Goal: Transaction & Acquisition: Purchase product/service

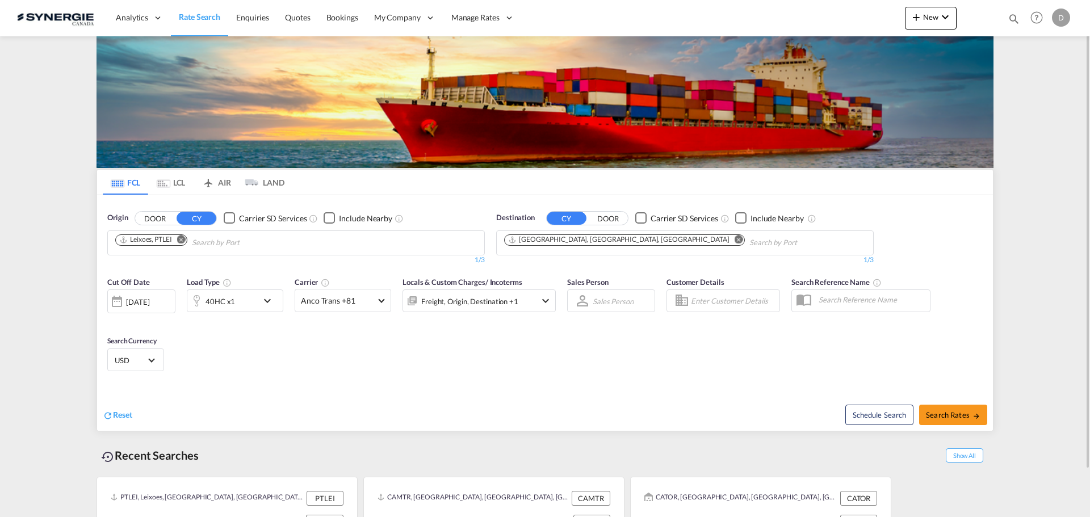
click at [1013, 20] on md-icon "icon-magnify" at bounding box center [1014, 18] width 12 height 12
drag, startPoint x: 817, startPoint y: 23, endPoint x: 820, endPoint y: 28, distance: 5.8
click at [817, 23] on select "Bookings Quotes Enquiries" at bounding box center [833, 19] width 54 height 20
select select "Quotes"
click at [806, 9] on select "Bookings Quotes Enquiries" at bounding box center [833, 19] width 54 height 20
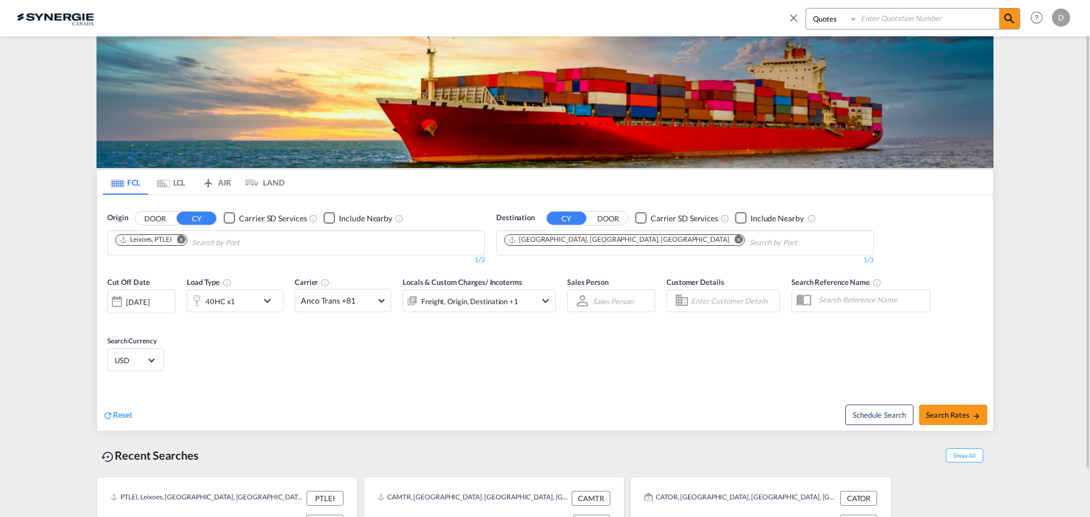
click at [906, 19] on input at bounding box center [928, 19] width 141 height 20
click at [917, 18] on input "`" at bounding box center [928, 19] width 141 height 20
click at [864, 20] on input "`14716" at bounding box center [928, 19] width 141 height 20
type input "14716"
click at [1005, 19] on md-icon "icon-magnify" at bounding box center [1010, 19] width 14 height 14
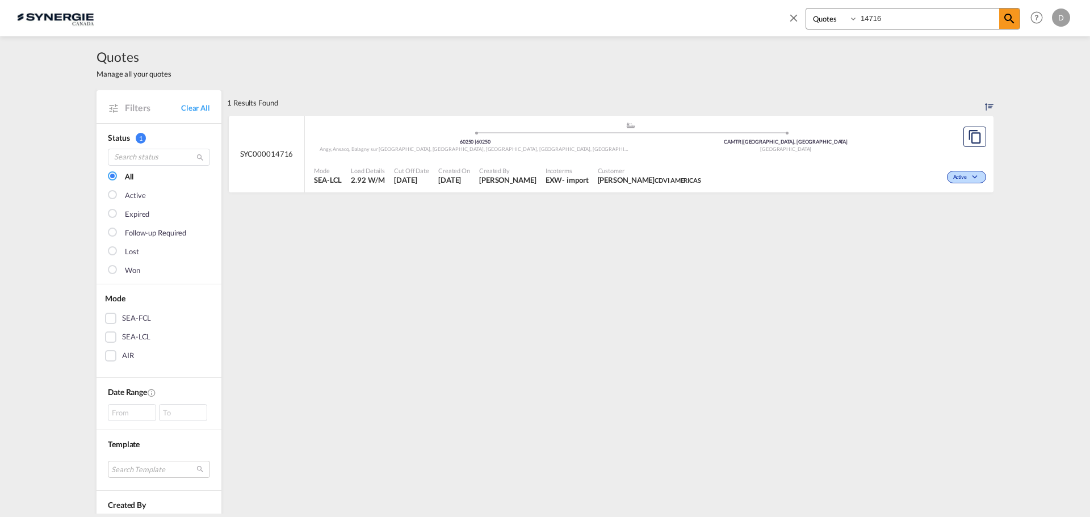
click at [546, 182] on div "EXW" at bounding box center [554, 180] width 17 height 10
click at [638, 168] on span "Customer" at bounding box center [649, 170] width 103 height 9
click at [793, 18] on md-icon "icon-close" at bounding box center [794, 17] width 12 height 12
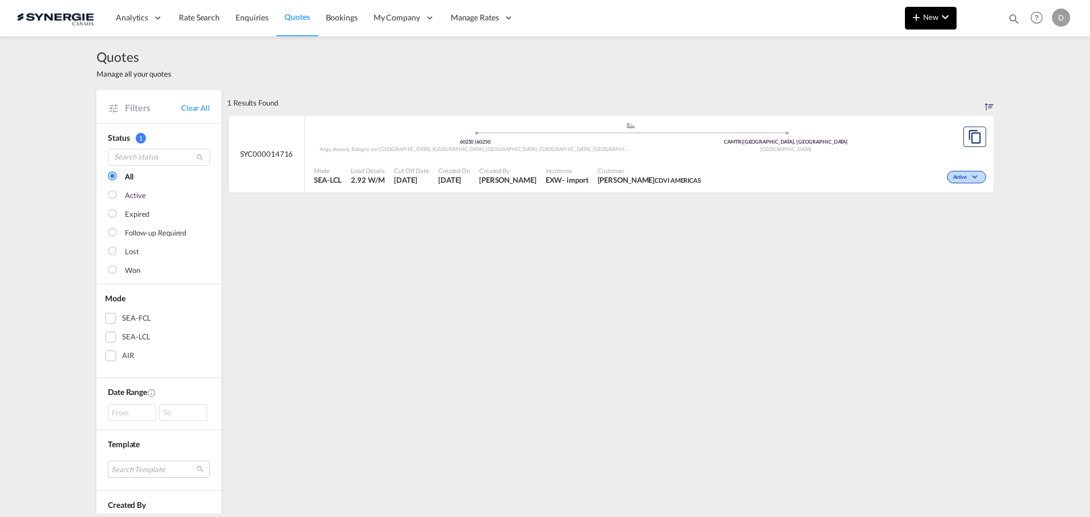
click at [924, 22] on button "New" at bounding box center [931, 18] width 52 height 23
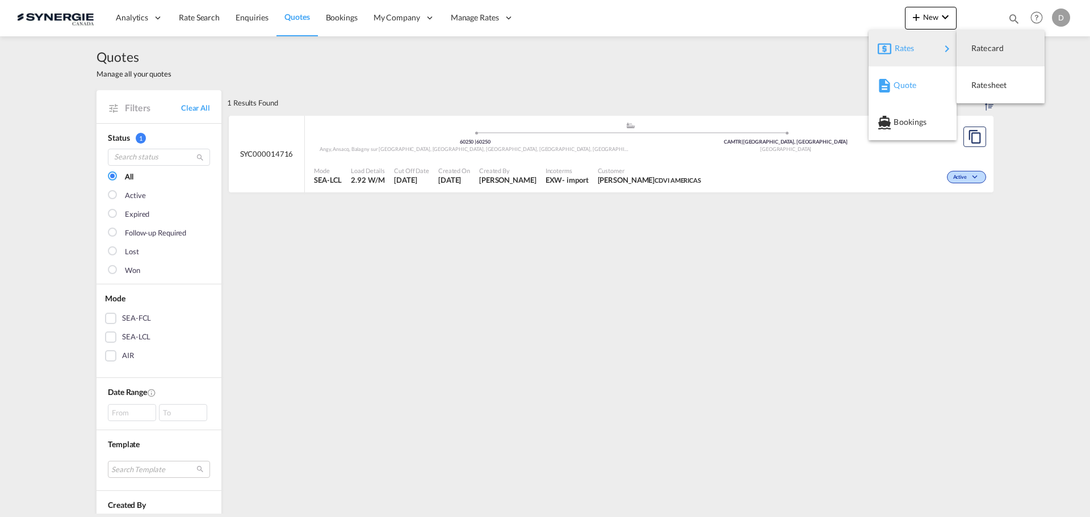
click at [890, 86] on md-icon "button" at bounding box center [885, 86] width 14 height 14
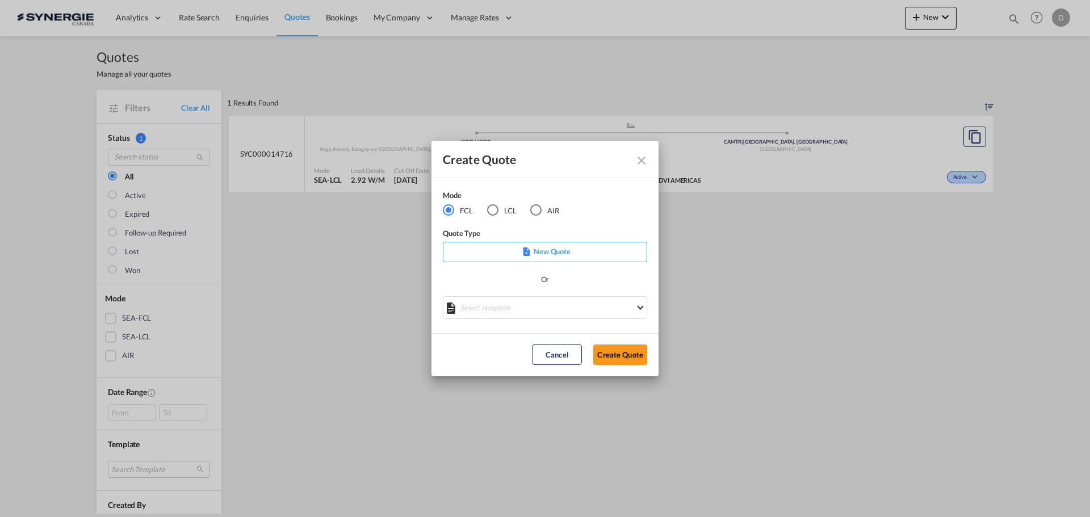
click at [547, 304] on md-select "Select template *NEW* FCL FREEHAND / DAP Pablo Gomez Saldarriaga | 10 Jul 2025 …" at bounding box center [545, 307] width 204 height 23
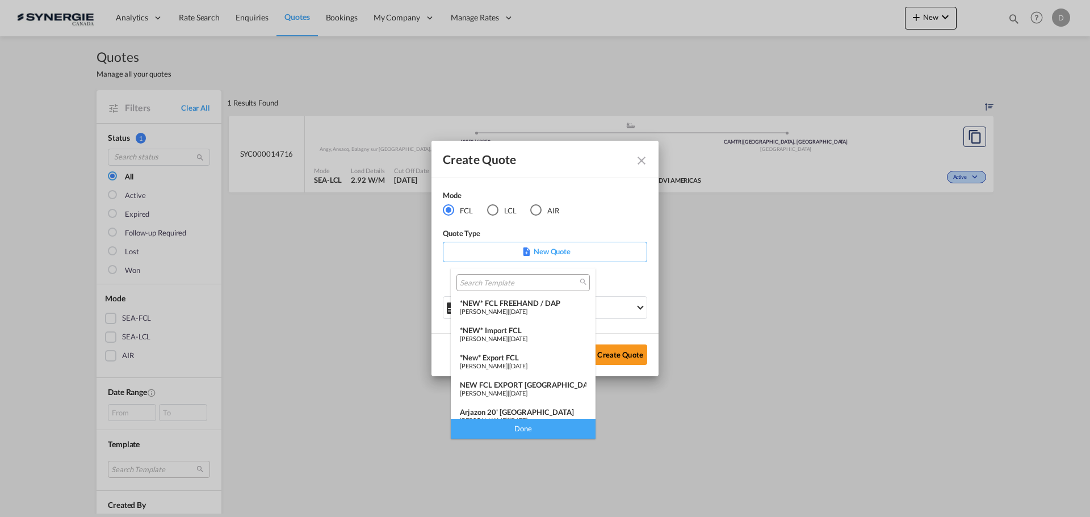
click at [547, 304] on div "*NEW* FCL FREEHAND / DAP" at bounding box center [523, 303] width 127 height 9
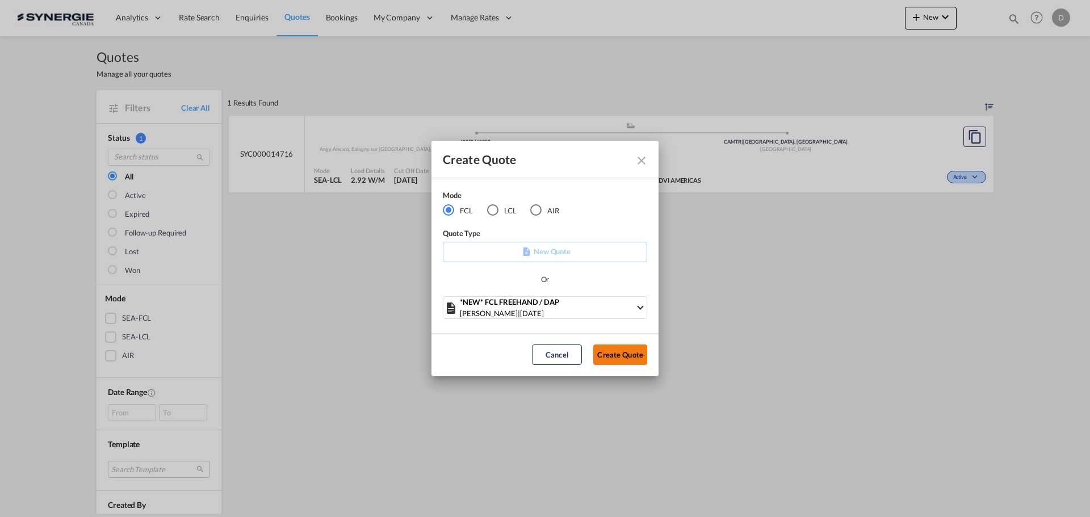
click at [634, 357] on button "Create Quote" at bounding box center [620, 355] width 54 height 20
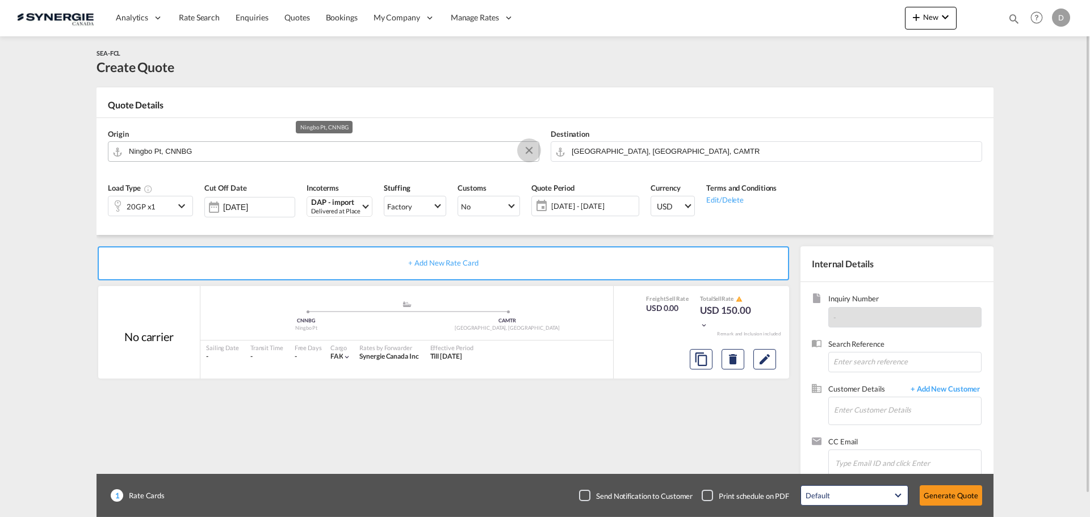
click at [526, 147] on button "Clear Input" at bounding box center [529, 150] width 17 height 17
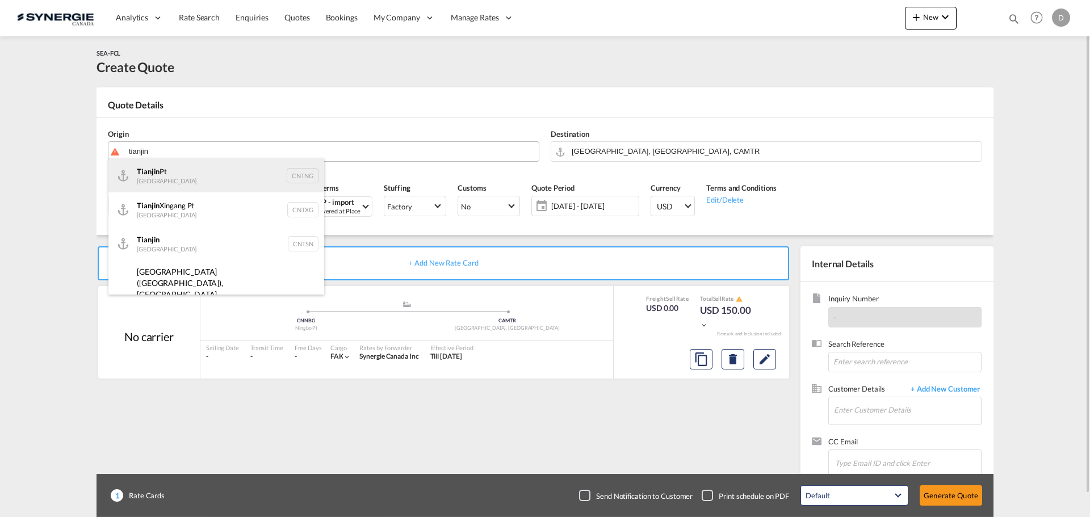
click at [196, 174] on div "Tianjin Pt China CNTNG" at bounding box center [216, 175] width 216 height 34
type input "Tianjin Pt, CNTNG"
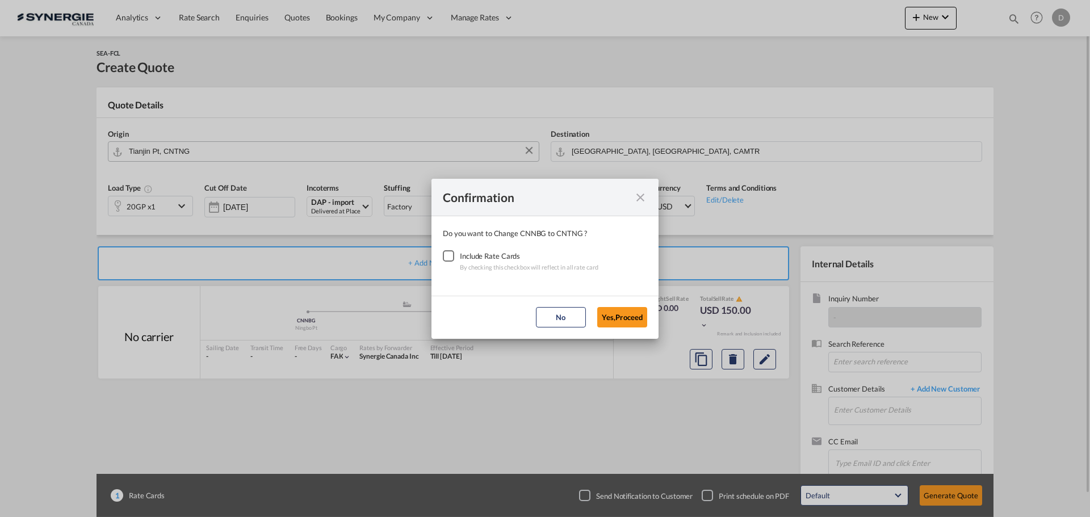
click at [443, 257] on div "Checkbox No Ink" at bounding box center [448, 255] width 11 height 11
click at [634, 316] on button "Yes,Proceed" at bounding box center [622, 317] width 50 height 20
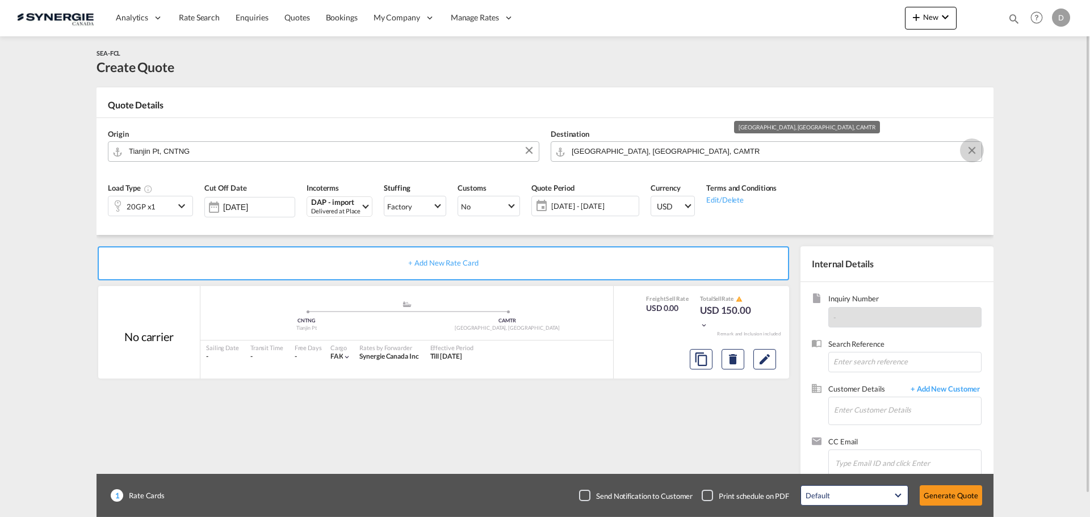
click at [970, 150] on md-icon "Clear Input" at bounding box center [972, 151] width 12 height 12
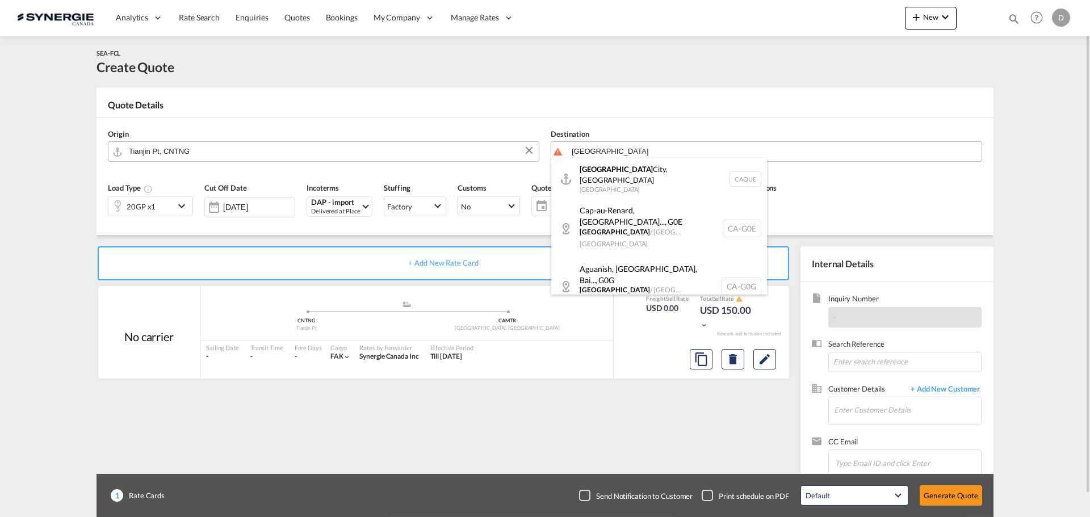
paste input "G1K"
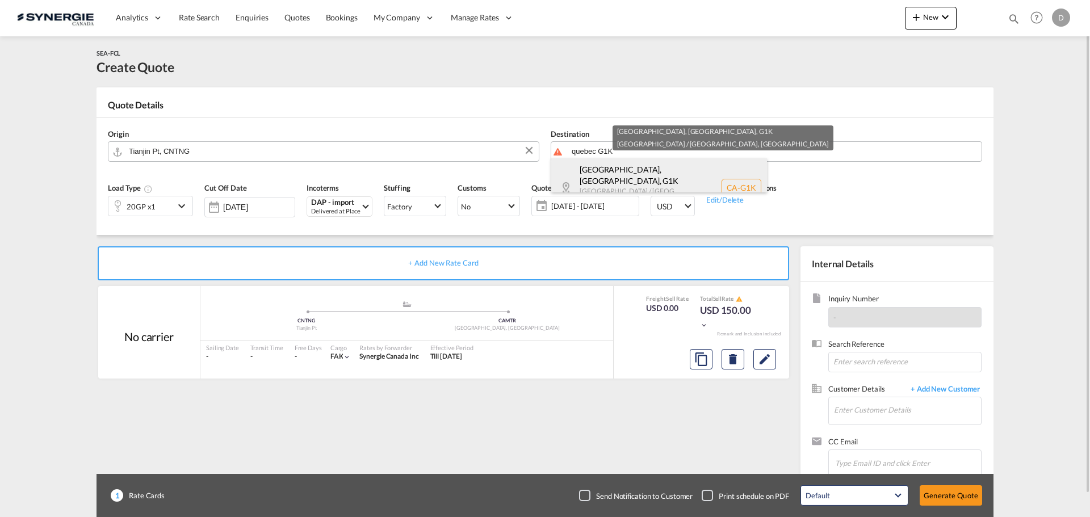
click at [640, 176] on div "Québec, QC , G1K Quebec / Québec Canada CA-G1K" at bounding box center [659, 187] width 216 height 58
type input "CA-G1K, Québec, QC, Quebec / Québec"
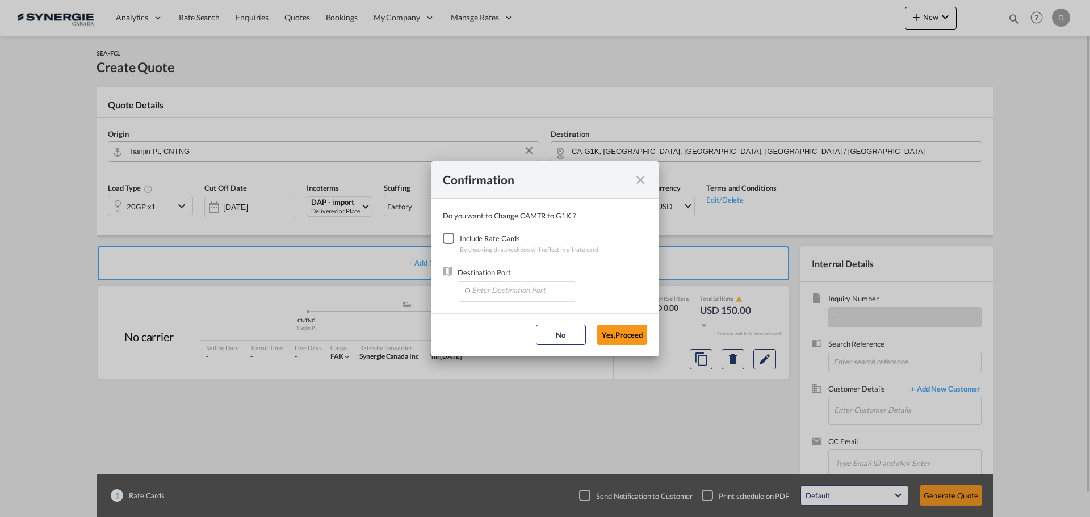
click at [449, 239] on div "Checkbox No Ink" at bounding box center [448, 238] width 11 height 11
click at [520, 292] on input "Enter Destination Port" at bounding box center [519, 290] width 112 height 17
click at [510, 341] on span "CAMTR, Montreal, QC, Canada, North America, Americas" at bounding box center [694, 343] width 446 height 10
type input "CAMTR, Montreal, QC, Canada, North America, Americas"
click at [640, 337] on button "Yes,Proceed" at bounding box center [622, 335] width 50 height 20
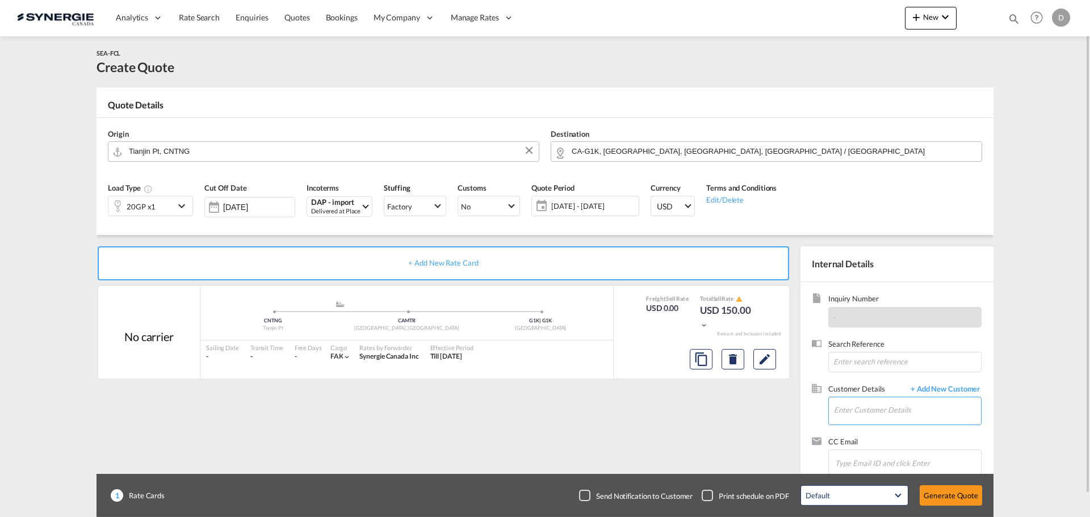
click at [906, 413] on input "Enter Customer Details" at bounding box center [907, 411] width 147 height 26
paste input "G1K"
type input "G1K"
drag, startPoint x: 905, startPoint y: 416, endPoint x: 702, endPoint y: 423, distance: 202.9
click at [702, 423] on div "+ Add New Rate Card No carrier added by you .a{fill:#aaa8ad;} .a{fill:#aaa8ad;}…" at bounding box center [545, 362] width 897 height 254
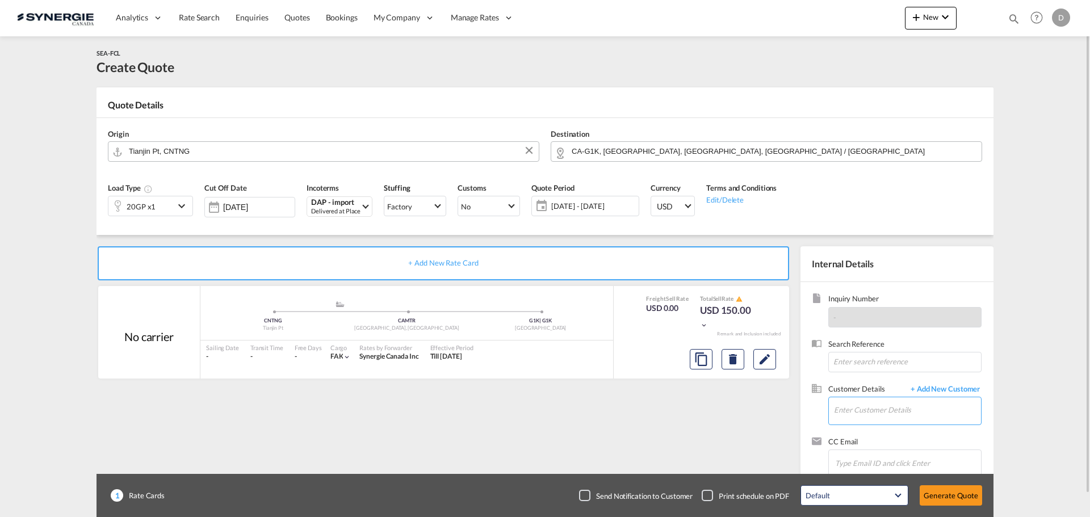
click at [904, 405] on input "Enter Customer Details" at bounding box center [907, 411] width 147 height 26
paste input "heather.tian@aamdlog.com"
type input "heather.tian@aamdlog.com"
click at [951, 391] on span "+ Add New Customer" at bounding box center [943, 390] width 77 height 13
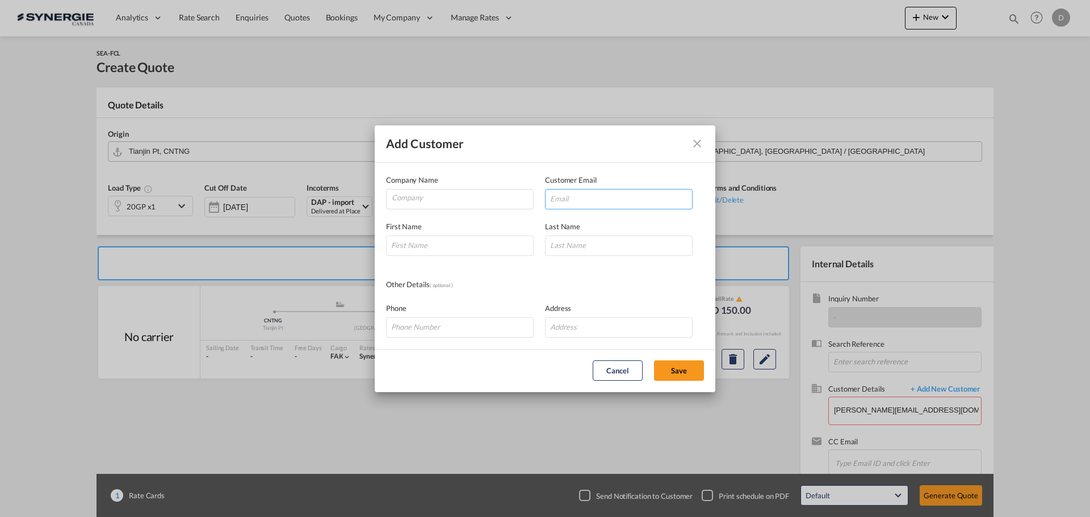
click at [610, 201] on input "Add Customer Company ..." at bounding box center [619, 199] width 148 height 20
paste input "heather.tian@aamdlog.com"
type input "heather.tian@aamdlog.com"
click at [442, 241] on input "Add Customer Company ..." at bounding box center [460, 246] width 148 height 20
paste input "Heather"
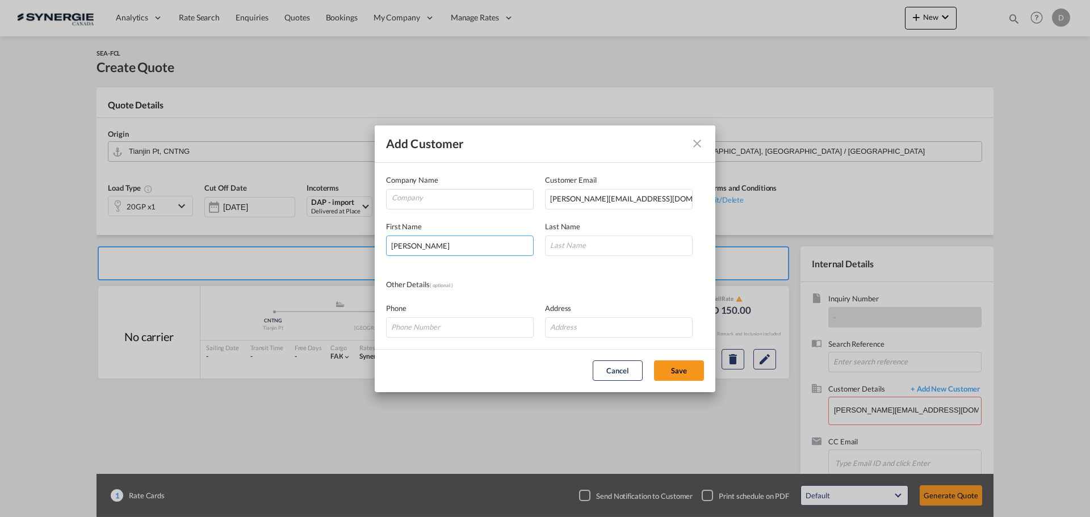
type input "Heather"
click at [596, 248] on input "Add Customer Company ..." at bounding box center [619, 246] width 148 height 20
paste input "Tian"
type input "Tian"
click at [454, 200] on input "Company" at bounding box center [462, 198] width 141 height 17
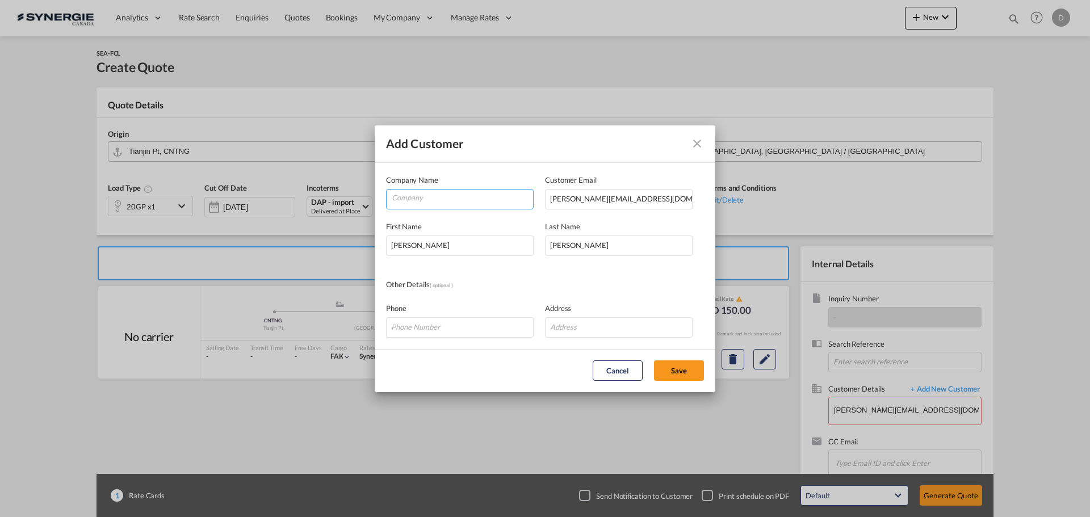
paste input "AA Logistics Co.,Ltd"
type input "AA Logistics Co.,Ltd"
click at [425, 321] on input "Add Customer Company ..." at bounding box center [460, 327] width 148 height 20
paste input "0755-26569580-832"
type input "0755-26569580-832"
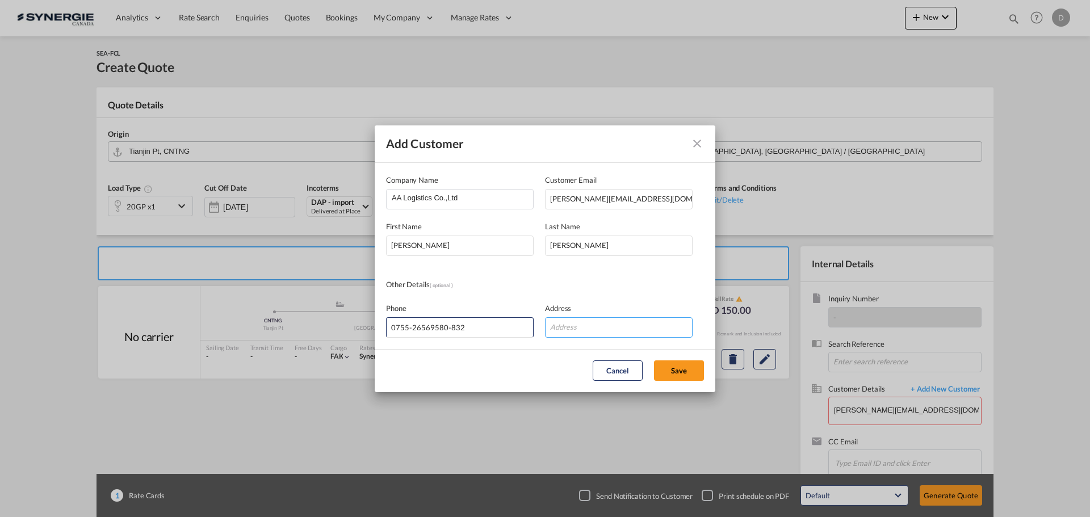
click at [585, 317] on input "Add Customer Company ..." at bounding box center [619, 327] width 148 height 20
paste input "Rm701,No.2B,Shenzhen Bay Eco-Technology Park, Shenzhen City,Guangdong,China,Pos…"
type input "Rm701,No.2B,Shenzhen Bay Eco-Technology Park, Shenzhen City,Guangdong,China,Pos…"
click at [680, 364] on button "Save" at bounding box center [679, 371] width 50 height 20
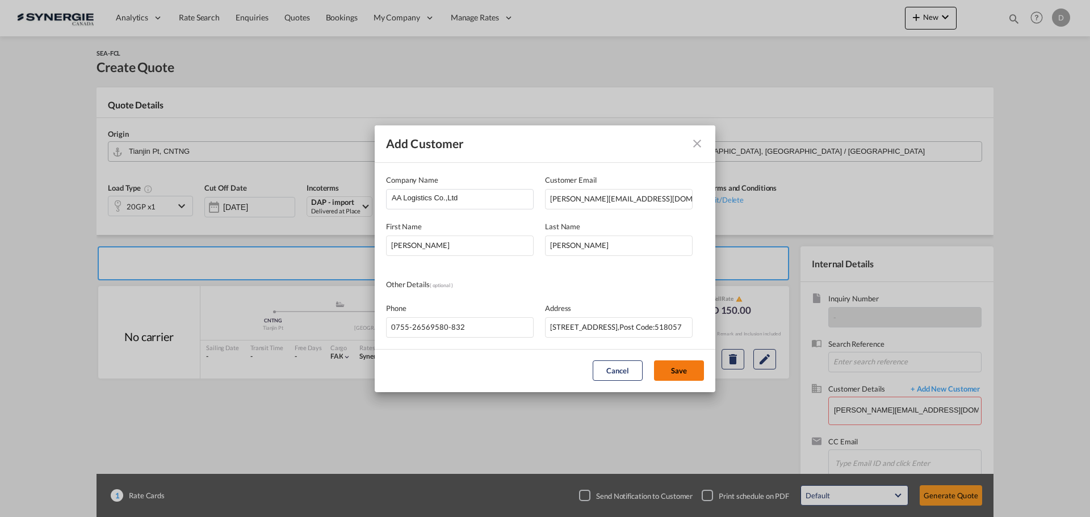
type input "AA Logistics Co.,Ltd, Heather Tian, heather.tian@aamdlog.com"
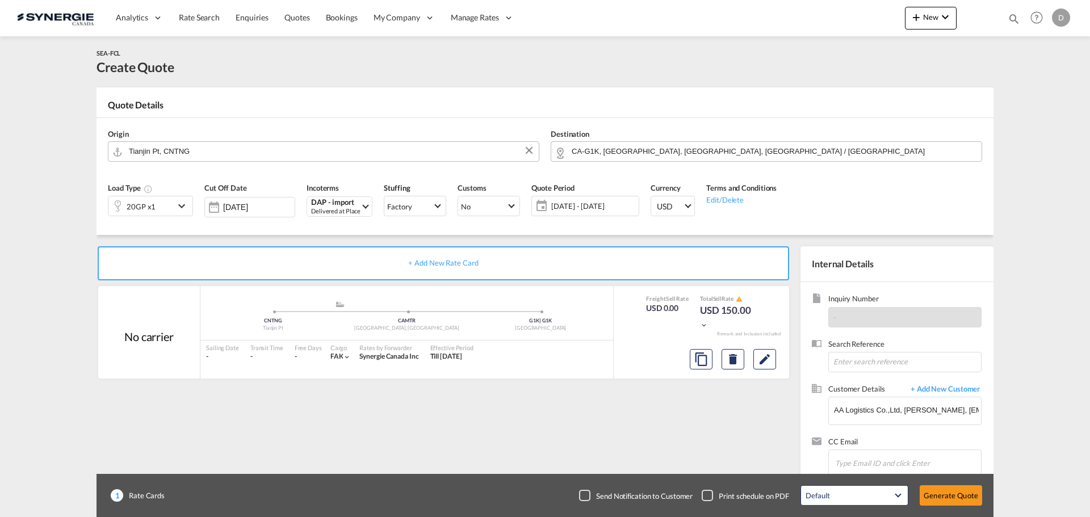
click at [183, 203] on md-icon "icon-chevron-down" at bounding box center [183, 206] width 17 height 14
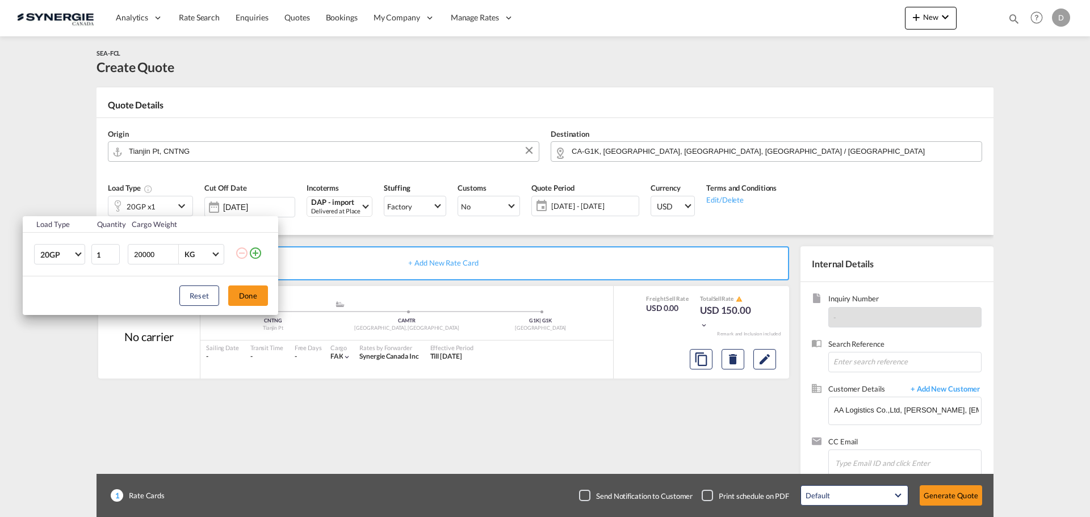
click at [259, 254] on md-icon "icon-plus-circle-outline" at bounding box center [256, 253] width 14 height 14
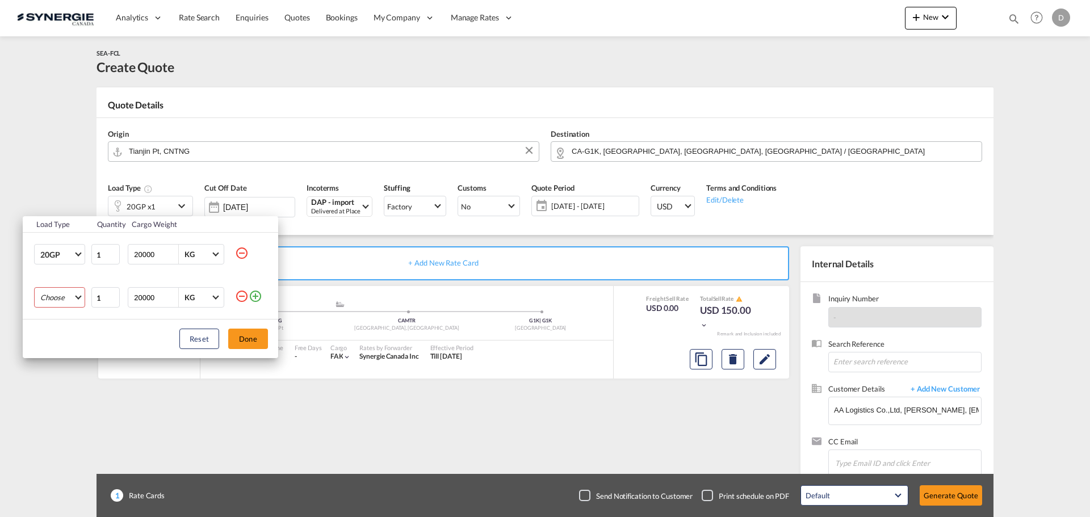
click at [76, 296] on md-select "Choose 20GP 40GP 40HC 45HC 20RE 40RE 40HR 20OT 40OT 20FR 40FR 40NR 20NR 45S 20T…" at bounding box center [59, 297] width 51 height 20
click at [62, 352] on md-option "40HC" at bounding box center [69, 352] width 77 height 27
click at [145, 256] on input "20000" at bounding box center [155, 254] width 45 height 19
type input "12000"
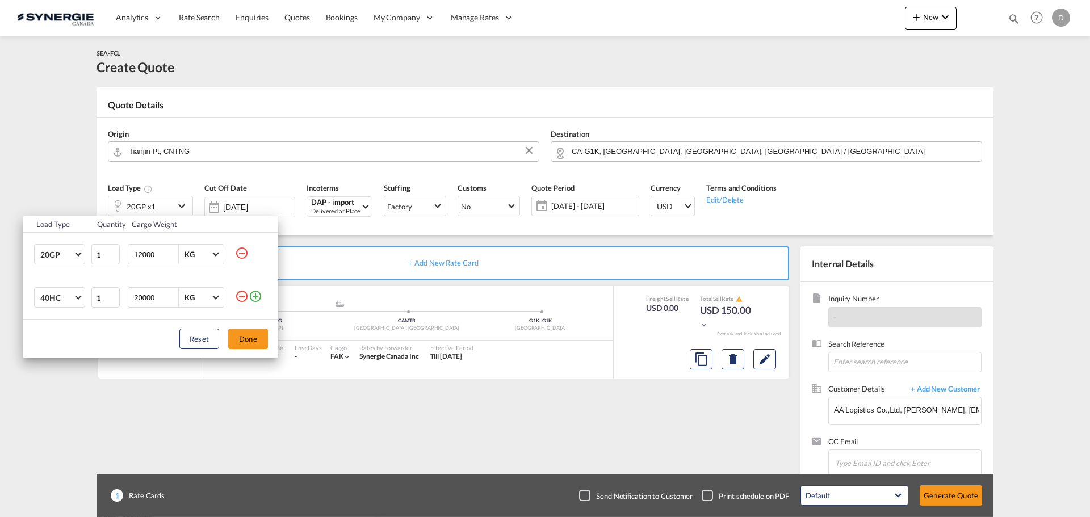
click at [143, 300] on input "20000" at bounding box center [155, 297] width 45 height 19
type input "18000"
click at [244, 339] on button "Done" at bounding box center [248, 339] width 40 height 20
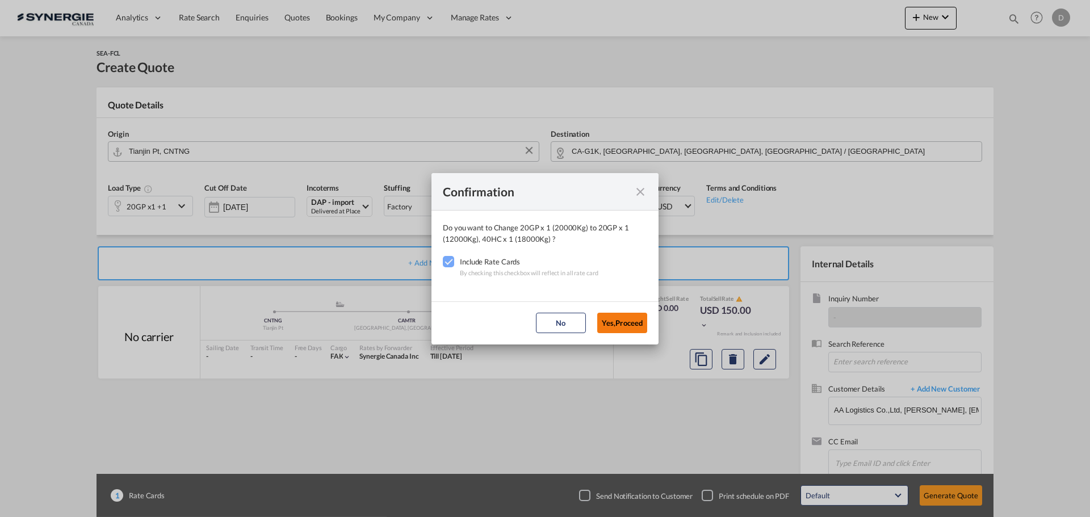
click at [635, 324] on button "Yes,Proceed" at bounding box center [622, 323] width 50 height 20
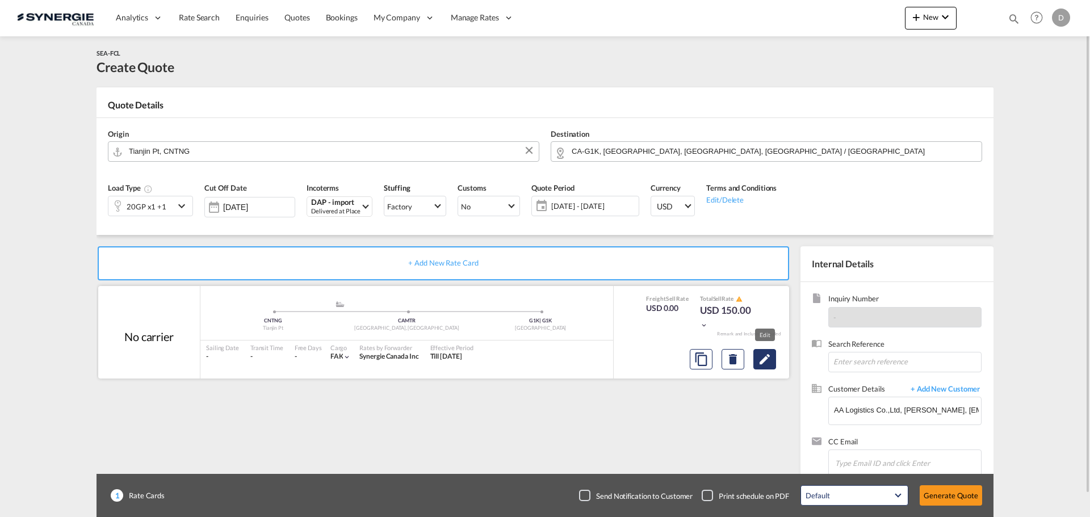
click at [767, 364] on md-icon "Edit" at bounding box center [765, 360] width 14 height 14
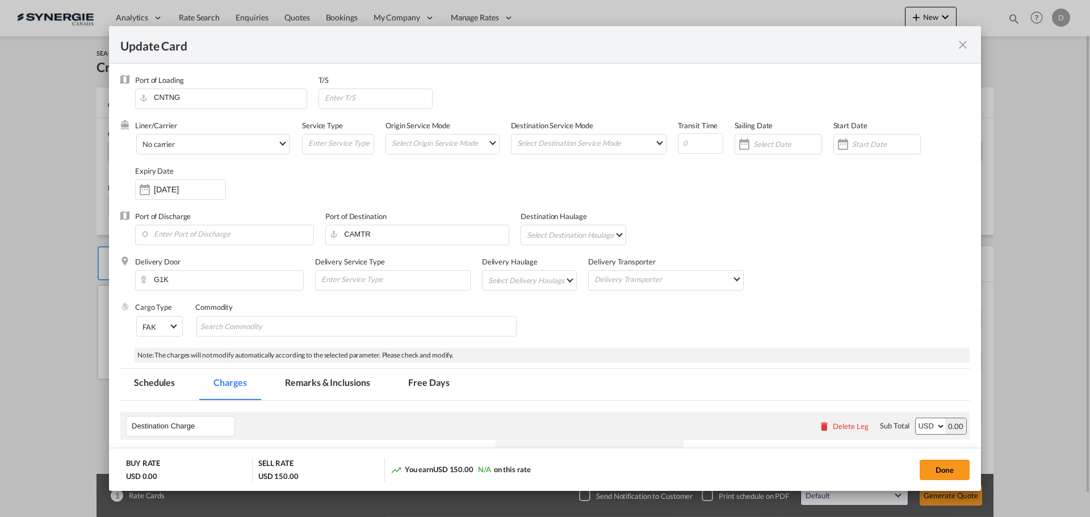
select select "per container"
select select "per B/L"
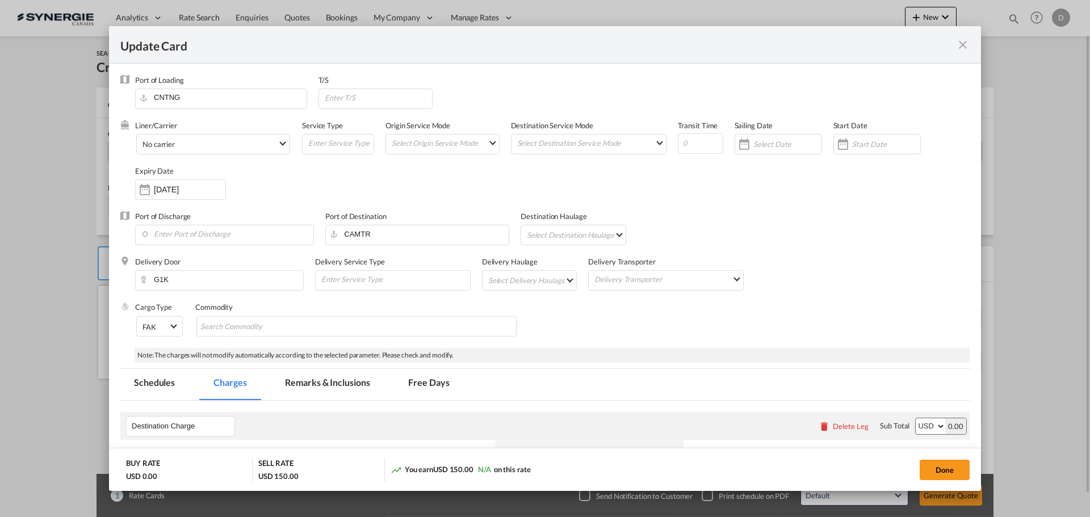
select select "per B/L"
select select "per shipment"
click at [486, 144] on md-select "Select Origin Service Mode SD CY" at bounding box center [445, 143] width 108 height 16
click at [443, 171] on md-option "CY" at bounding box center [442, 169] width 125 height 27
click at [589, 144] on md-select "Select Destination Service Mode SD CY" at bounding box center [591, 143] width 150 height 16
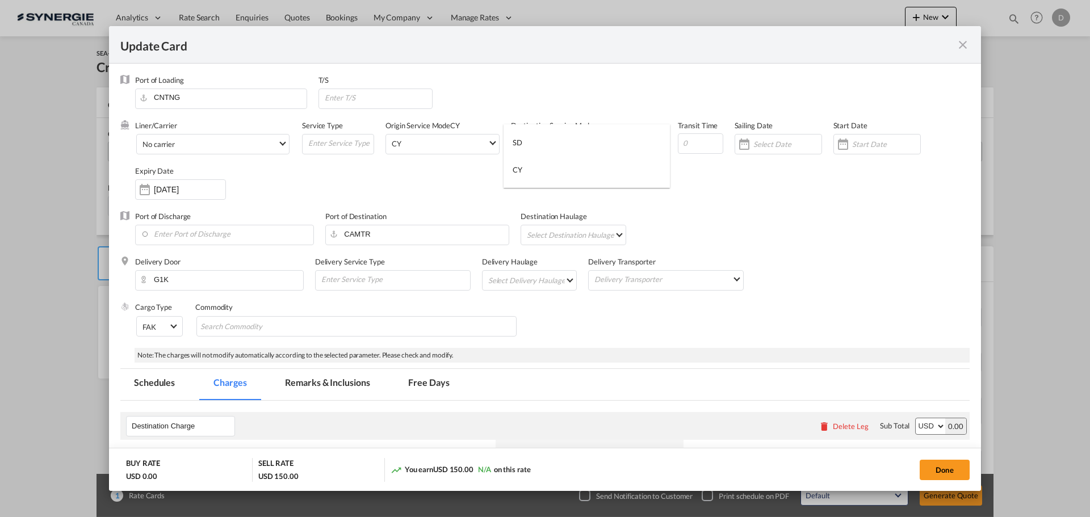
drag, startPoint x: 583, startPoint y: 143, endPoint x: 607, endPoint y: 153, distance: 25.9
click at [582, 143] on md-option "SD" at bounding box center [587, 142] width 166 height 27
click at [838, 147] on div "Update CardPort of ..." at bounding box center [843, 144] width 18 height 23
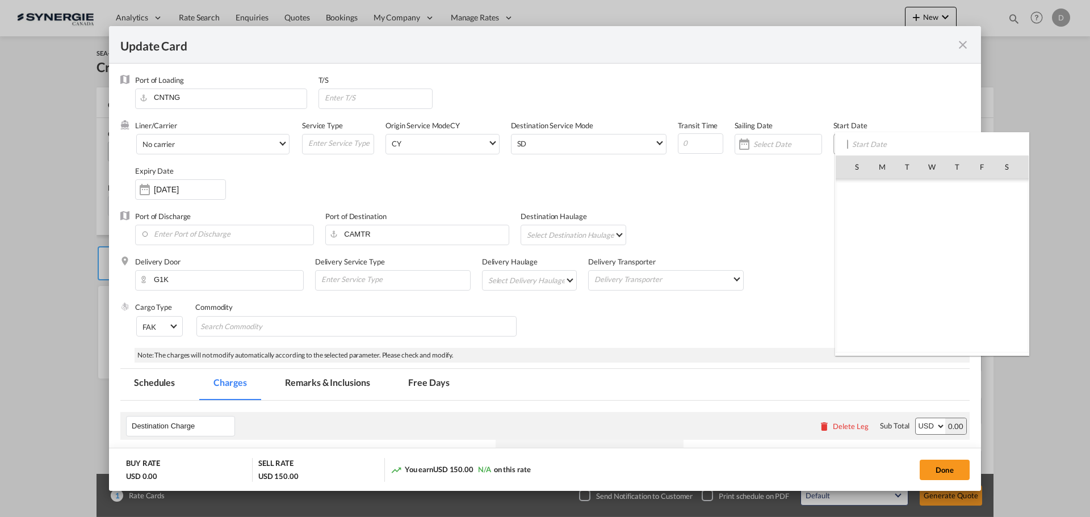
scroll to position [263057, 0]
click at [986, 241] on span "12" at bounding box center [983, 241] width 24 height 24
type input "[DATE]"
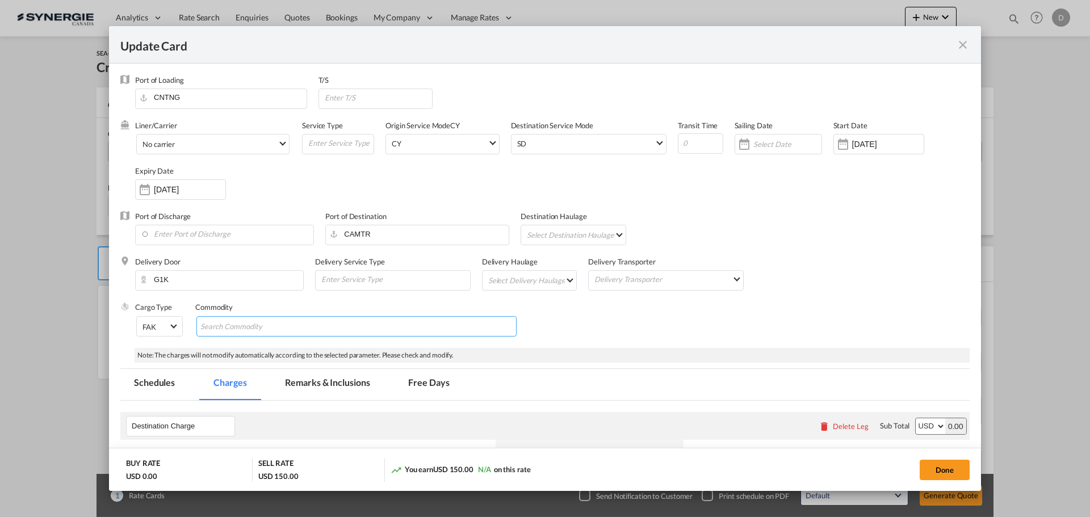
click at [311, 324] on md-chips-wrap "Chips container with autocompletion. Enter the text area, type text to search, …" at bounding box center [356, 326] width 320 height 20
type input "general cargo"
click at [621, 306] on div "Cargo Type FAK FAK GCR GDSM General Cargo Hazardous Cargo Ambient Foodstuff Chi…" at bounding box center [552, 324] width 835 height 45
click at [374, 102] on input "Update CardPort of ..." at bounding box center [378, 97] width 109 height 17
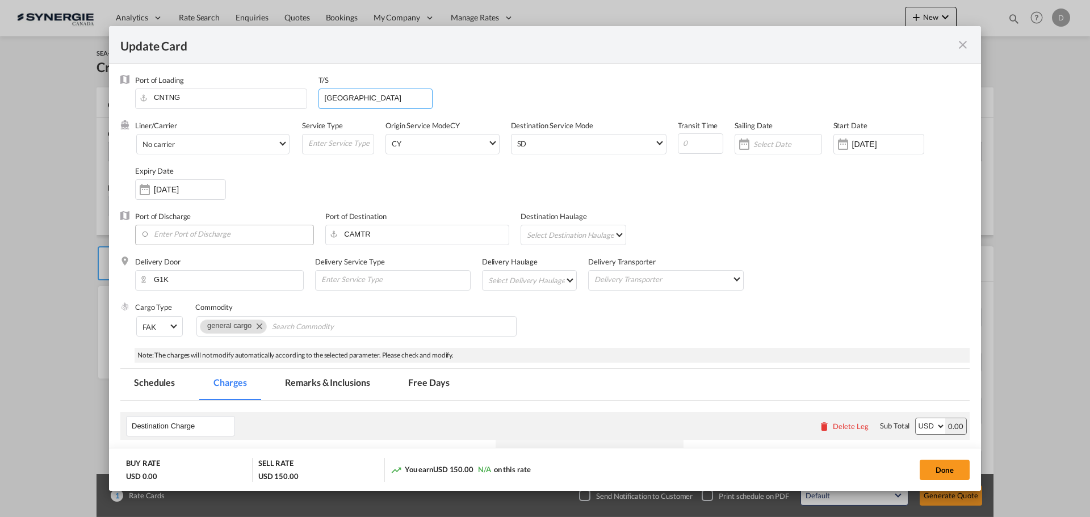
type input "Vancouver"
click at [240, 232] on input "Enter Port of Discharge" at bounding box center [227, 233] width 173 height 17
click at [226, 292] on div "Canada" at bounding box center [245, 290] width 200 height 9
type input "Vancouver, BC, CAVAN"
click at [604, 234] on md-select "Select Destination Haulage rail road barge truck unspecified not available" at bounding box center [575, 234] width 99 height 18
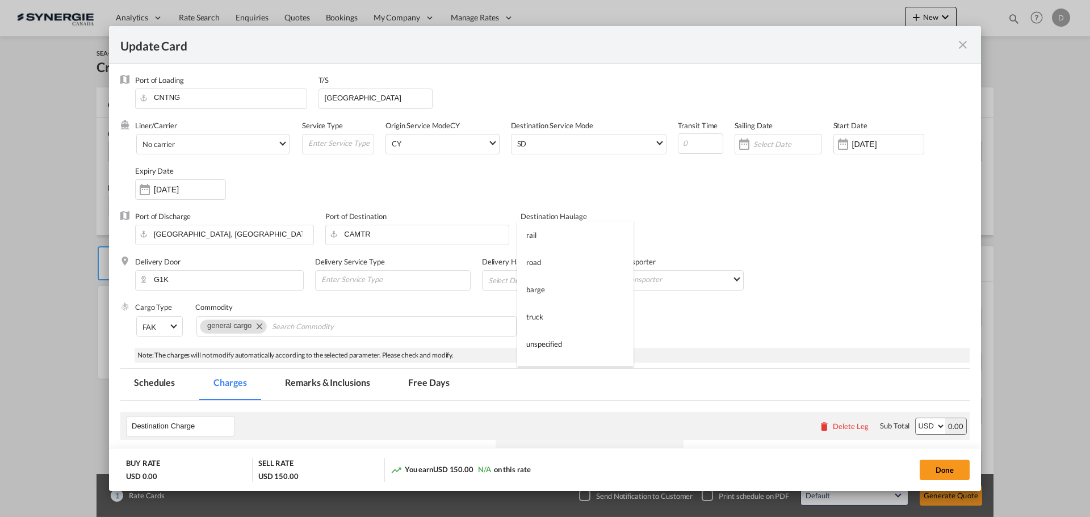
click at [575, 244] on md-option "rail" at bounding box center [575, 234] width 116 height 27
click at [607, 320] on div "Cargo Type FAK FAK GCR GDSM General Cargo Hazardous Cargo Ambient Foodstuff Chi…" at bounding box center [552, 324] width 835 height 45
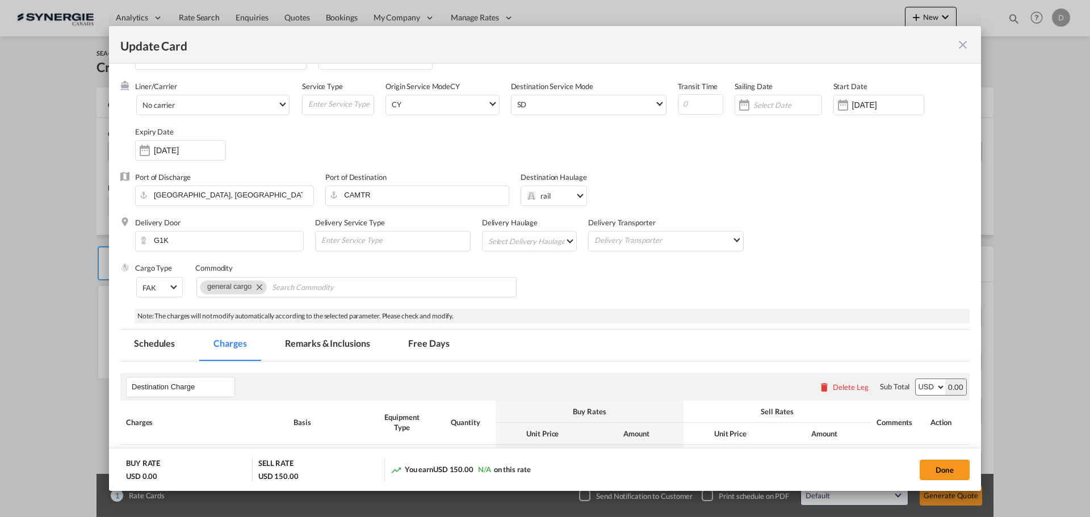
scroll to position [57, 0]
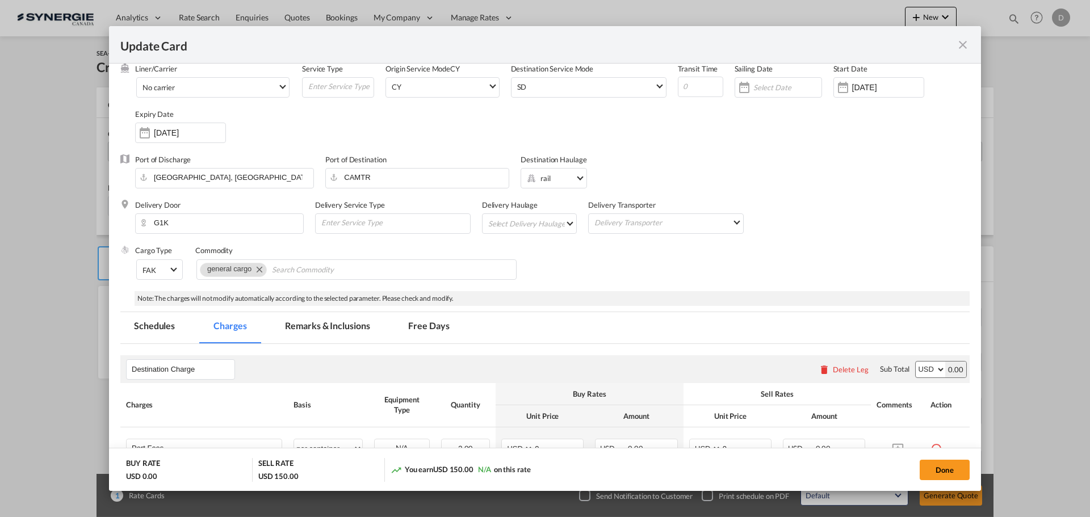
click at [568, 225] on md-select "Select Delivery Haulage rail road barge truck unspecified not available" at bounding box center [532, 223] width 90 height 18
click at [532, 249] on md-option "road" at bounding box center [530, 250] width 106 height 27
click at [624, 265] on div "Cargo Type FAK FAK GCR GDSM General Cargo Hazardous Cargo Ambient Foodstuff Chi…" at bounding box center [552, 267] width 835 height 45
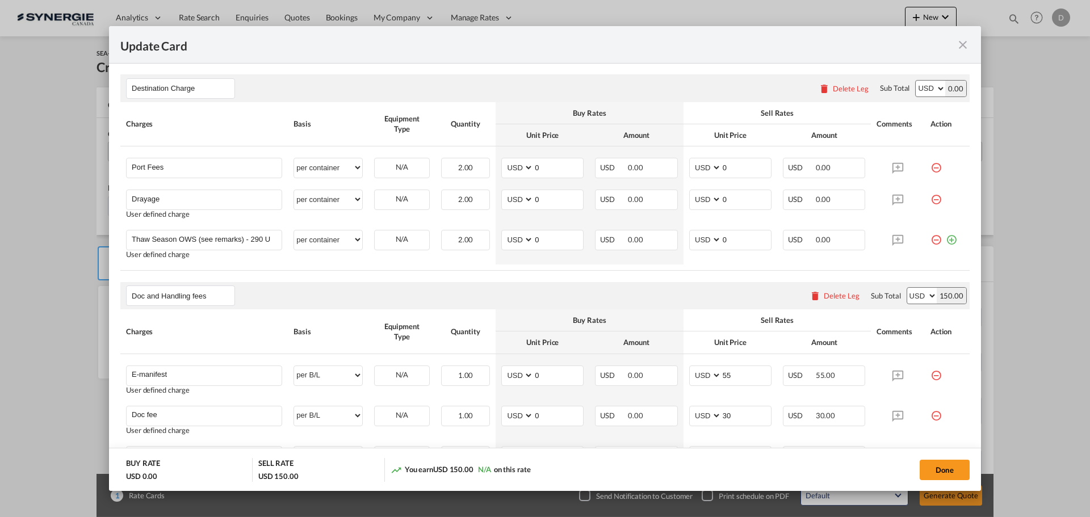
scroll to position [341, 0]
drag, startPoint x: 532, startPoint y: 198, endPoint x: 575, endPoint y: 198, distance: 42.6
click at [575, 198] on input "0" at bounding box center [558, 195] width 49 height 17
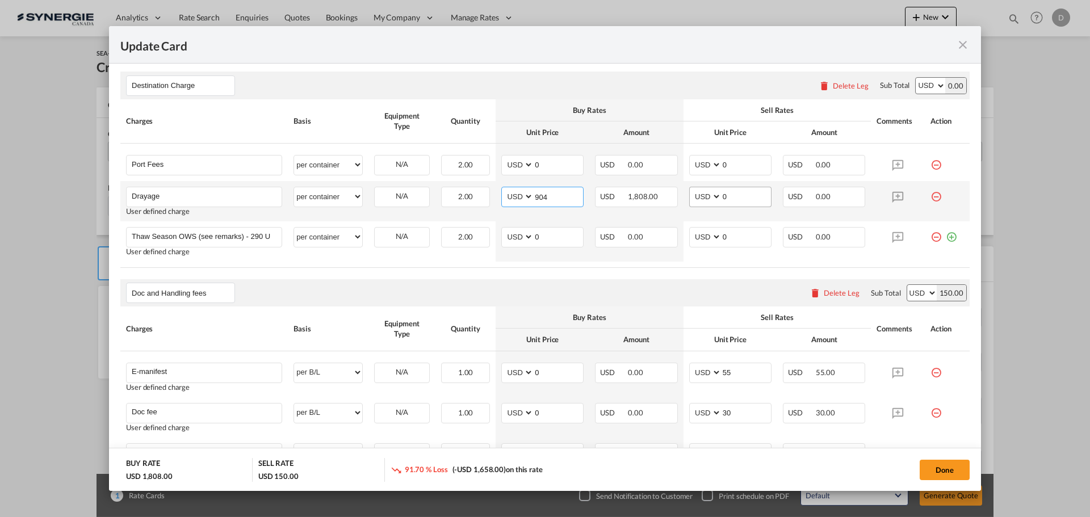
type input "904"
drag, startPoint x: 718, startPoint y: 196, endPoint x: 725, endPoint y: 196, distance: 7.4
click at [725, 196] on input "0" at bounding box center [746, 195] width 49 height 17
type input "1100"
click at [624, 273] on rate-modification "Destination Charge Please enter leg name Leg Name Already Exists Delete Leg Sub…" at bounding box center [545, 355] width 850 height 591
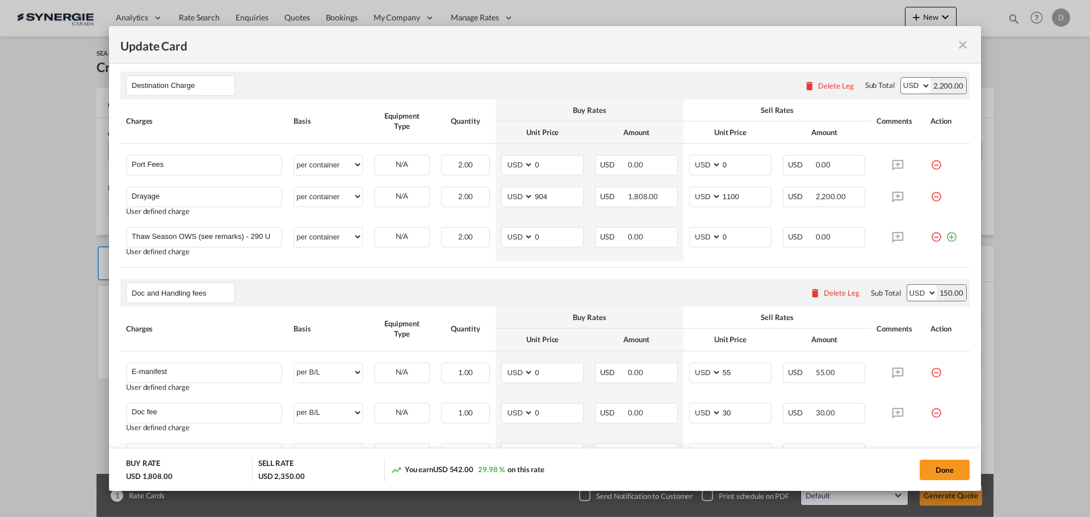
click at [482, 273] on rate-modification "Destination Charge Please enter leg name Leg Name Already Exists Delete Leg Sub…" at bounding box center [545, 355] width 850 height 591
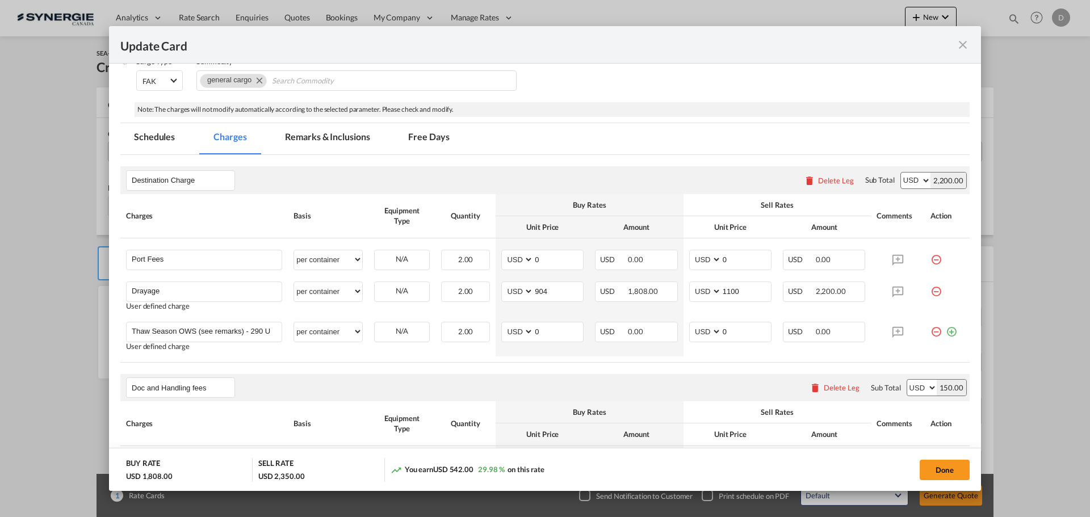
scroll to position [114, 0]
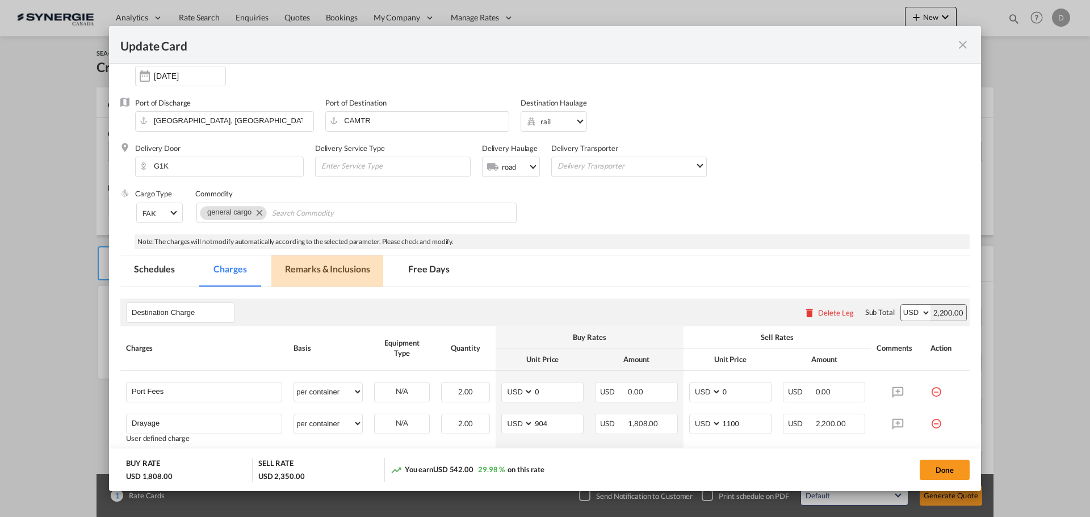
click at [337, 271] on md-tab-item "Remarks & Inclusions" at bounding box center [327, 271] width 112 height 31
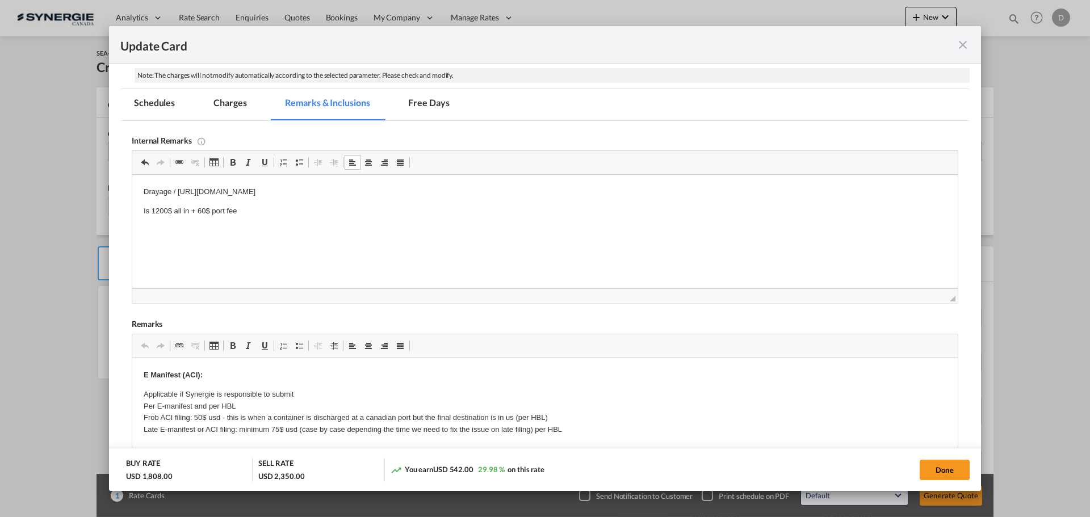
scroll to position [284, 0]
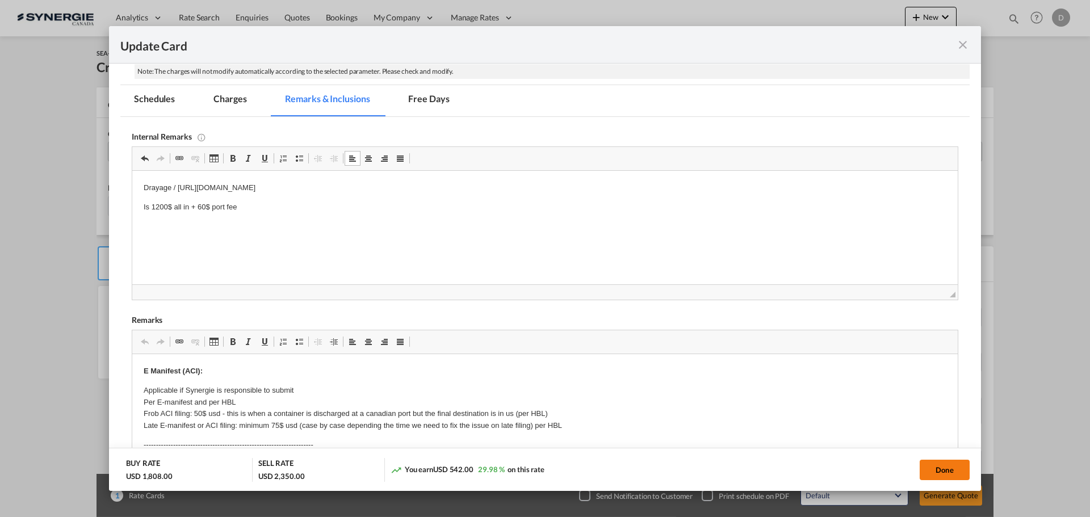
click at [934, 469] on button "Done" at bounding box center [945, 470] width 50 height 20
type input "11 Sep 2025"
type input "11 Oct 2025"
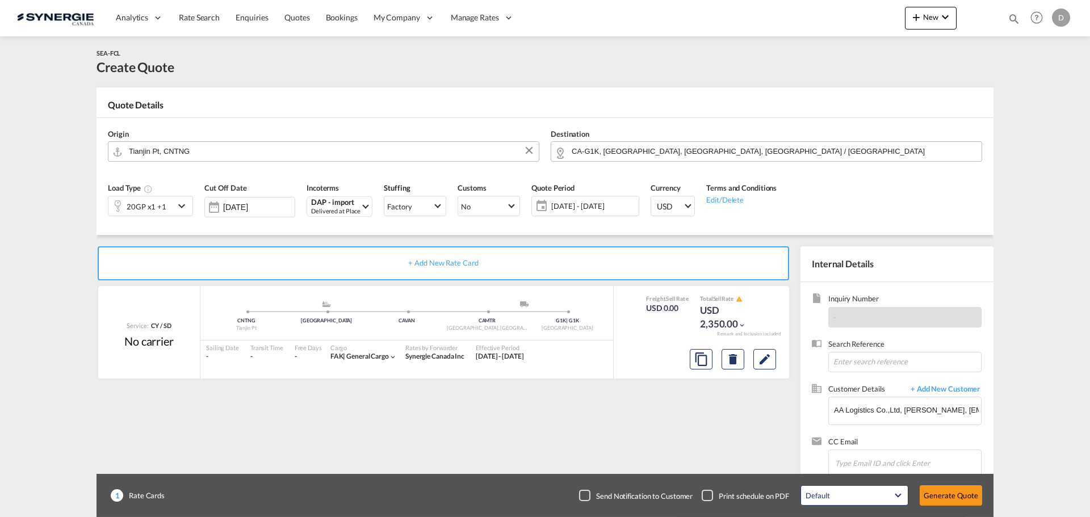
scroll to position [174, 0]
click at [951, 496] on button "Generate Quote" at bounding box center [951, 496] width 62 height 20
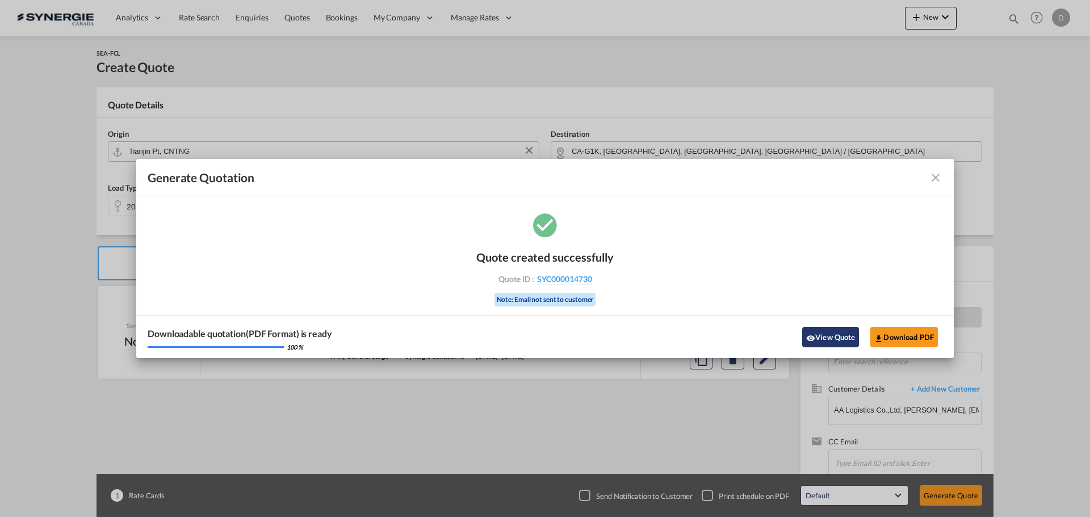
click at [833, 337] on button "View Quote" at bounding box center [830, 337] width 57 height 20
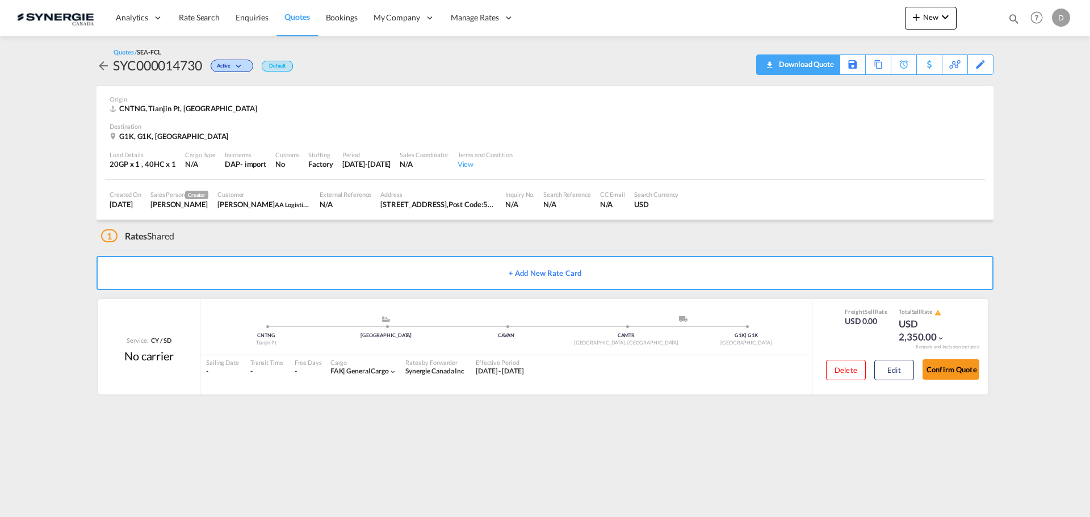
click at [822, 69] on div "Download Quote" at bounding box center [805, 64] width 58 height 18
click at [933, 18] on span "New" at bounding box center [931, 16] width 43 height 9
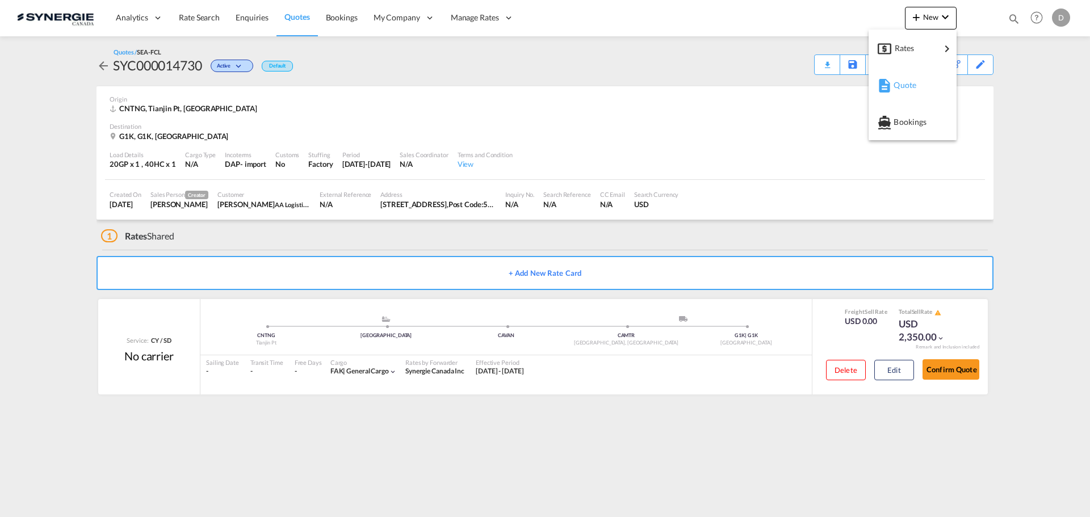
click at [906, 87] on span "Quote" at bounding box center [900, 85] width 12 height 23
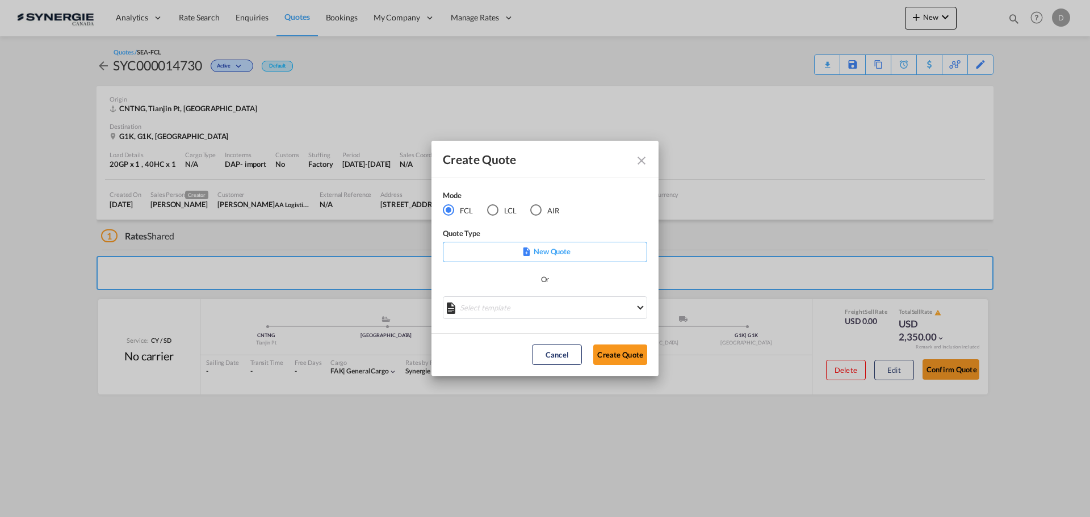
click at [546, 304] on md-select "Select template *NEW* FCL FREEHAND / DAP Pablo Gomez Saldarriaga | 10 Jul 2025 …" at bounding box center [545, 307] width 204 height 23
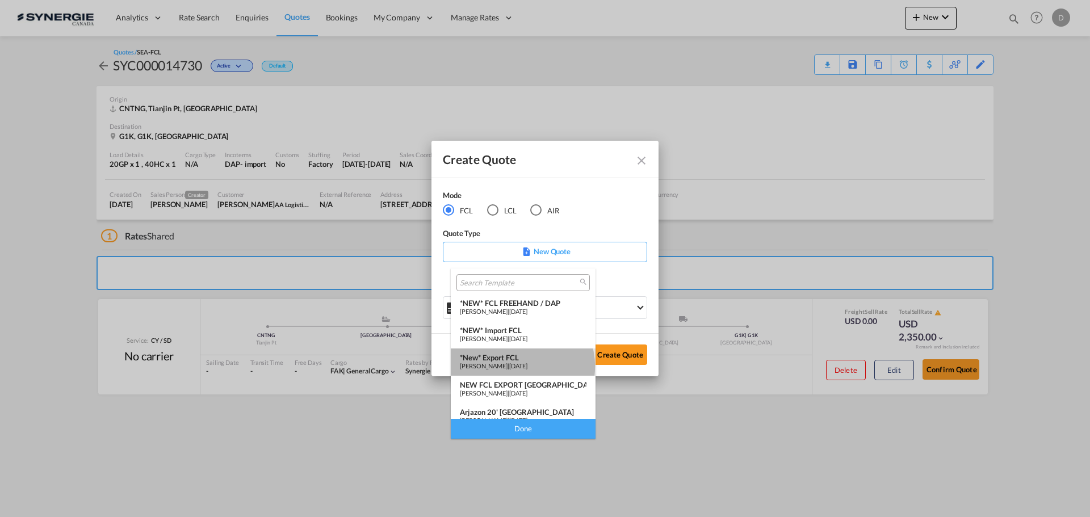
click at [508, 366] on span "Pablo Gomez Saldarriaga" at bounding box center [484, 365] width 48 height 7
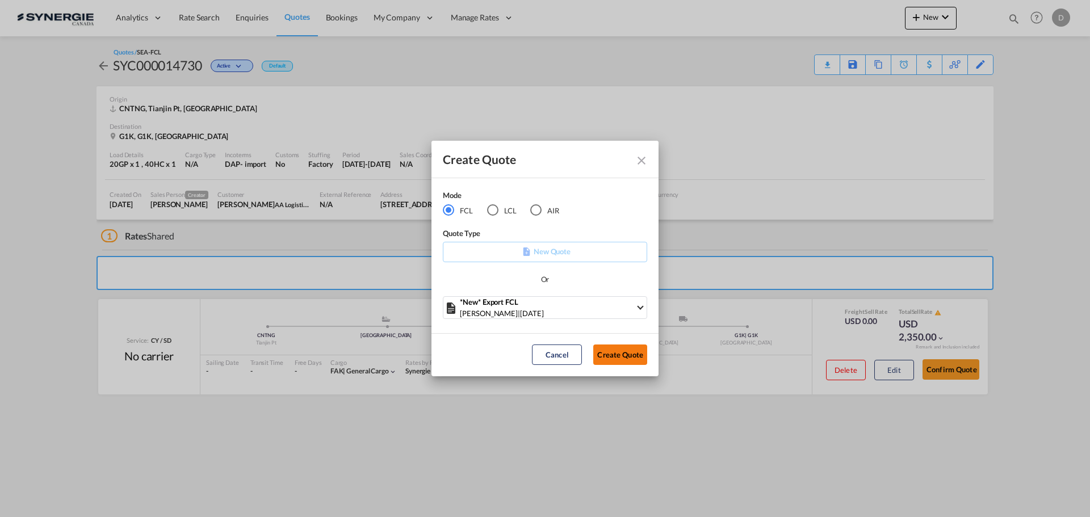
click at [608, 360] on button "Create Quote" at bounding box center [620, 355] width 54 height 20
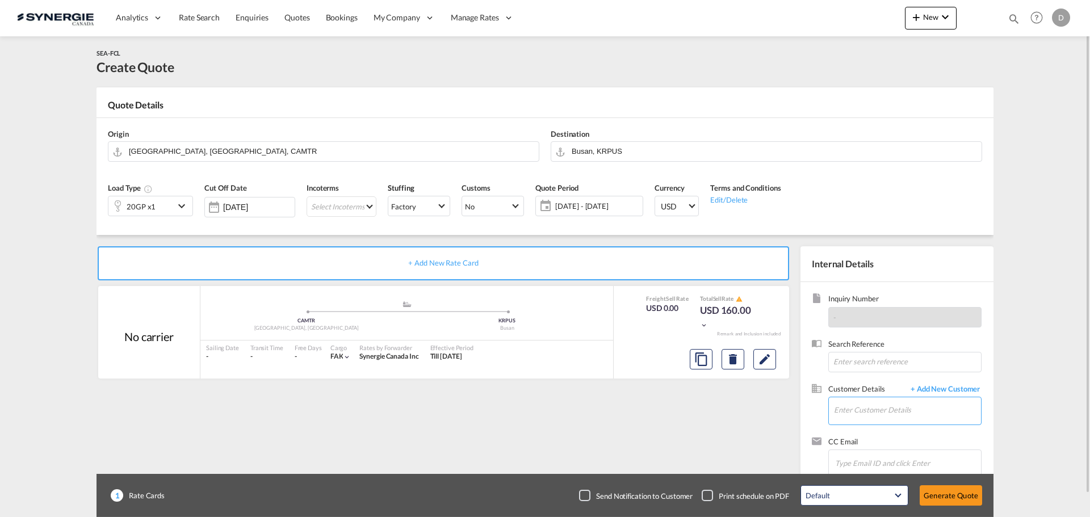
click at [861, 412] on input "Enter Customer Details" at bounding box center [907, 411] width 147 height 26
paste input "SYC000014730"
type input "SYC000014730"
click at [871, 409] on input "SYC000014730" at bounding box center [907, 411] width 147 height 26
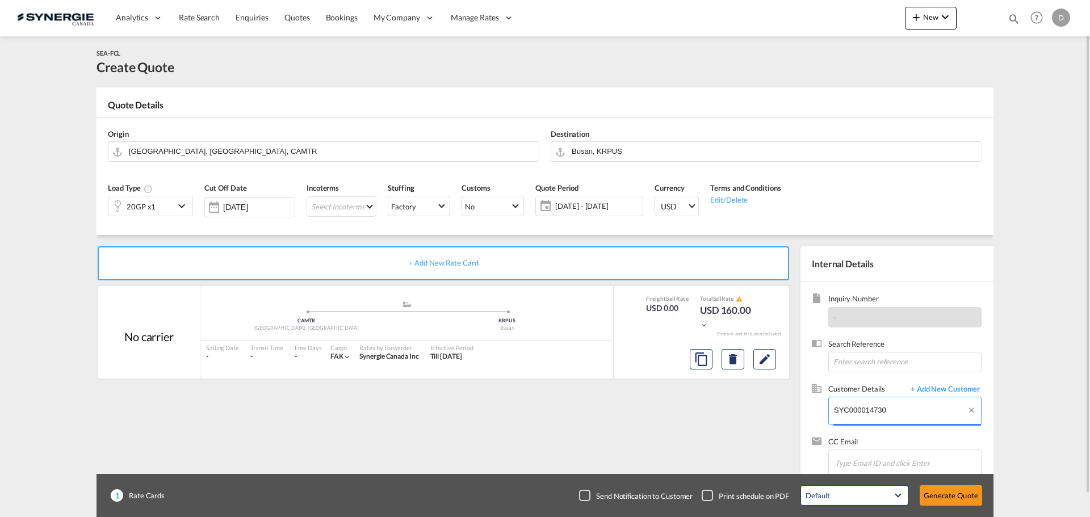
click at [871, 409] on input "SYC000014730" at bounding box center [907, 411] width 147 height 26
click at [864, 410] on input "Enter Customer Details" at bounding box center [907, 411] width 147 height 26
paste input "operations@asshippinguae.com"
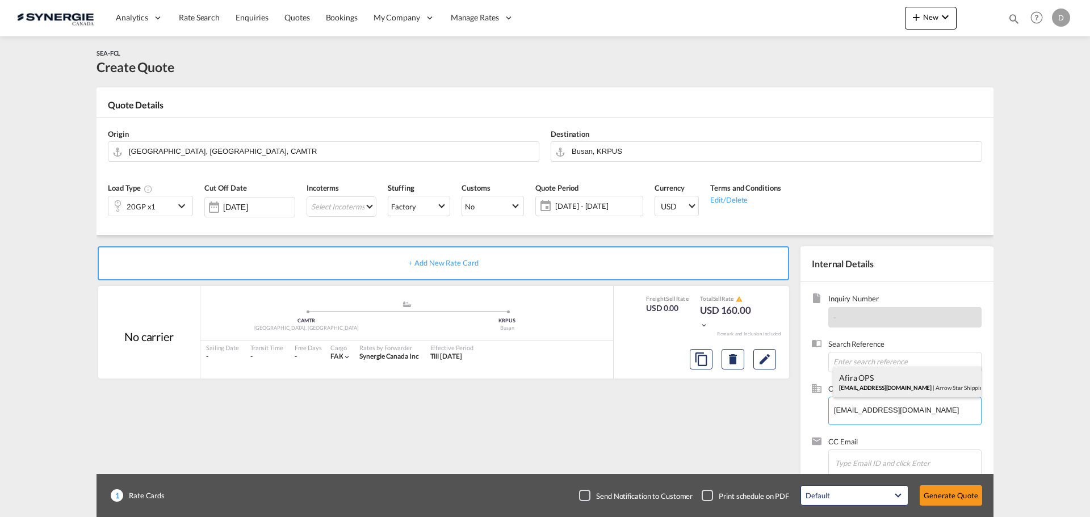
click at [885, 385] on div "Afira OPS operations@asshippinguae.com | Arrow Star Shipping and Logistics FZC …" at bounding box center [908, 382] width 148 height 31
type input "Arrow Star Shipping and Logistics FZC LLC, Afira OPS, operations@asshippinguae.…"
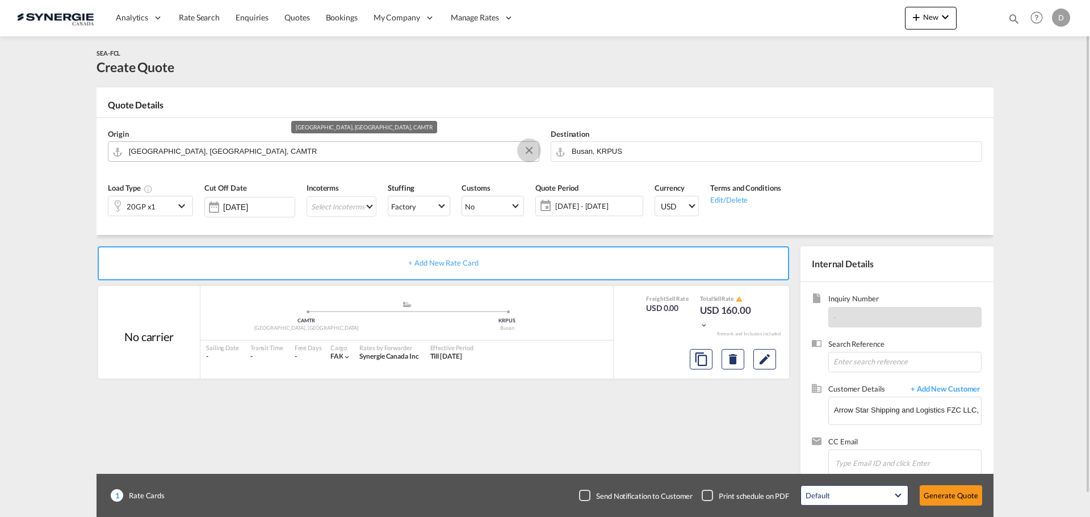
click at [530, 149] on button "Clear Input" at bounding box center [529, 150] width 17 height 17
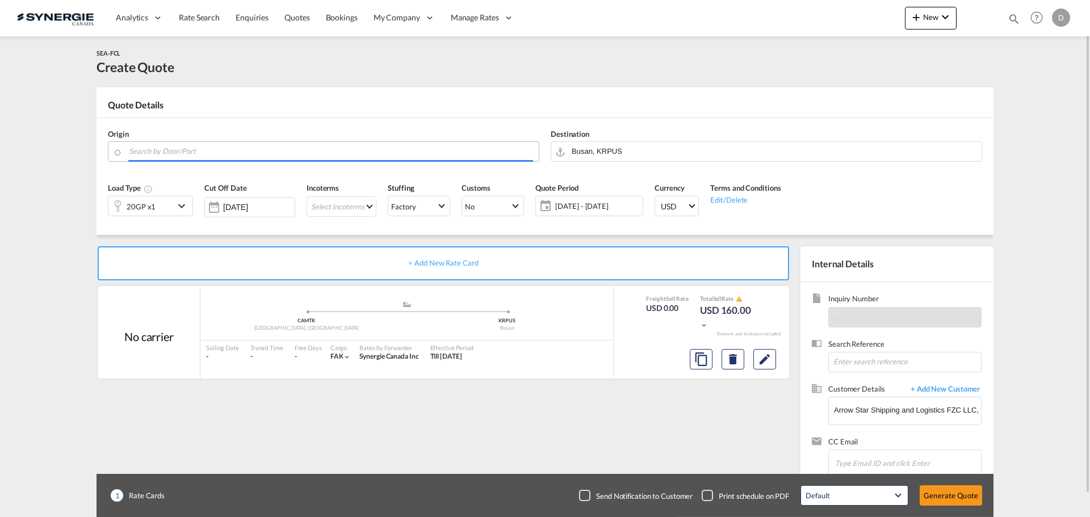
click at [322, 154] on input "Search by Door/Port" at bounding box center [331, 151] width 404 height 20
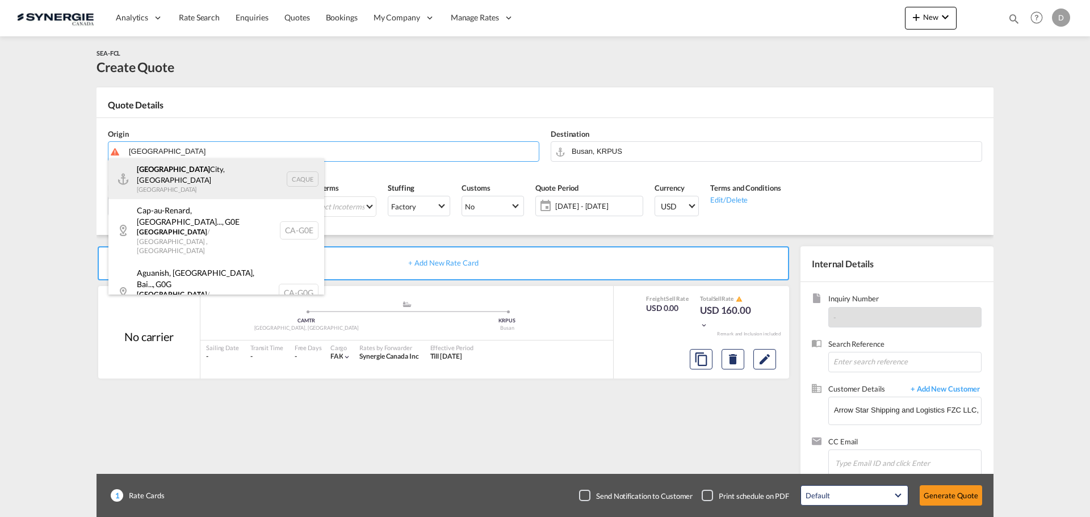
click at [182, 177] on div "Quebec City, QC Canada CAQUE" at bounding box center [216, 178] width 216 height 41
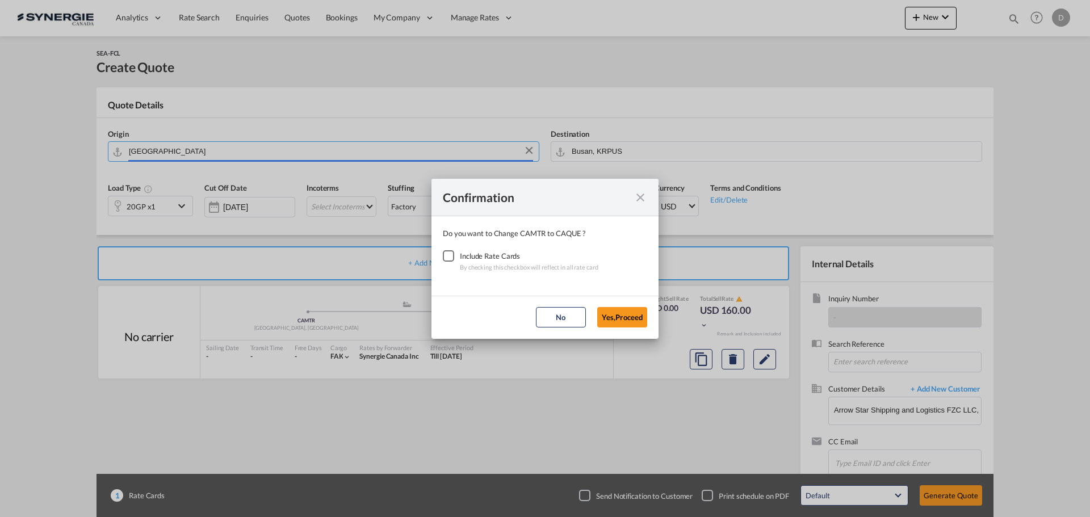
type input "Quebec City, QC, CAQUE"
click at [451, 257] on div "Checkbox No Ink" at bounding box center [448, 255] width 11 height 11
click at [633, 322] on button "Yes,Proceed" at bounding box center [622, 317] width 50 height 20
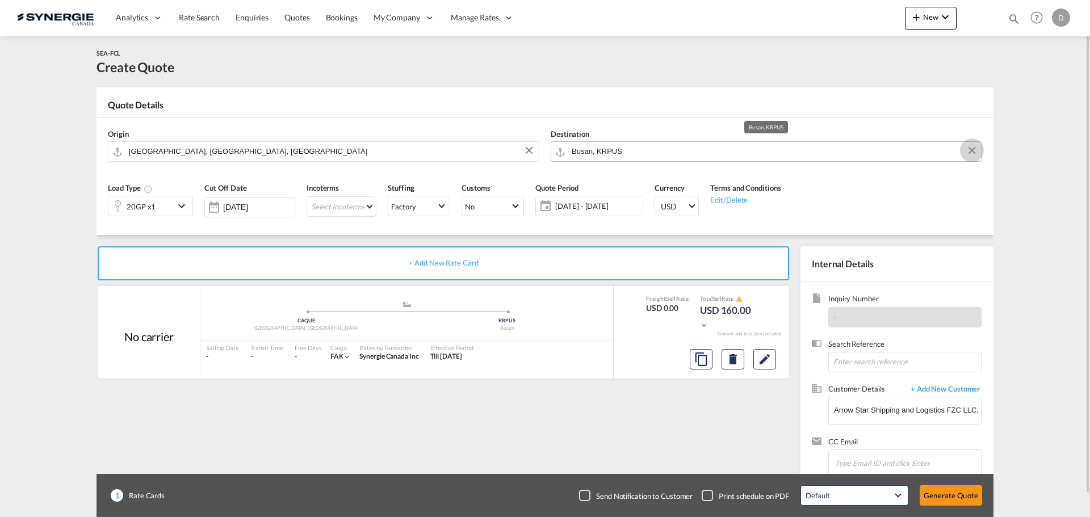
click at [972, 149] on button "Clear Input" at bounding box center [972, 150] width 17 height 17
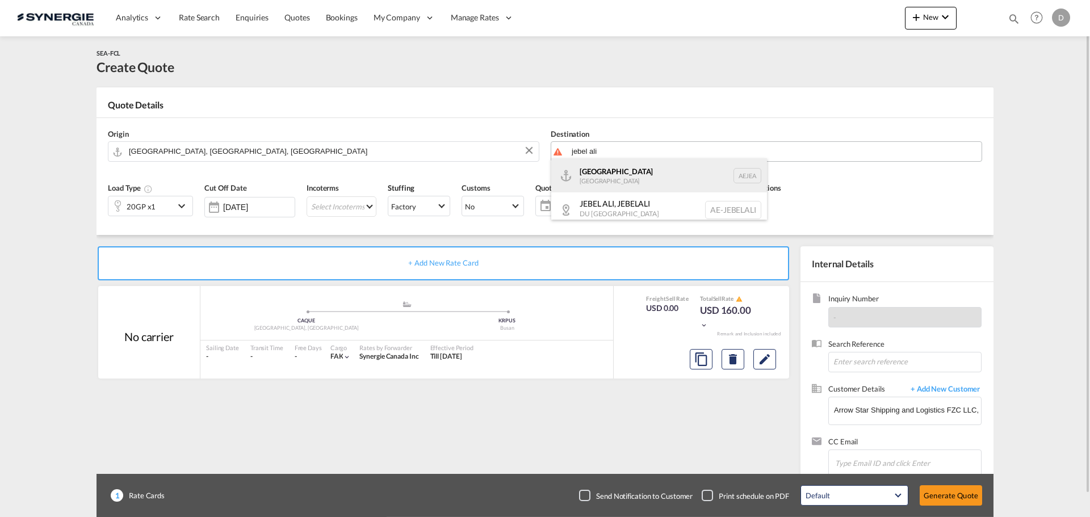
click at [617, 174] on div "Jebel Ali United Arab Emirates AEJEA" at bounding box center [659, 175] width 216 height 34
type input "Jebel Ali, AEJEA"
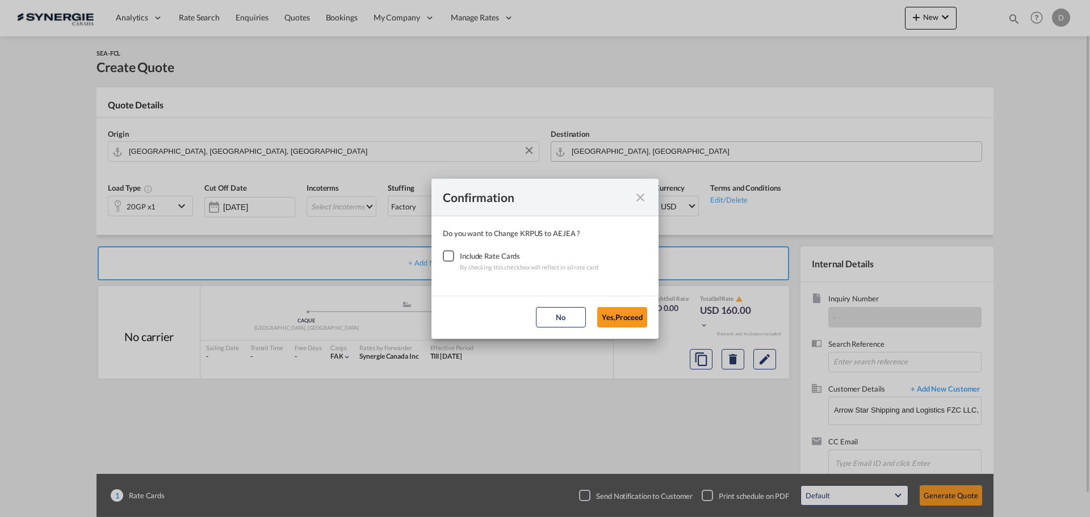
click at [448, 256] on div "Checkbox No Ink" at bounding box center [448, 255] width 11 height 11
click at [604, 320] on button "Yes,Proceed" at bounding box center [622, 317] width 50 height 20
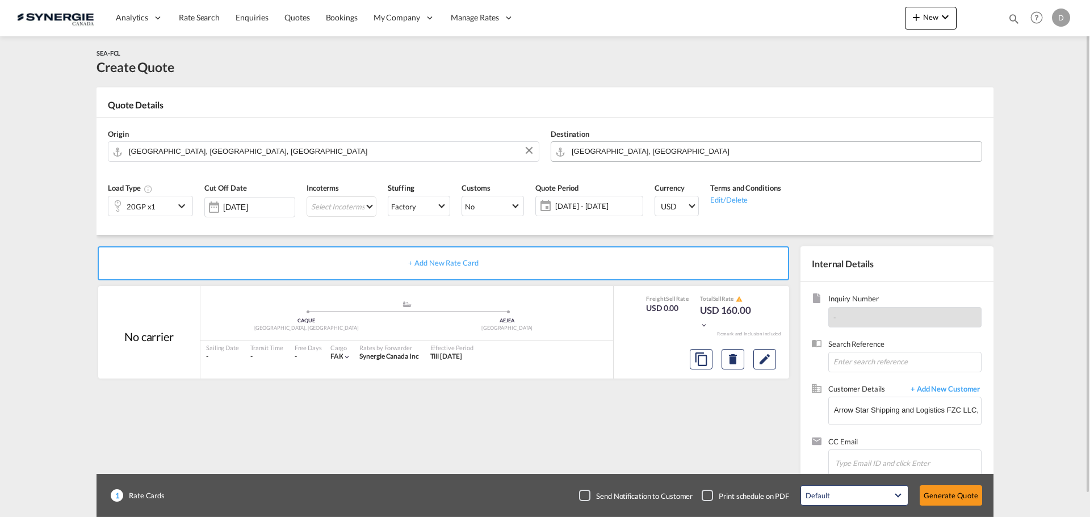
click at [182, 206] on md-icon "icon-chevron-down" at bounding box center [183, 206] width 17 height 14
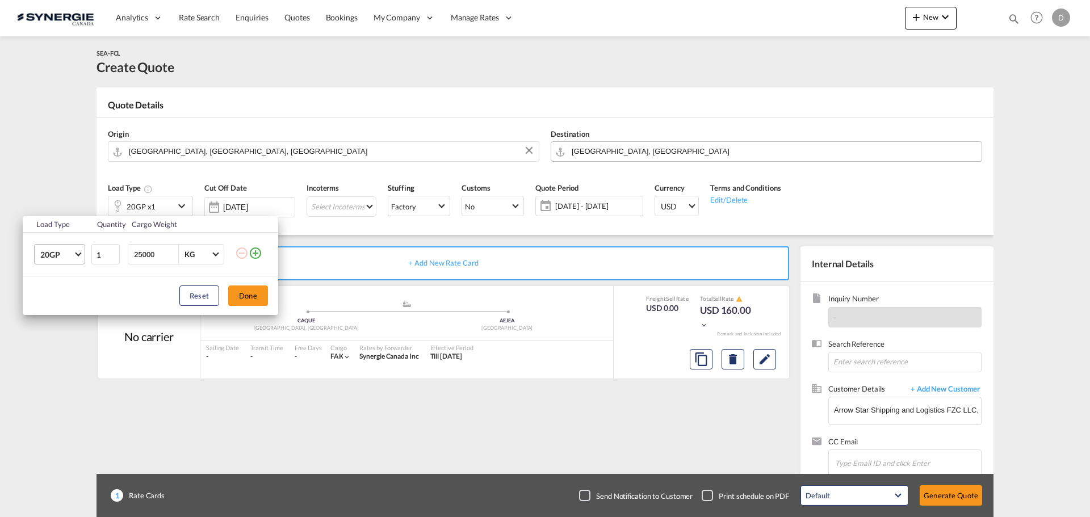
click at [77, 250] on span "Choose: \a20GP" at bounding box center [78, 253] width 6 height 6
click at [66, 313] on md-option "40HC" at bounding box center [69, 309] width 77 height 27
click at [153, 258] on input "25000" at bounding box center [155, 254] width 45 height 19
click at [151, 256] on input "25000" at bounding box center [155, 254] width 45 height 19
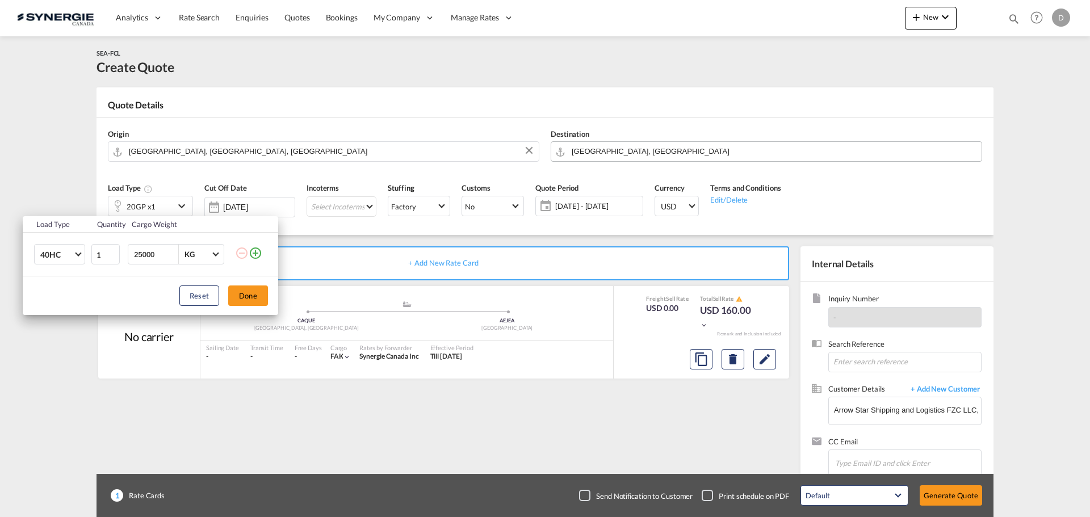
click at [150, 256] on input "25000" at bounding box center [155, 254] width 45 height 19
type input "22000"
click at [246, 294] on button "Done" at bounding box center [248, 296] width 40 height 20
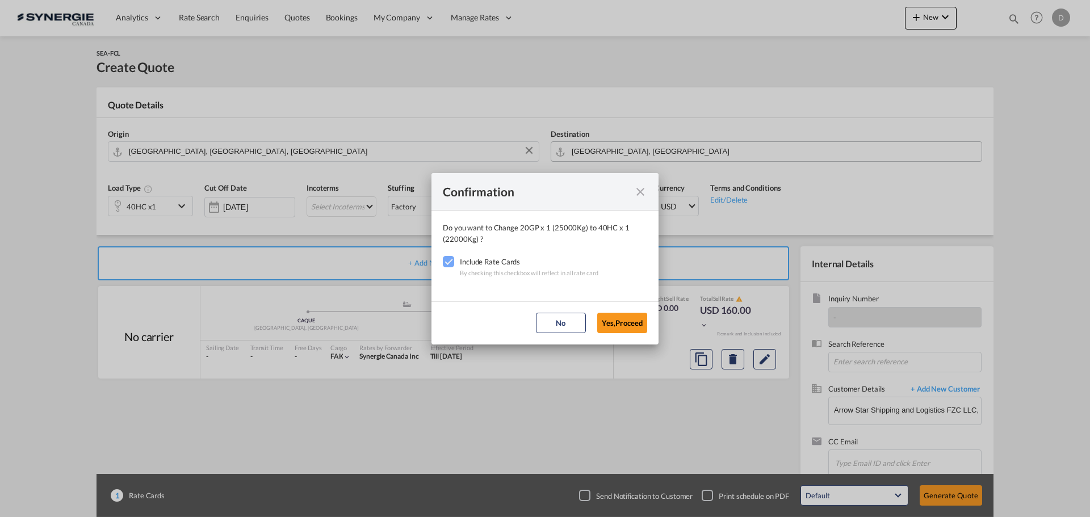
drag, startPoint x: 622, startPoint y: 324, endPoint x: 564, endPoint y: 296, distance: 64.8
click at [621, 324] on button "Yes,Proceed" at bounding box center [622, 323] width 50 height 20
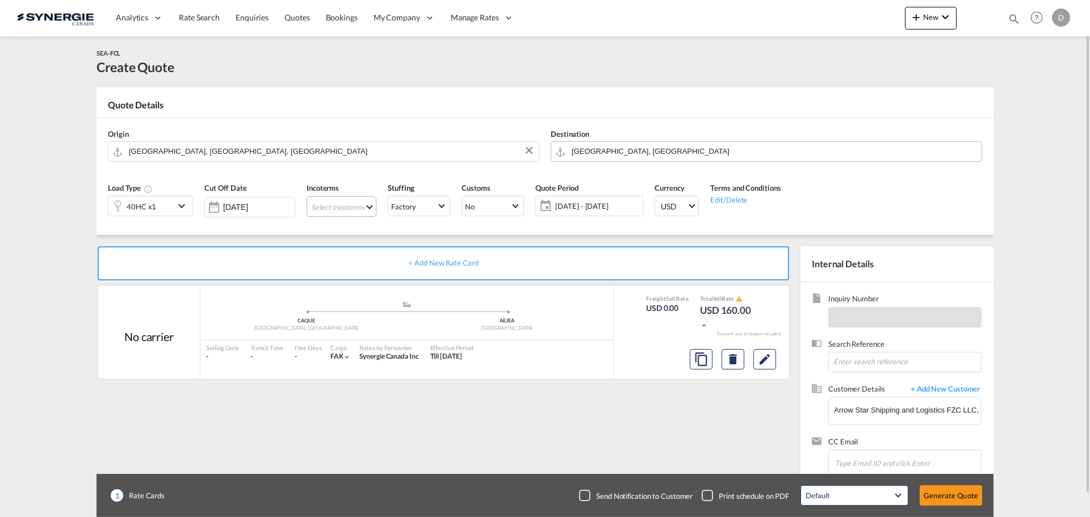
click at [365, 204] on md-select "Select Incoterms FOB - export Free on Board FCA - import Free Carrier FOB - imp…" at bounding box center [342, 206] width 70 height 20
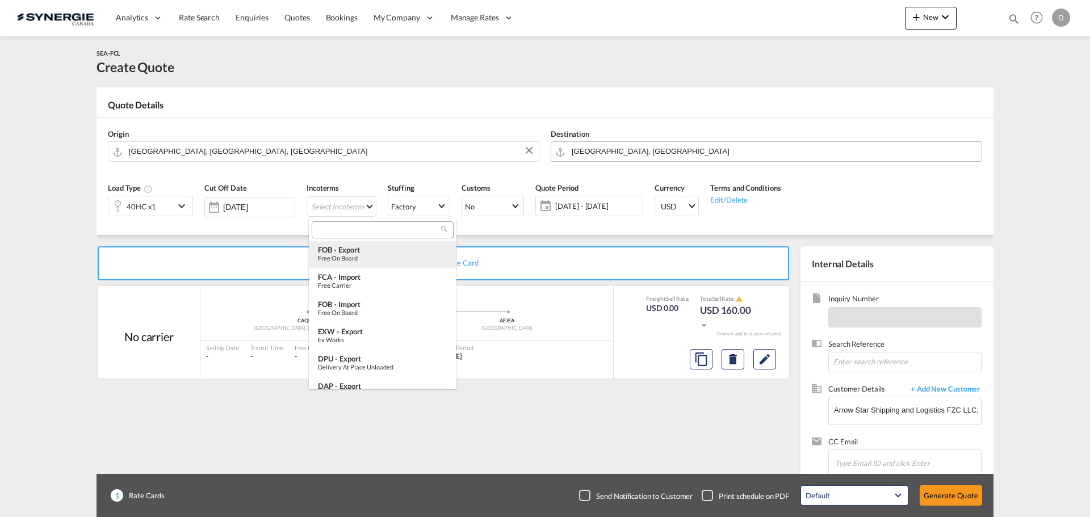
click at [373, 258] on div "Free on Board" at bounding box center [382, 257] width 129 height 7
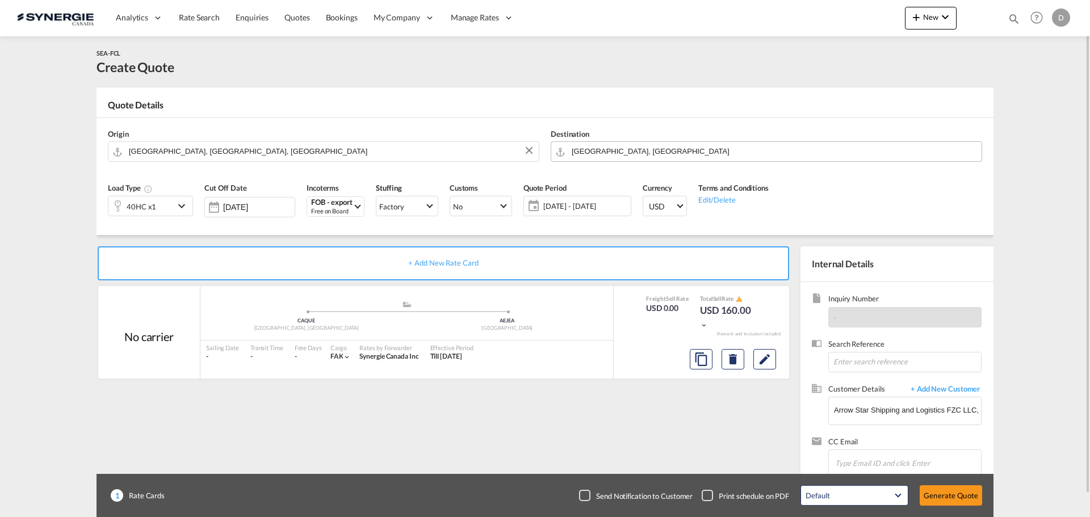
click at [575, 205] on span "12 Sep - 12 Oct 2025" at bounding box center [585, 206] width 85 height 10
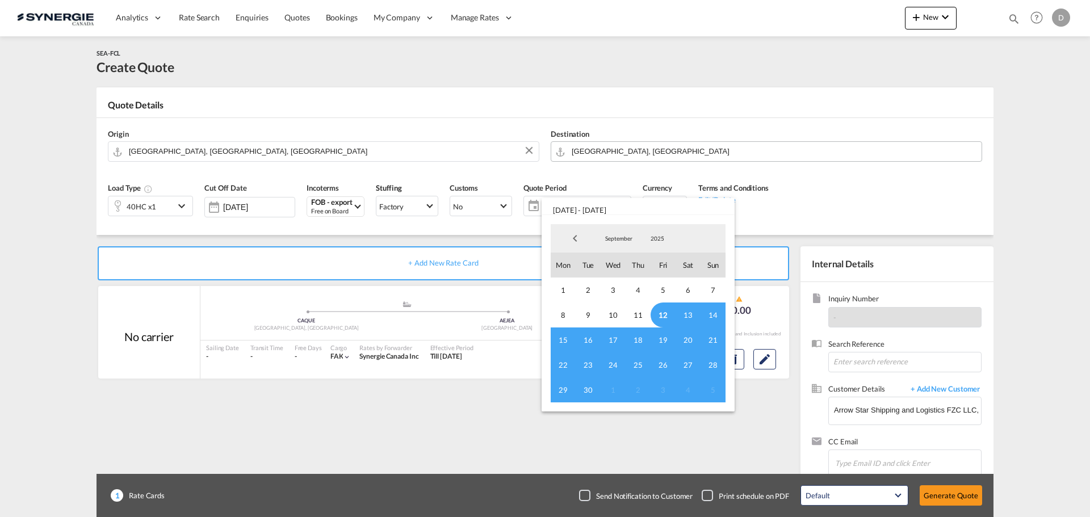
click at [666, 317] on span "12" at bounding box center [663, 315] width 25 height 25
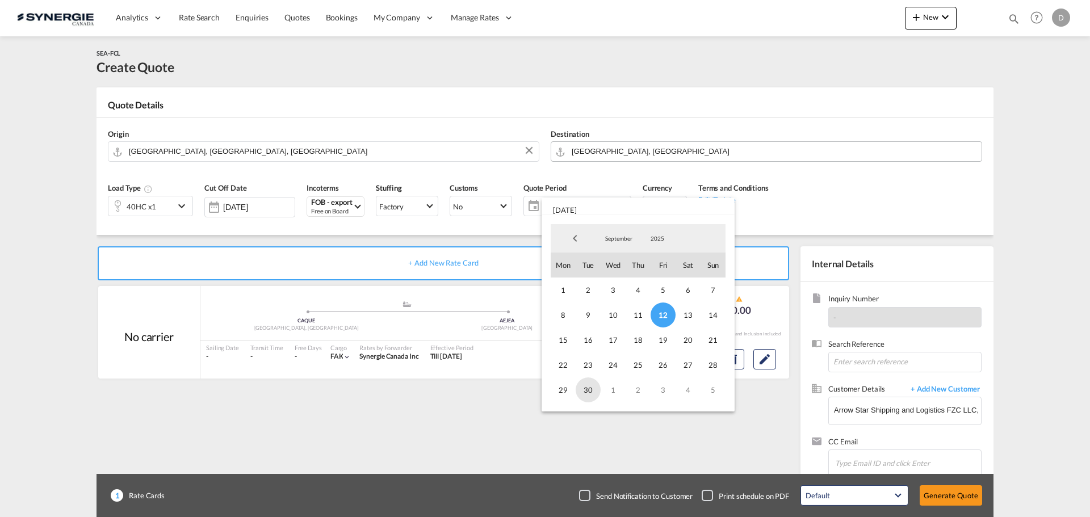
click at [588, 390] on span "30" at bounding box center [588, 390] width 25 height 25
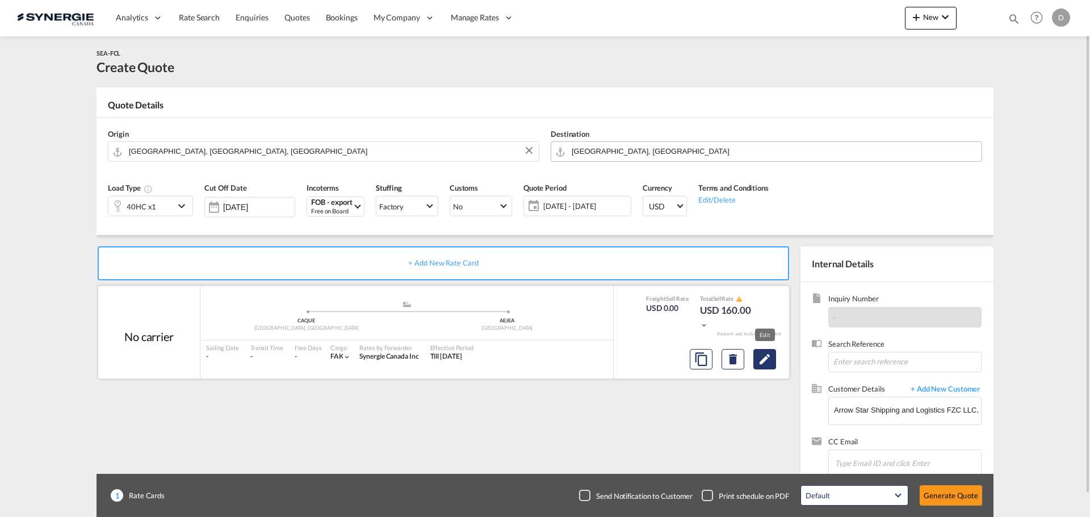
click at [763, 358] on md-icon "Edit" at bounding box center [765, 360] width 14 height 14
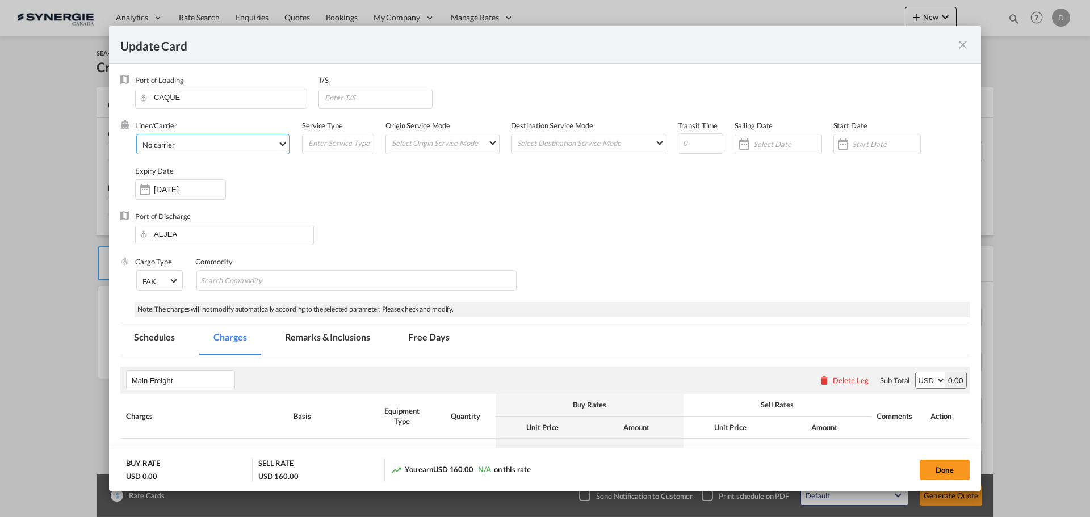
click at [277, 142] on md-select-value "No carrier" at bounding box center [215, 144] width 148 height 18
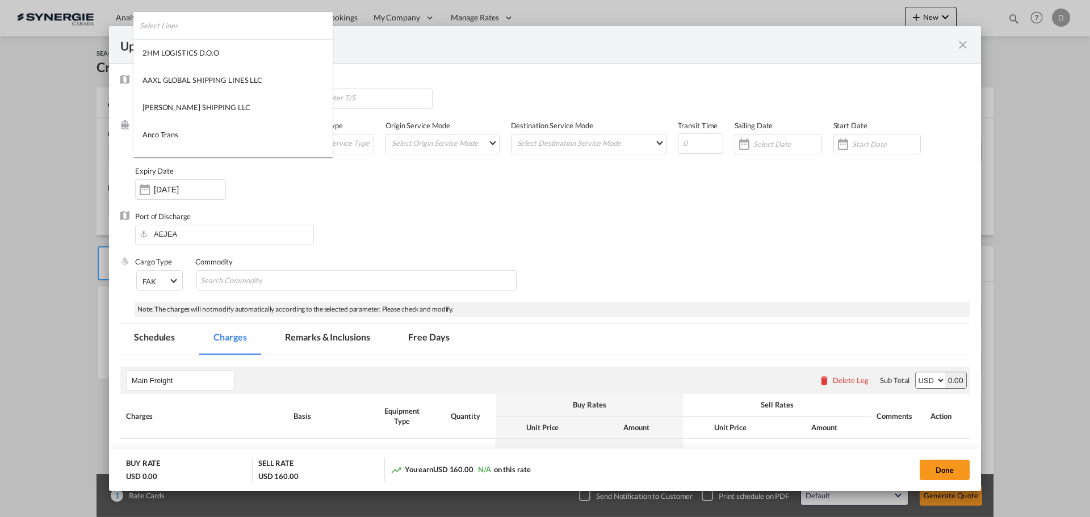
scroll to position [1545, 0]
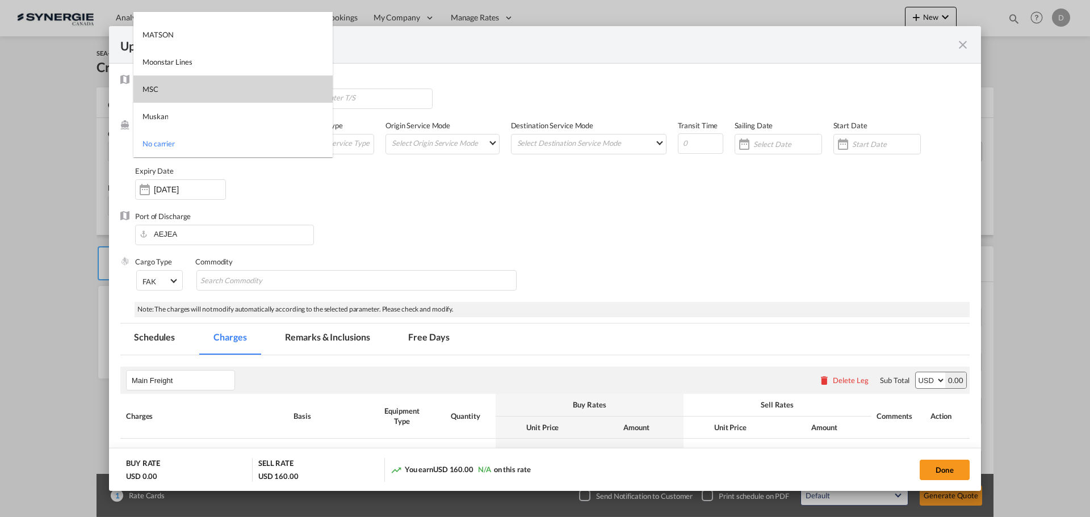
click at [215, 95] on md-option "MSC" at bounding box center [232, 89] width 199 height 27
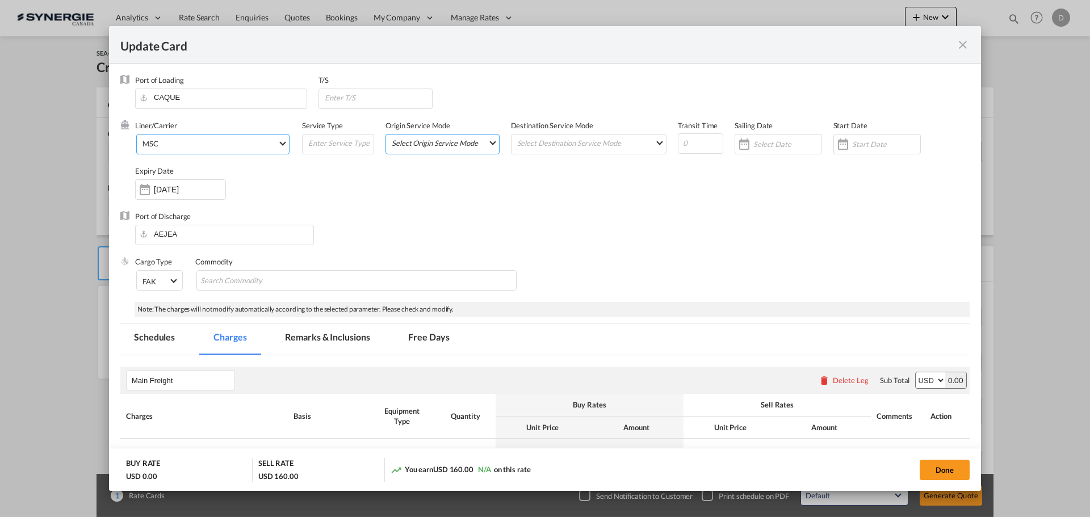
click at [437, 145] on md-select "Select Origin Service Mode SD CY" at bounding box center [445, 143] width 108 height 16
click at [434, 174] on md-option "CY" at bounding box center [442, 169] width 125 height 27
click at [593, 141] on md-select "Select Destination Service Mode SD CY" at bounding box center [591, 143] width 150 height 16
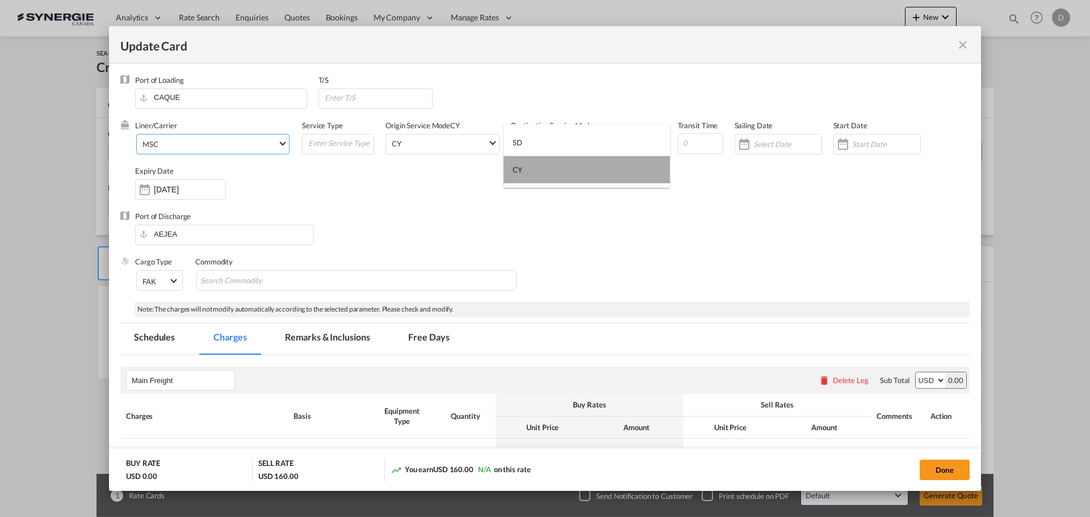
click at [553, 173] on md-option "CY" at bounding box center [587, 169] width 166 height 27
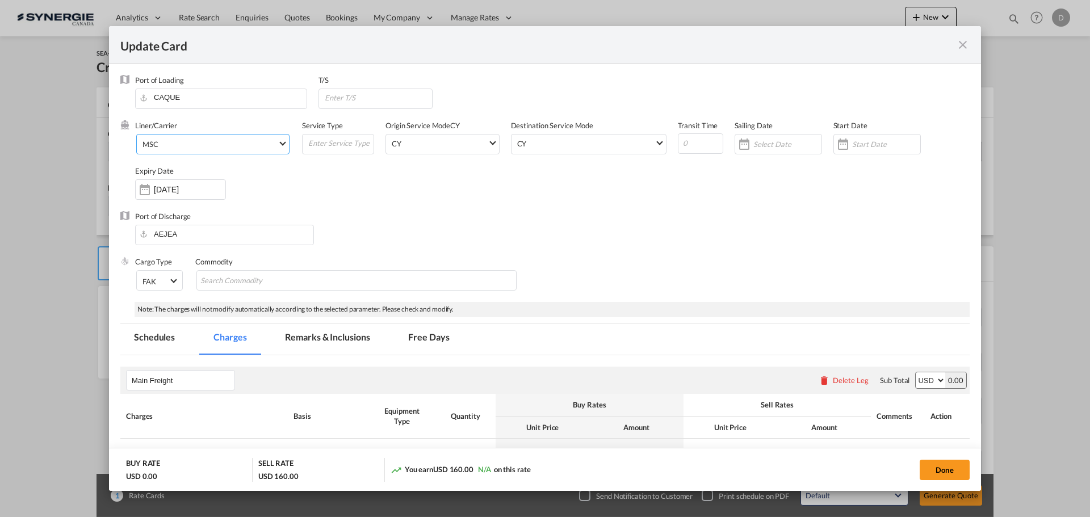
click at [792, 199] on div "Liner/Carrier MSC Service Type Origin Service Mode CY CY Destination Service Mo…" at bounding box center [552, 165] width 835 height 91
click at [839, 143] on div "Update Card Port ..." at bounding box center [843, 144] width 18 height 23
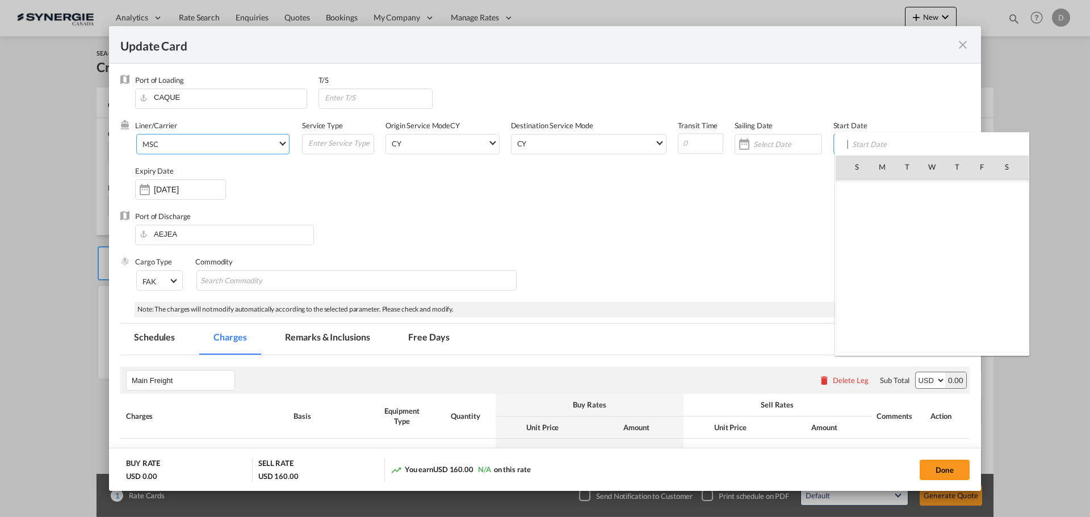
scroll to position [263057, 0]
click at [982, 241] on span "12" at bounding box center [983, 241] width 24 height 24
type input "[DATE]"
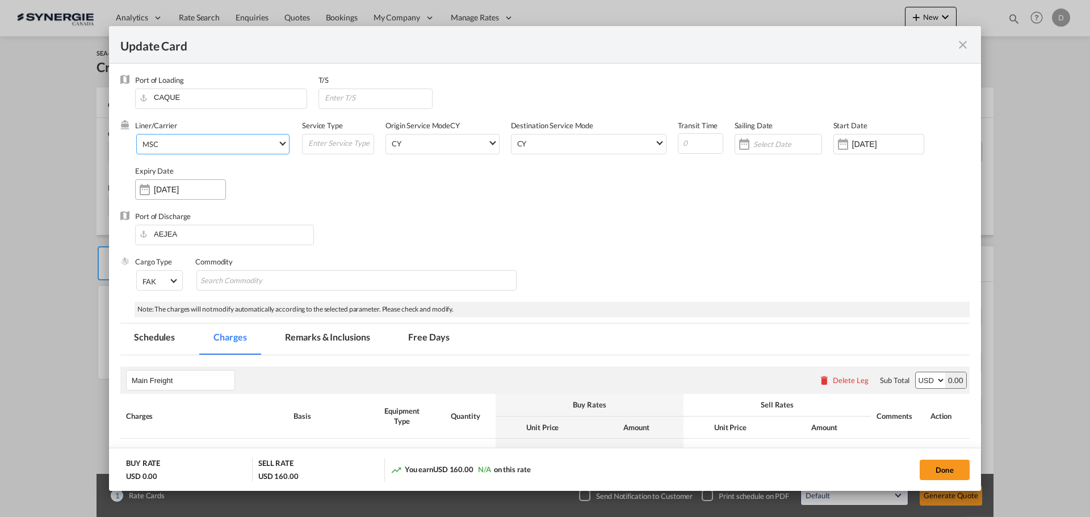
click at [140, 192] on div "Update Card Port ..." at bounding box center [145, 189] width 18 height 23
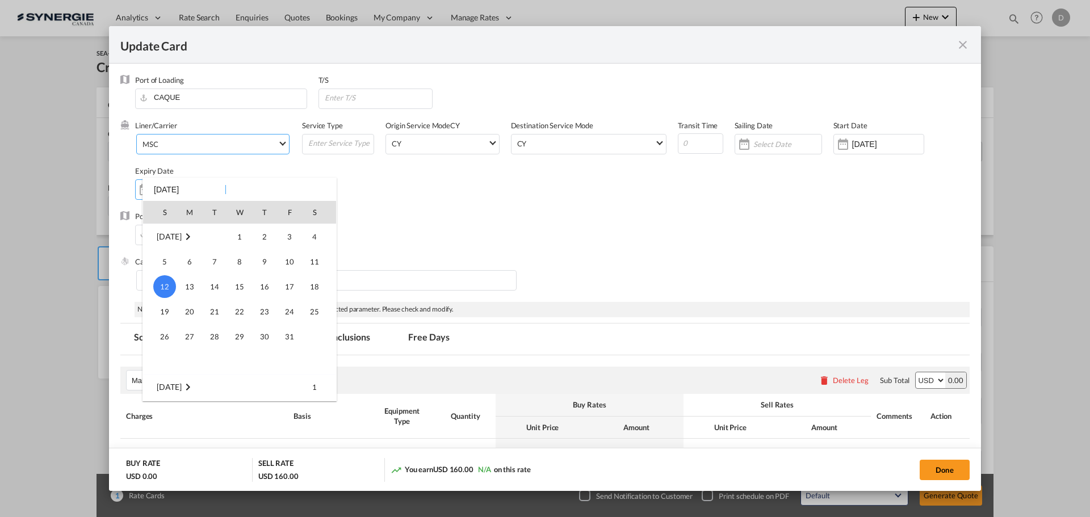
scroll to position [37, 0]
click at [220, 322] on span "30" at bounding box center [214, 324] width 23 height 23
type input "30 Sep 2025"
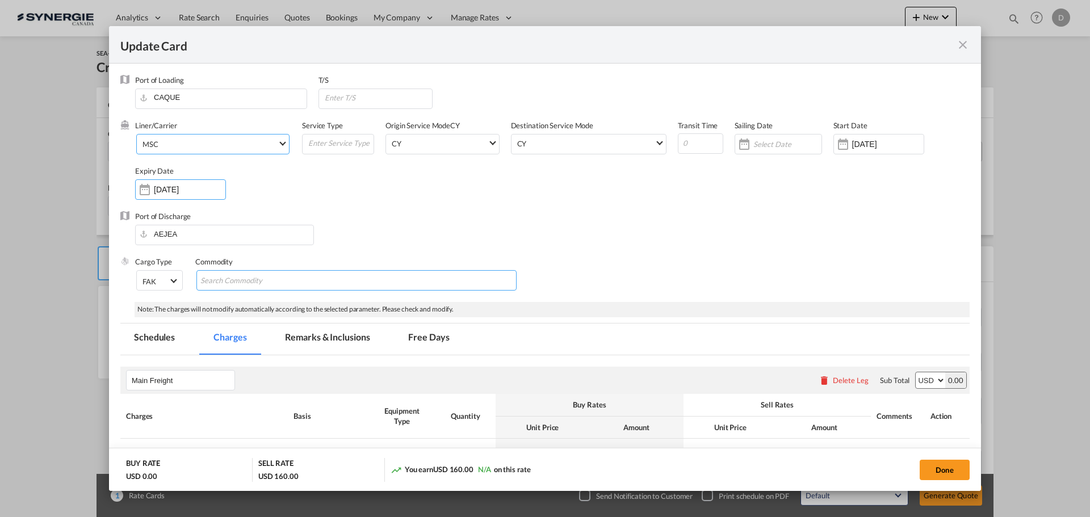
click at [258, 283] on input "Search Commodity" at bounding box center [252, 281] width 104 height 18
type input "General Cargo"
click at [551, 240] on div "Port of Discharge AEJEA" at bounding box center [545, 233] width 850 height 45
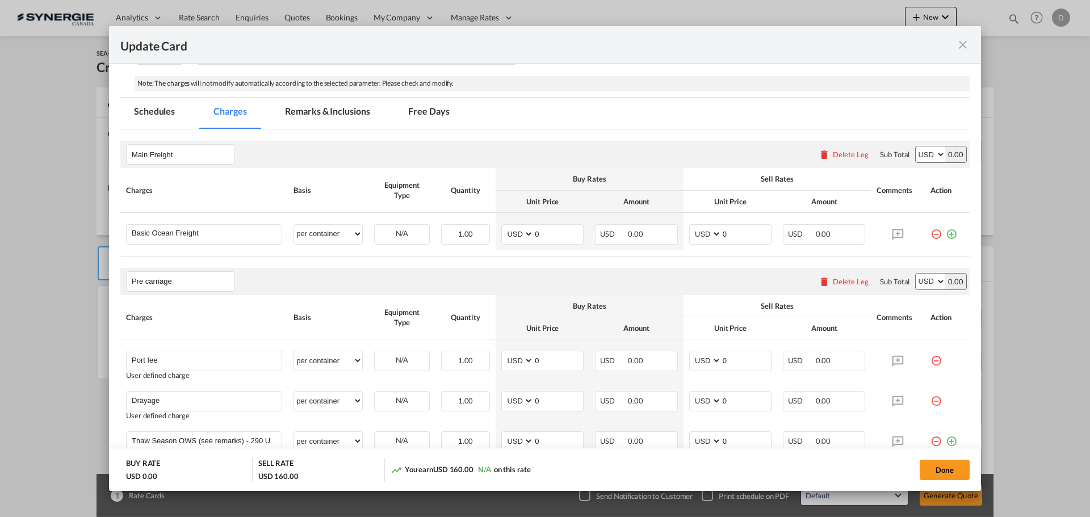
scroll to position [227, 0]
drag, startPoint x: 532, startPoint y: 233, endPoint x: 543, endPoint y: 233, distance: 11.4
click at [543, 233] on input "0" at bounding box center [558, 232] width 49 height 17
type input "3705"
drag, startPoint x: 719, startPoint y: 233, endPoint x: 739, endPoint y: 233, distance: 20.5
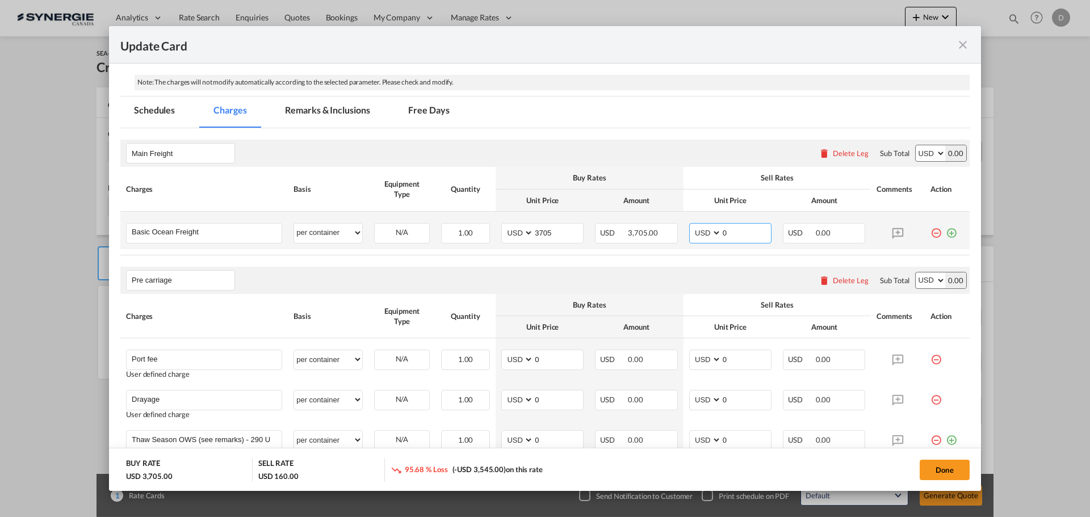
click at [739, 233] on input "0" at bounding box center [746, 232] width 49 height 17
type input "4005"
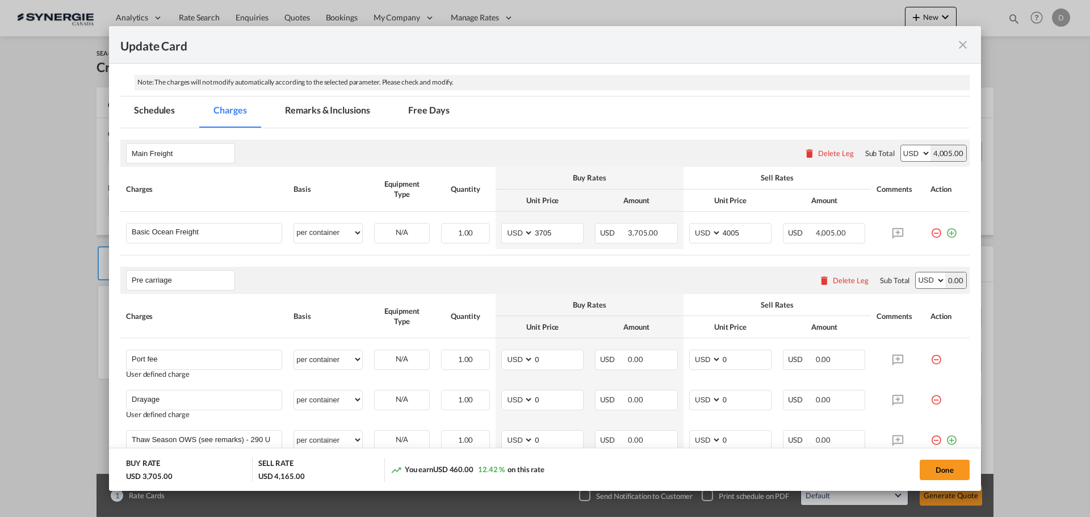
click at [649, 258] on rate-modification "Main Freight Please enter leg name Leg Name Already Exists Delete Leg Sub Total…" at bounding box center [545, 511] width 850 height 767
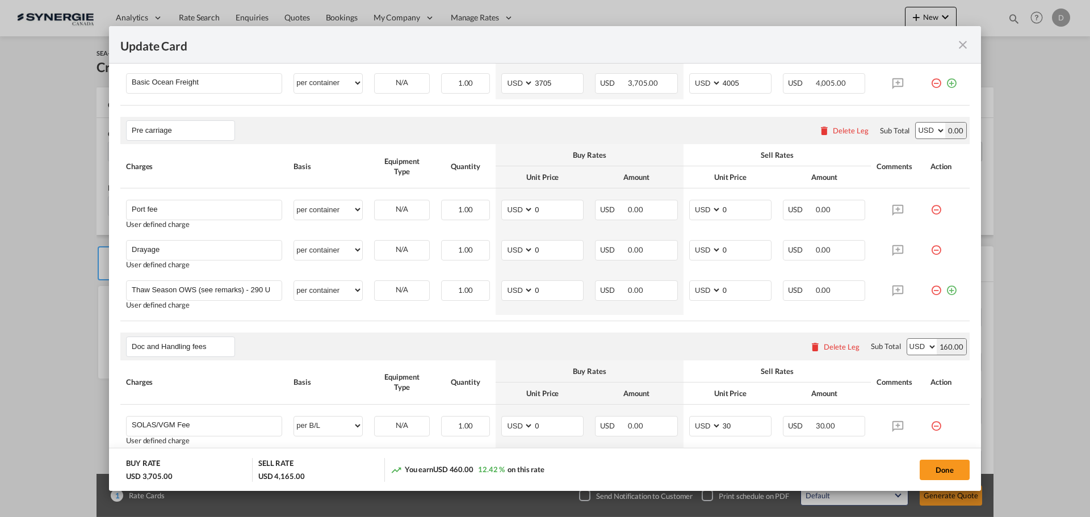
scroll to position [398, 0]
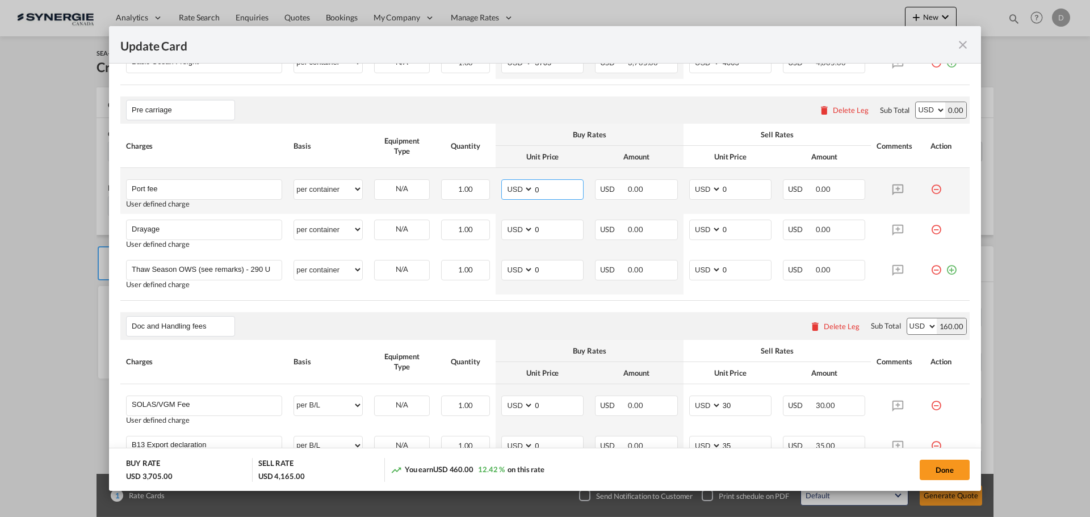
drag, startPoint x: 531, startPoint y: 190, endPoint x: 541, endPoint y: 190, distance: 9.7
click at [541, 190] on input "0" at bounding box center [558, 188] width 49 height 17
type input "50"
drag, startPoint x: 718, startPoint y: 188, endPoint x: 725, endPoint y: 188, distance: 7.4
click at [726, 188] on input "0" at bounding box center [746, 188] width 49 height 17
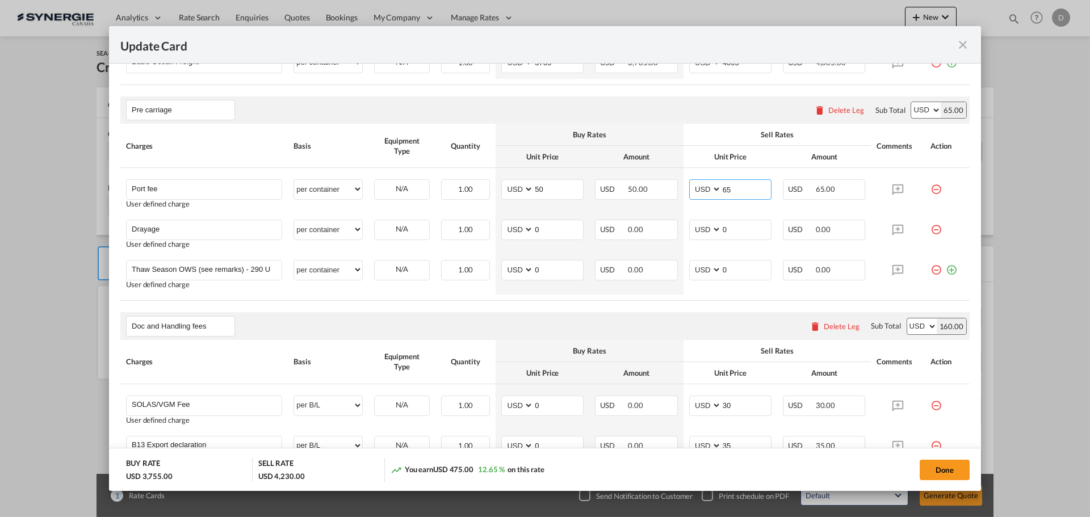
type input "65"
drag, startPoint x: 530, startPoint y: 231, endPoint x: 554, endPoint y: 231, distance: 23.3
click at [554, 231] on input "0" at bounding box center [558, 228] width 49 height 17
type input "904"
drag, startPoint x: 718, startPoint y: 230, endPoint x: 739, endPoint y: 230, distance: 21.0
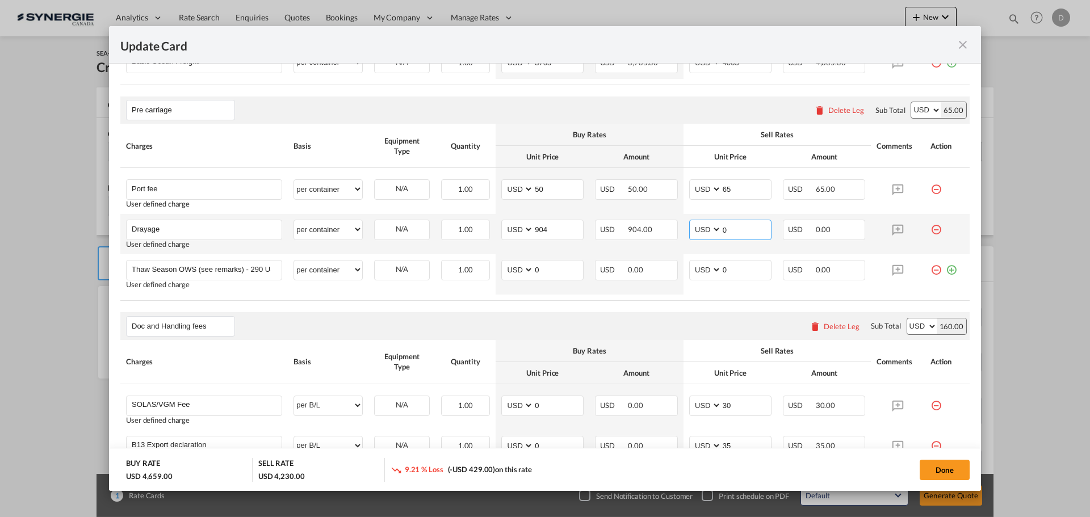
click at [739, 230] on input "0" at bounding box center [746, 228] width 49 height 17
type input "1100"
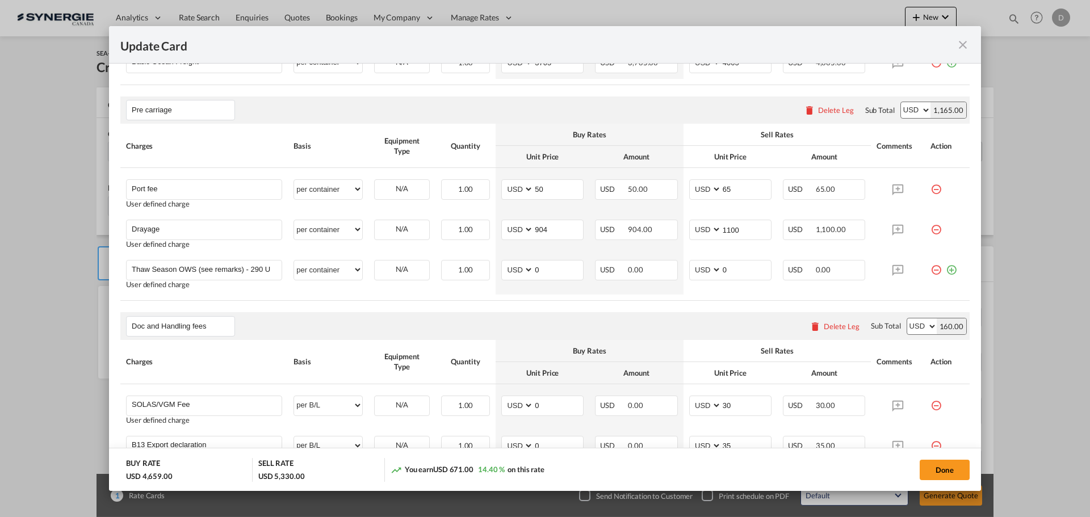
click at [691, 308] on rate-modification "Main Freight Please enter leg name Leg Name Already Exists Delete Leg Sub Total…" at bounding box center [545, 341] width 850 height 767
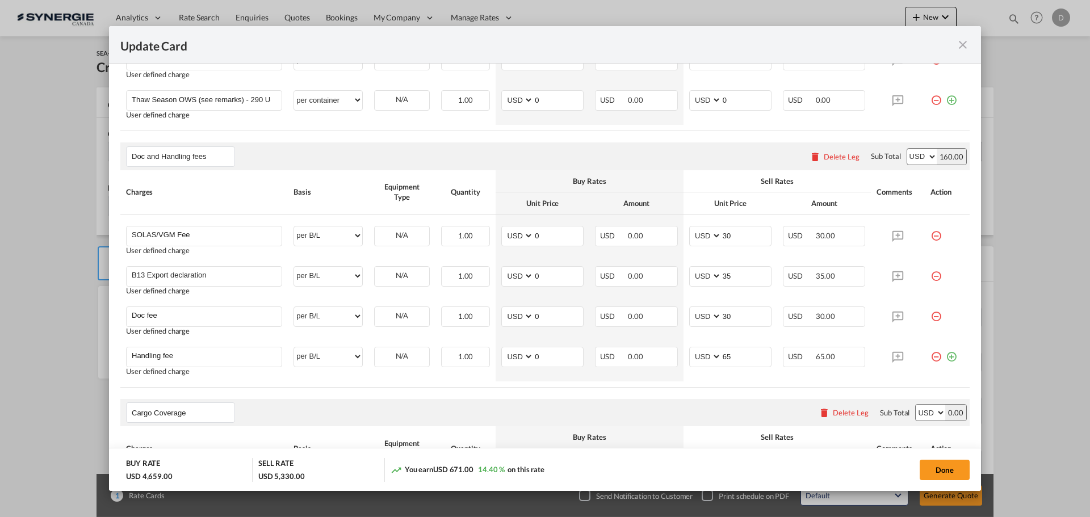
scroll to position [568, 0]
click at [722, 278] on input "35" at bounding box center [746, 274] width 49 height 17
type input "55"
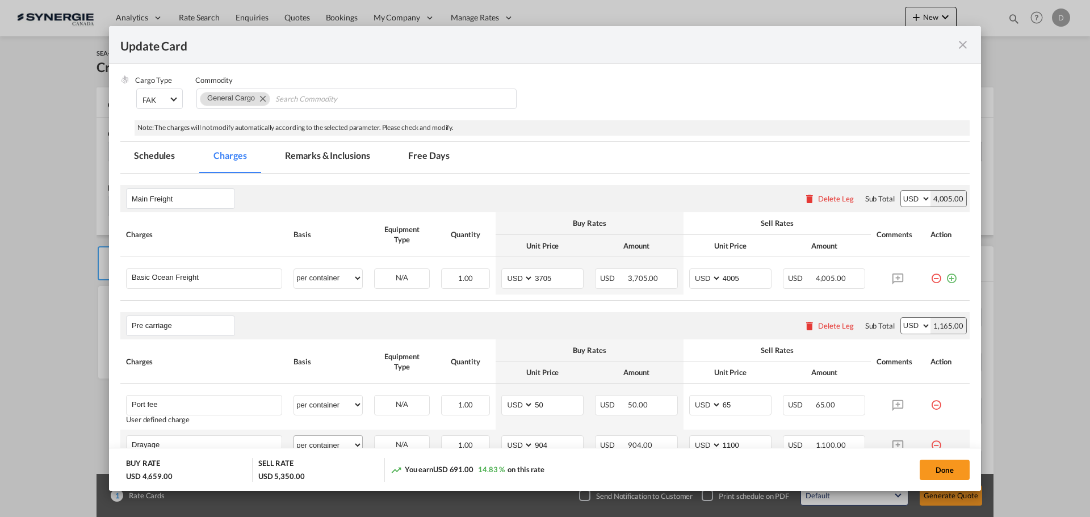
scroll to position [114, 0]
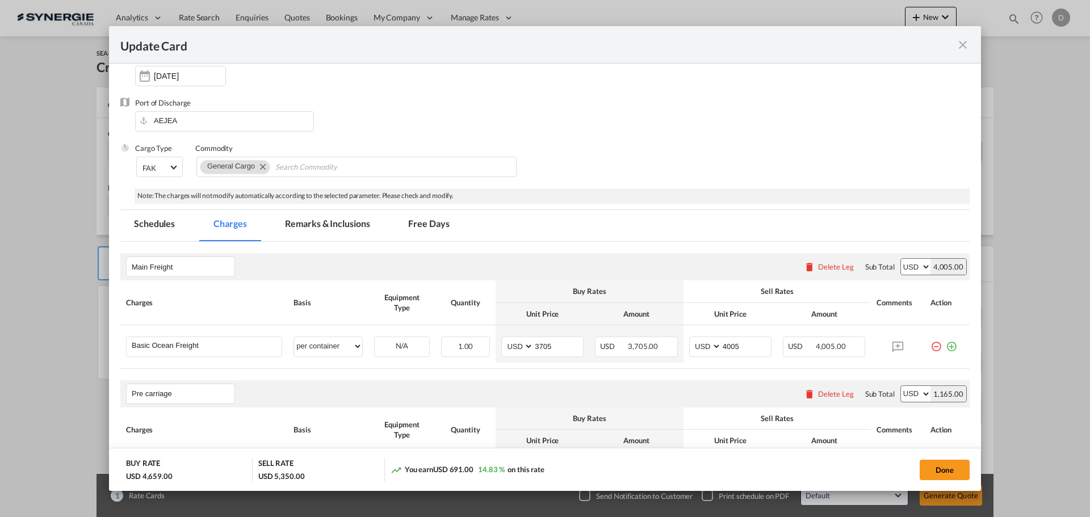
drag, startPoint x: 342, startPoint y: 227, endPoint x: 312, endPoint y: 260, distance: 44.6
click at [342, 227] on md-tab-item "Remarks & Inclusions" at bounding box center [327, 225] width 112 height 31
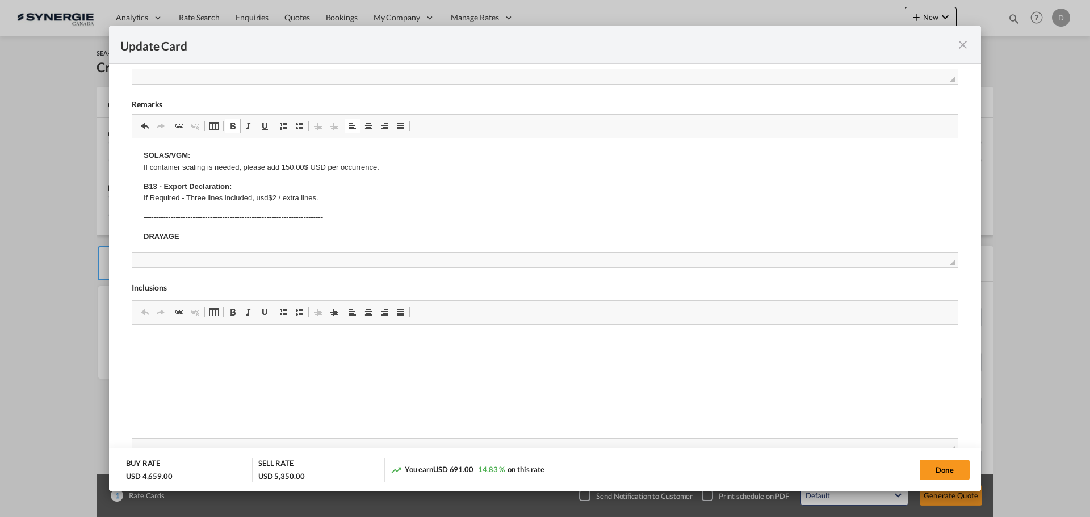
scroll to position [57, 0]
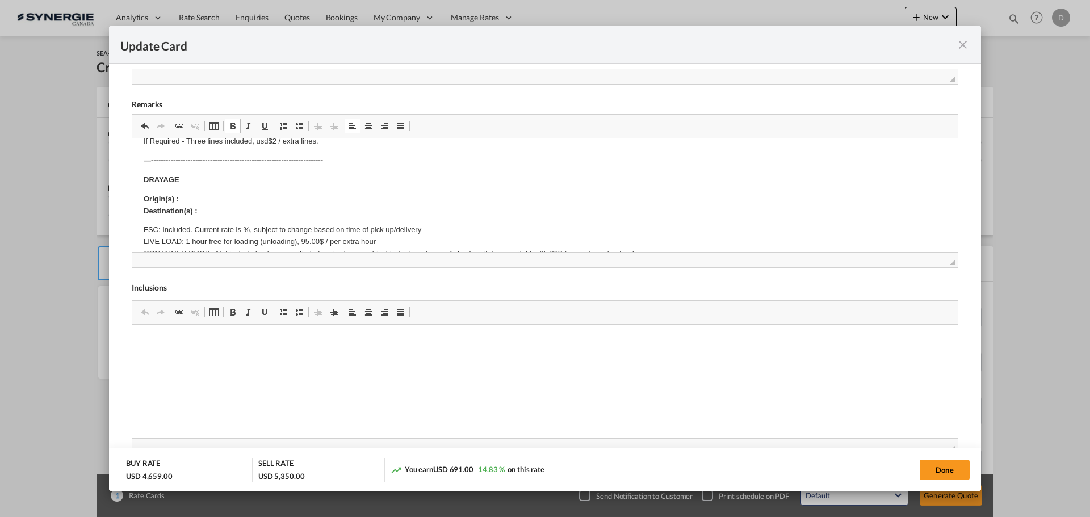
click at [214, 199] on p "Origin(s) : Destination(s) :" at bounding box center [545, 206] width 803 height 24
click at [210, 214] on p "Origin(s) : Quebec City Destination(s) :" at bounding box center [545, 206] width 803 height 24
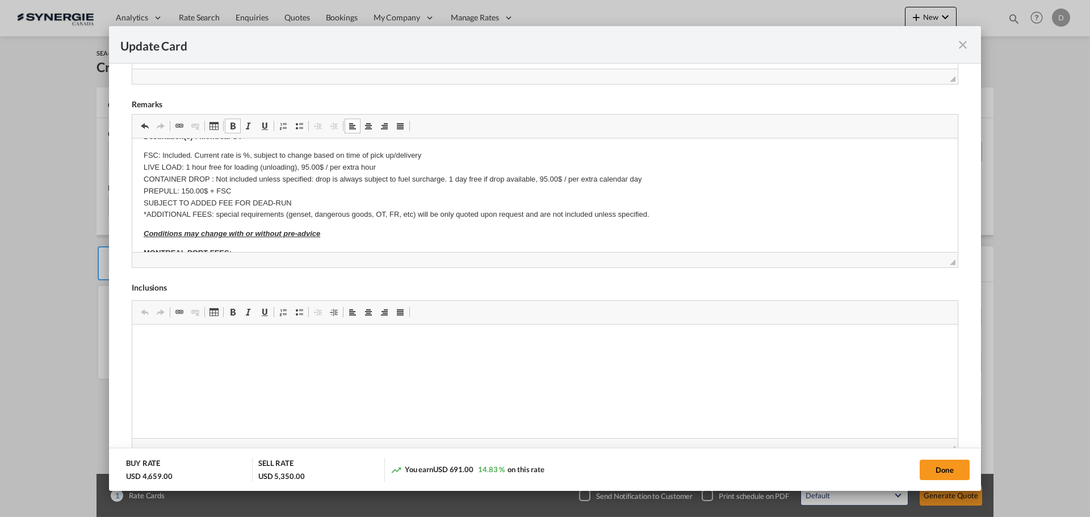
scroll to position [114, 0]
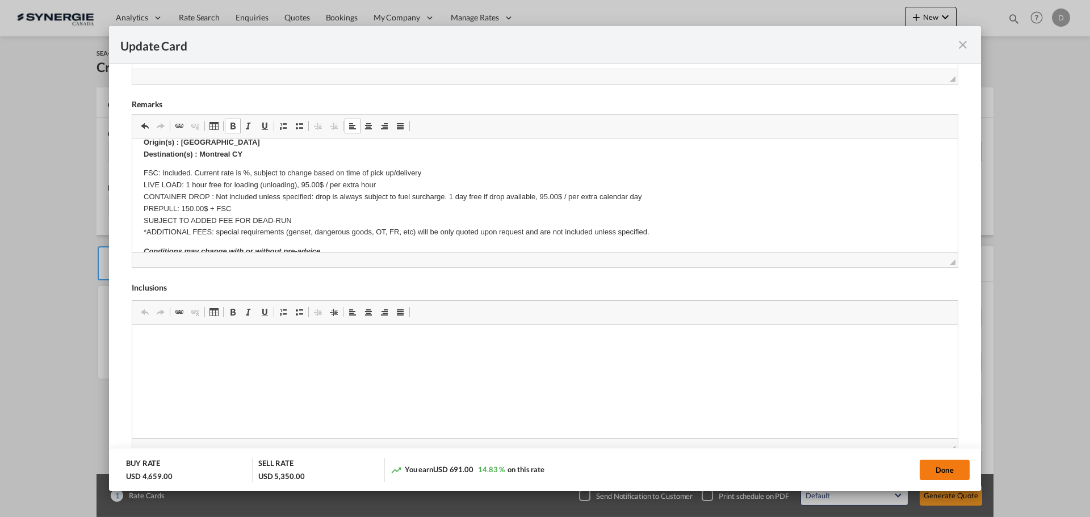
click at [928, 460] on button "Done" at bounding box center [945, 470] width 50 height 20
type input "11 Sep 2025"
type input "29 Sep 2025"
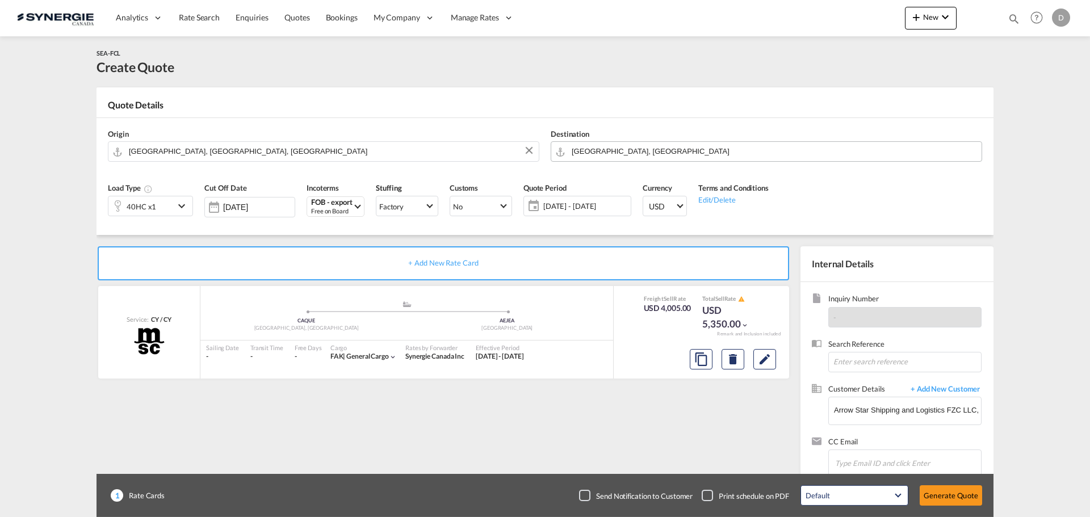
scroll to position [128, 0]
click at [946, 497] on button "Generate Quote" at bounding box center [951, 496] width 62 height 20
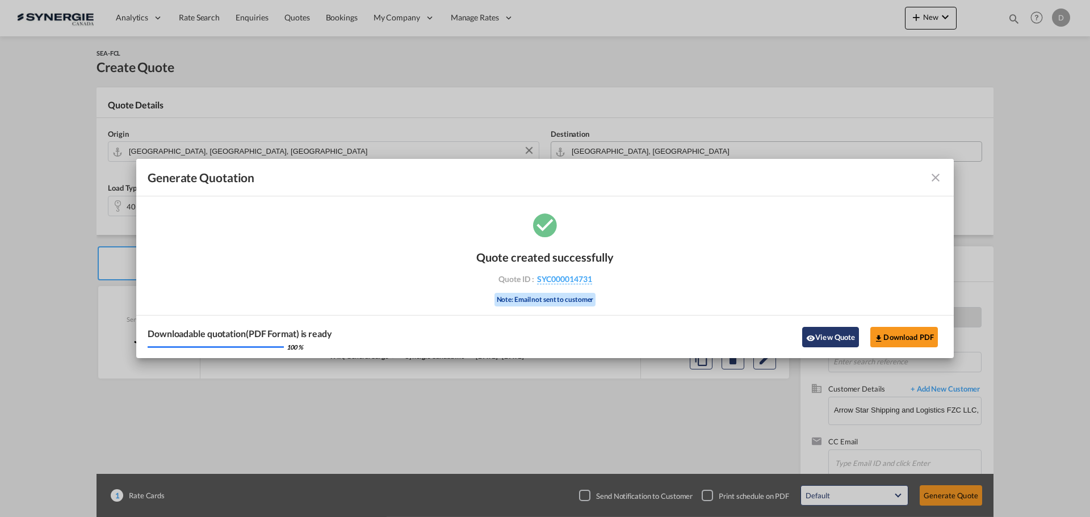
click at [831, 344] on button "View Quote" at bounding box center [830, 337] width 57 height 20
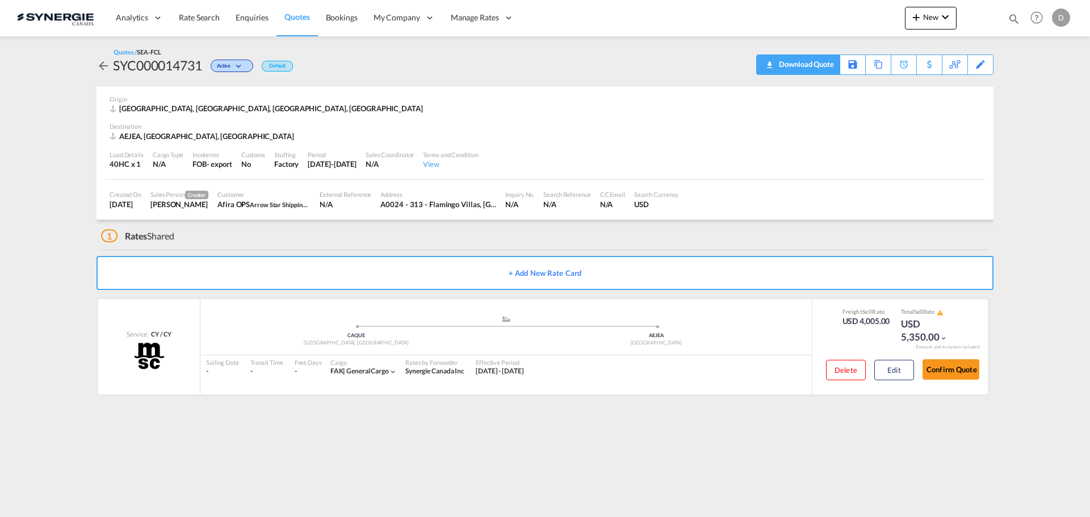
click at [822, 74] on download-pdf "Download Quote" at bounding box center [799, 64] width 72 height 19
click at [820, 65] on div "Download Quote" at bounding box center [805, 64] width 58 height 18
click at [878, 70] on div "Copy Quote" at bounding box center [866, 64] width 39 height 19
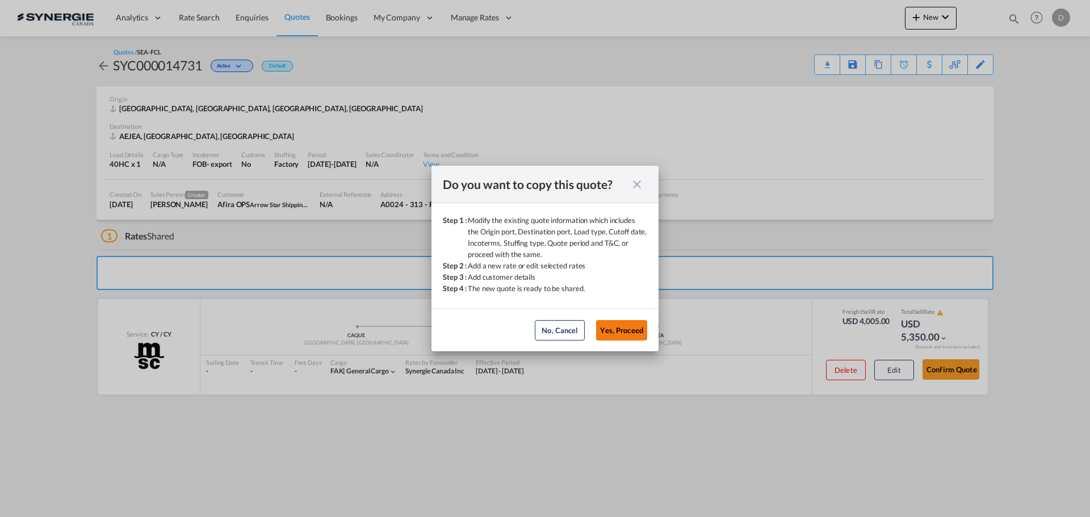
click at [623, 327] on button "Yes, Proceed" at bounding box center [621, 330] width 51 height 20
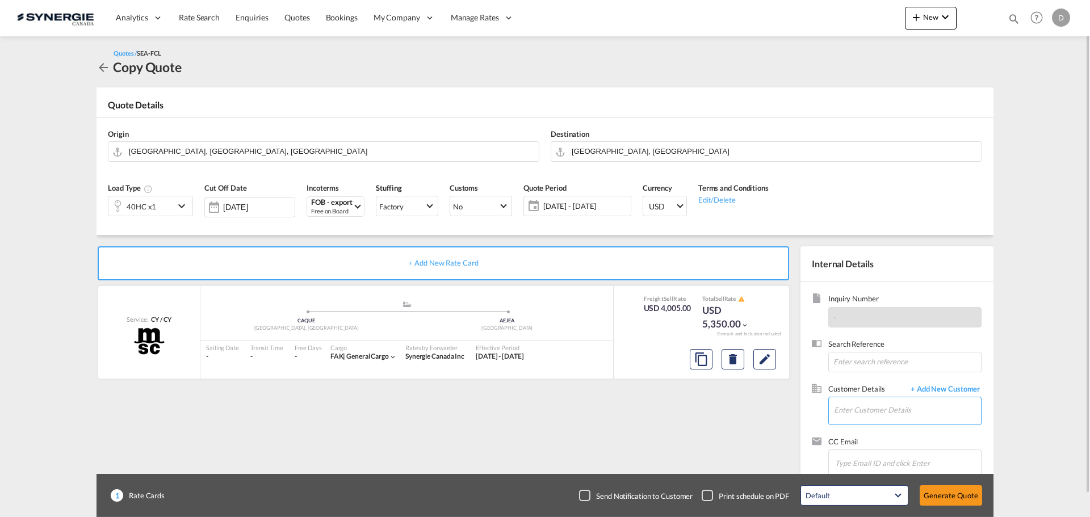
click at [856, 412] on input "Enter Customer Details" at bounding box center [907, 411] width 147 height 26
paste input "operations@asshippinguae.com"
click at [894, 380] on div "Afira OPS operations@asshippinguae.com | Arrow Star Shipping and Logistics FZC …" at bounding box center [908, 382] width 148 height 31
type input "Arrow Star Shipping and Logistics FZC LLC, Afira OPS, operations@asshippinguae.…"
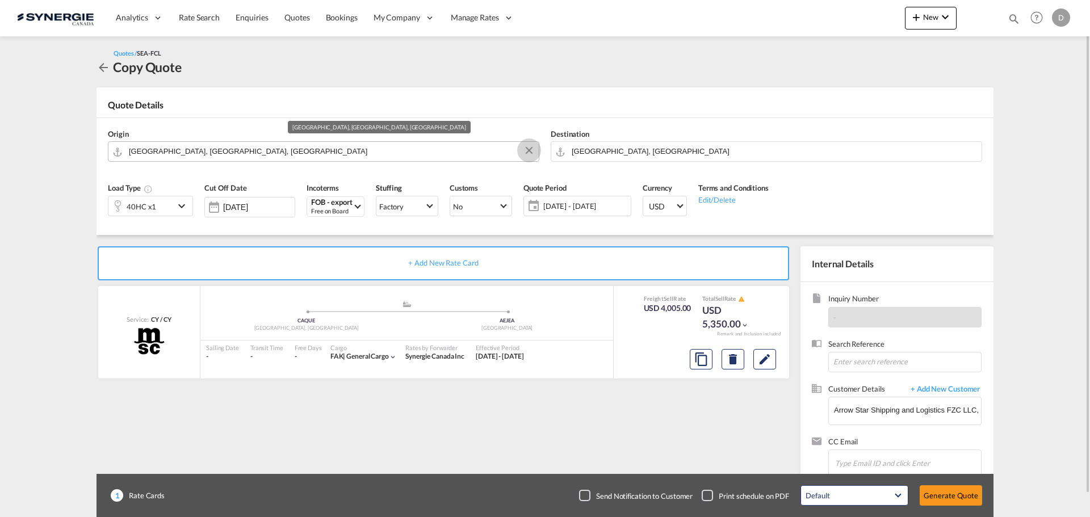
click at [528, 148] on button "Clear Input" at bounding box center [529, 150] width 17 height 17
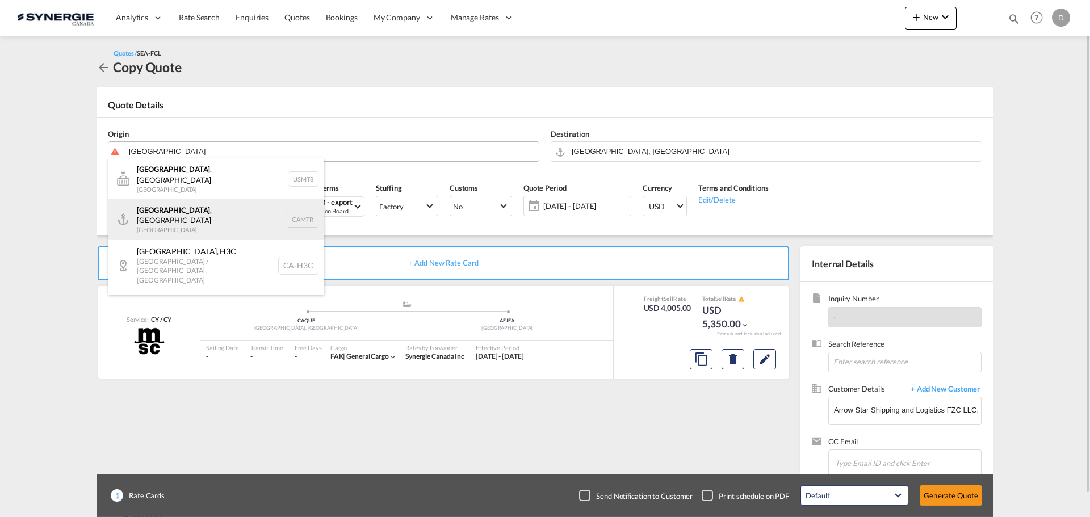
click at [188, 212] on div "Montreal , QC Canada CAMTR" at bounding box center [216, 219] width 216 height 41
type input "Montreal, QC, CAMTR"
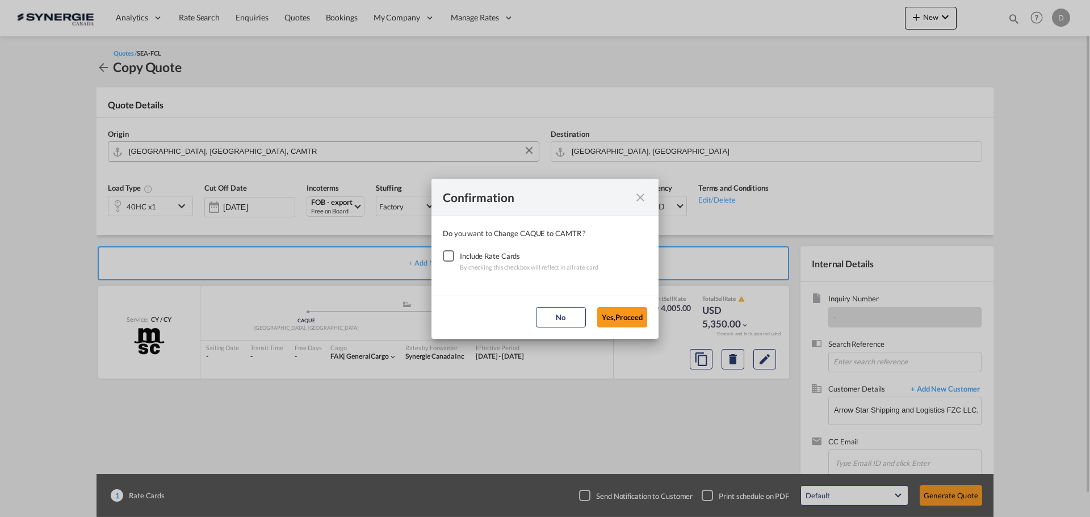
click at [447, 256] on div "Checkbox No Ink" at bounding box center [448, 255] width 11 height 11
click at [625, 312] on button "Yes,Proceed" at bounding box center [622, 317] width 50 height 20
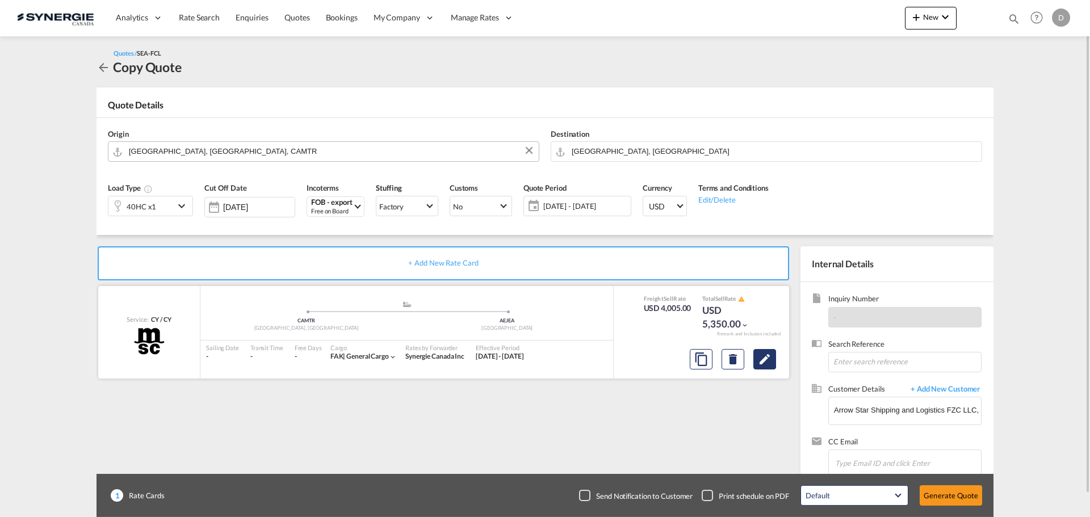
click at [769, 362] on md-icon "Edit" at bounding box center [765, 360] width 14 height 14
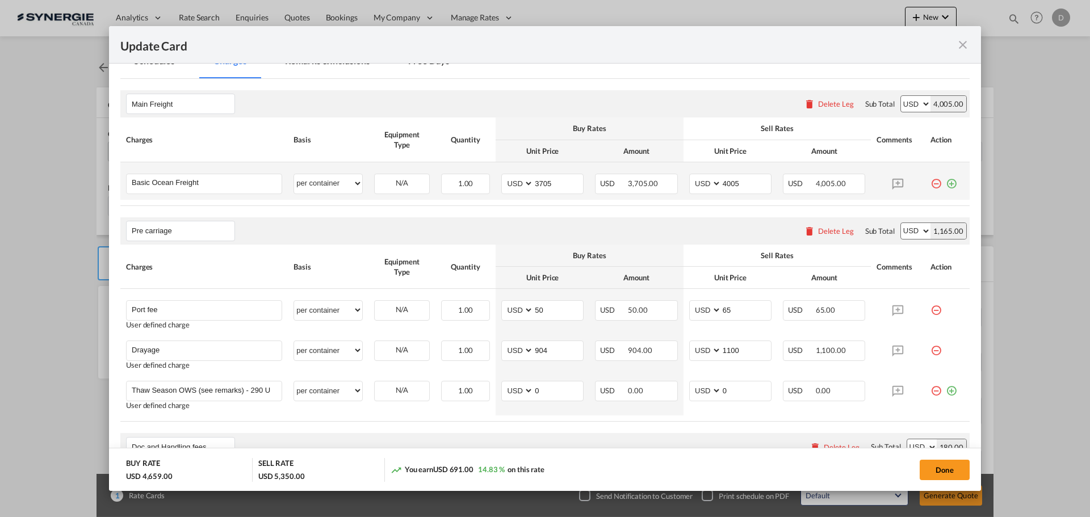
scroll to position [341, 0]
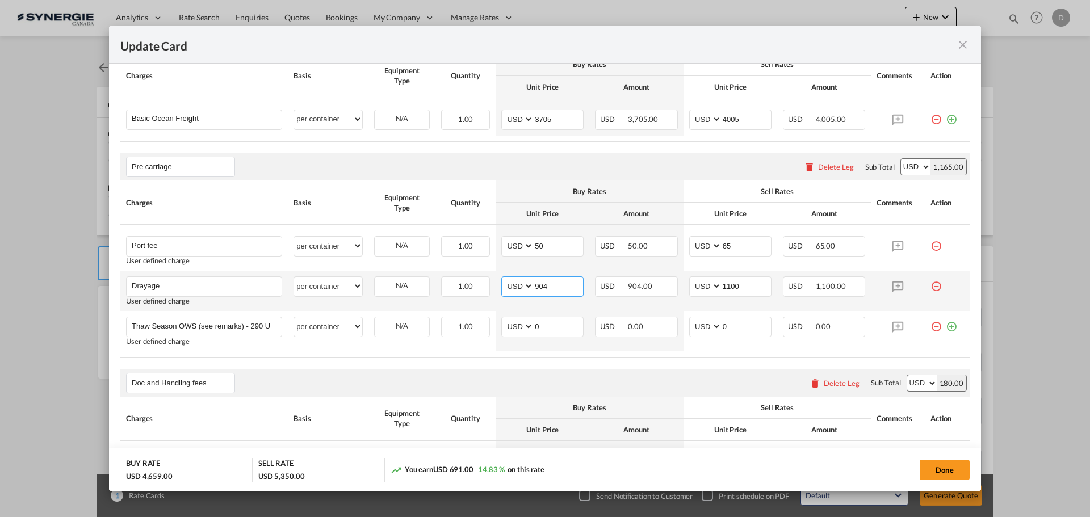
click at [537, 287] on input "904" at bounding box center [558, 285] width 49 height 17
type input "303"
click at [726, 287] on input "1100" at bounding box center [746, 285] width 49 height 17
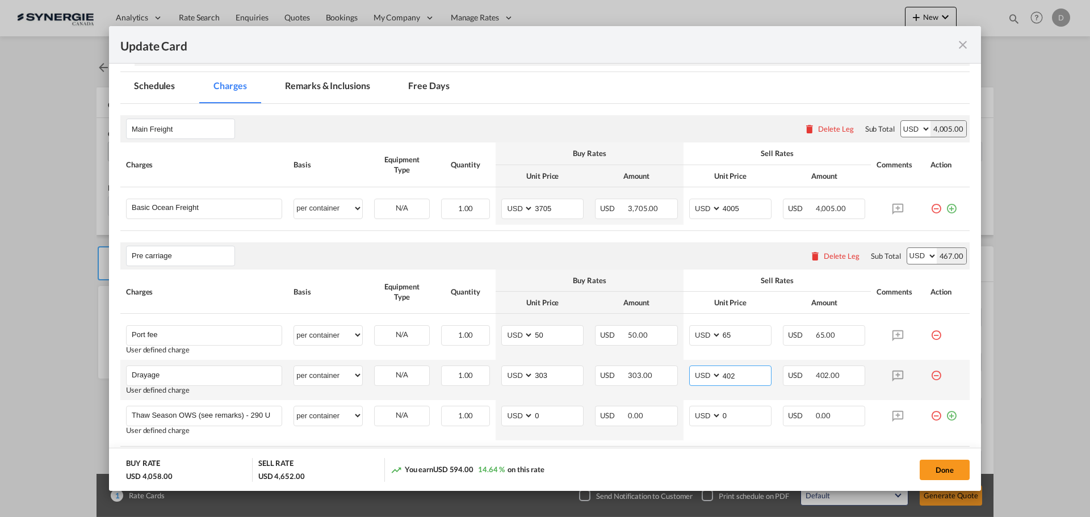
scroll to position [227, 0]
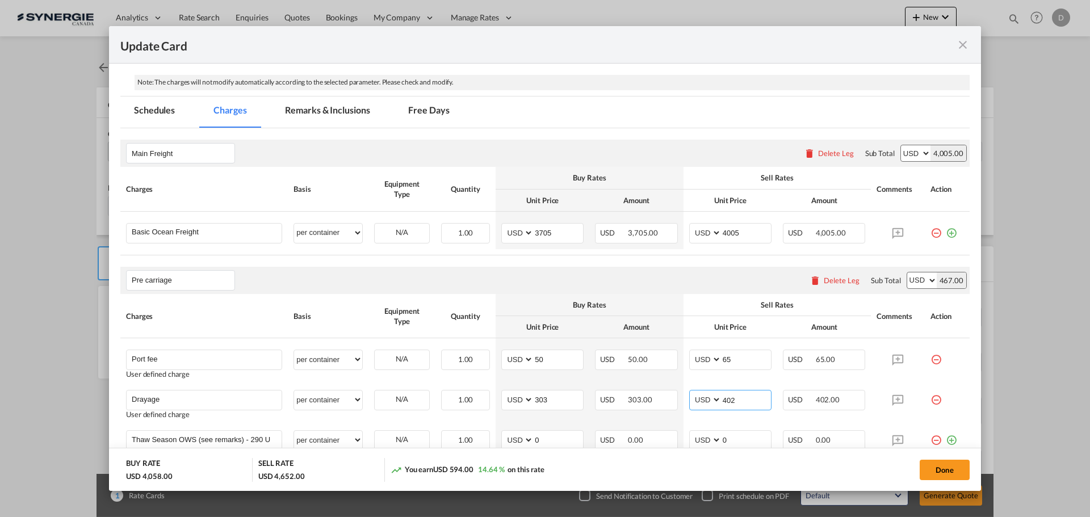
type input "402"
click at [348, 107] on md-tab-item "Remarks & Inclusions" at bounding box center [327, 112] width 112 height 31
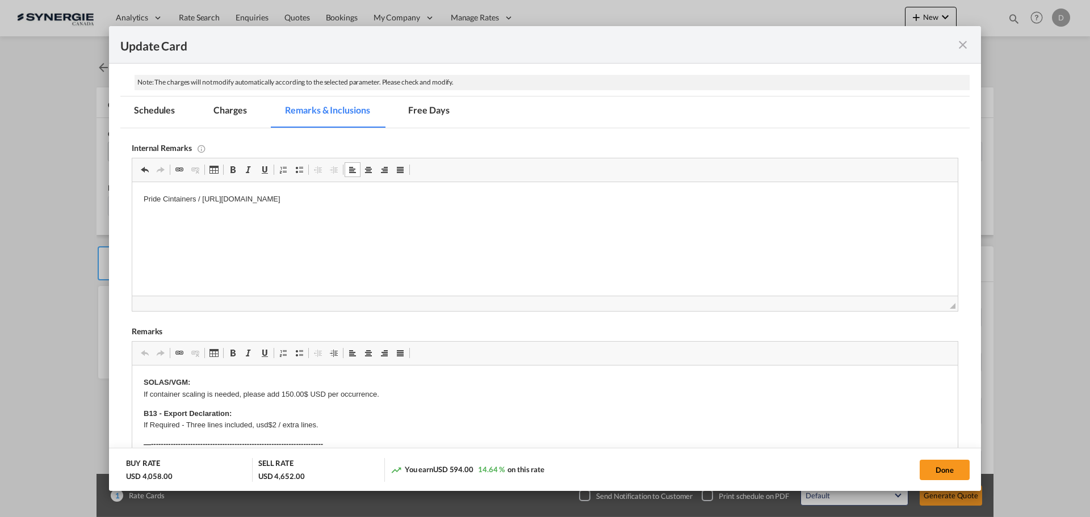
click at [166, 198] on p "Pride Cintainers / https://app.frontapp.com/open/msg_1hlaad5b?key=t9o3HQifx8H5R…" at bounding box center [545, 200] width 803 height 12
drag, startPoint x: 515, startPoint y: 199, endPoint x: 207, endPoint y: 202, distance: 307.2
click at [207, 202] on p "Pride Cointainers / https://app.frontapp.com/open/msg_1hlaad5b?key=t9o3HQifx8H5…" at bounding box center [545, 200] width 803 height 12
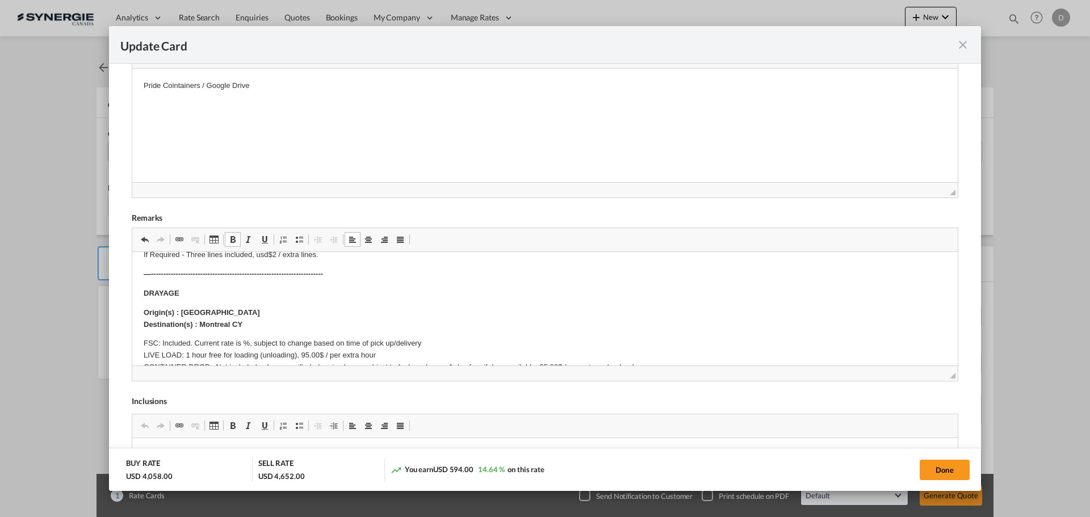
scroll to position [0, 0]
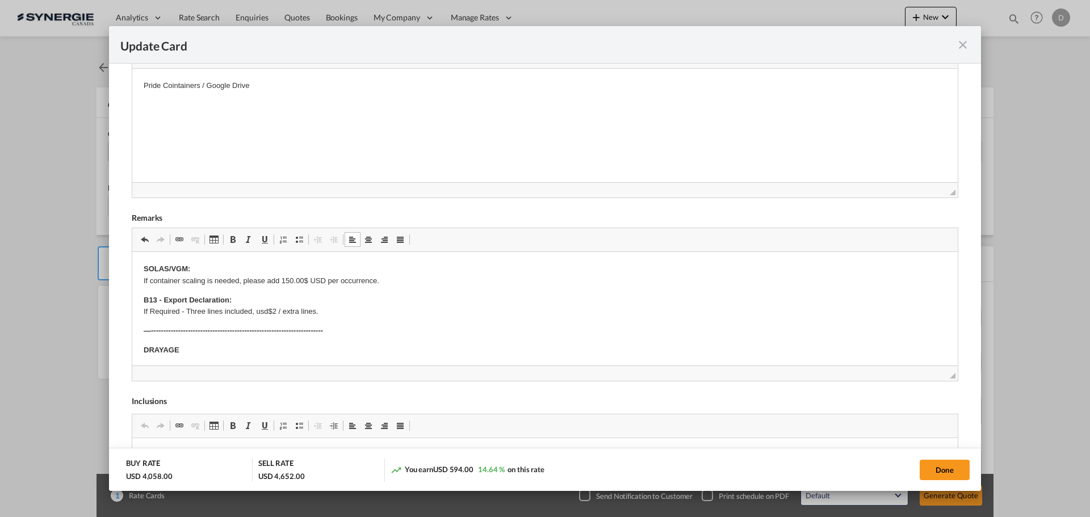
click at [244, 300] on p "B13 - Export Declaration: If Required - Three lines included, usd$2 / extra lin…" at bounding box center [545, 307] width 803 height 24
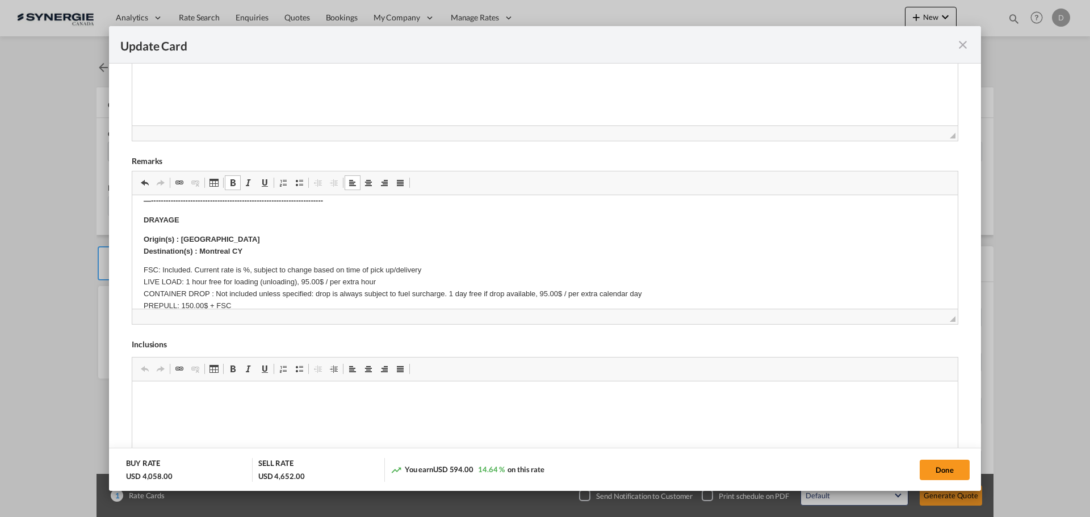
scroll to position [57, 0]
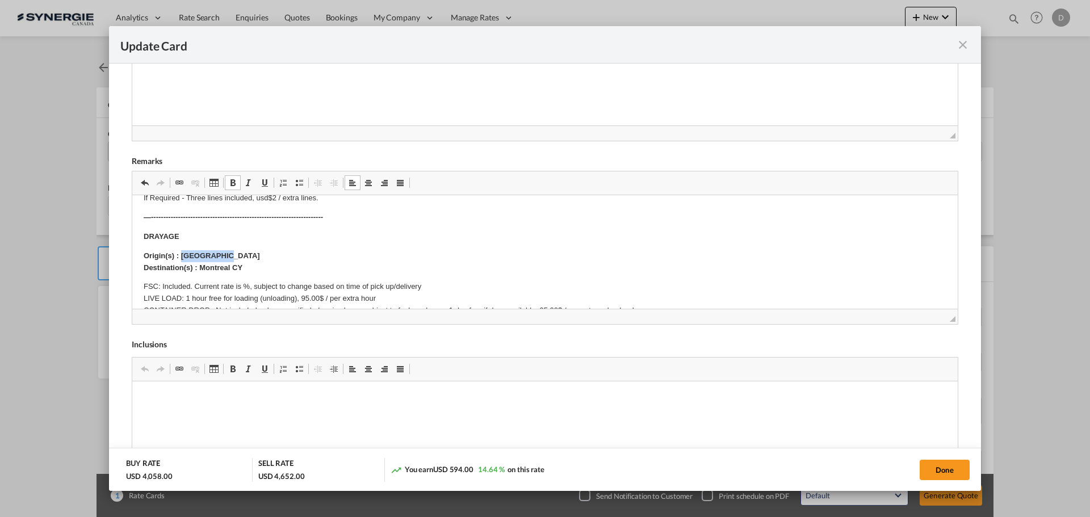
drag, startPoint x: 227, startPoint y: 254, endPoint x: 182, endPoint y: 256, distance: 44.3
click at [182, 256] on p "Origin(s) : Quebec City Destination(s) : Montreal CY" at bounding box center [545, 262] width 803 height 24
click at [921, 467] on button "Done" at bounding box center [945, 470] width 50 height 20
type input "11 Sep 2025"
type input "29 Sep 2025"
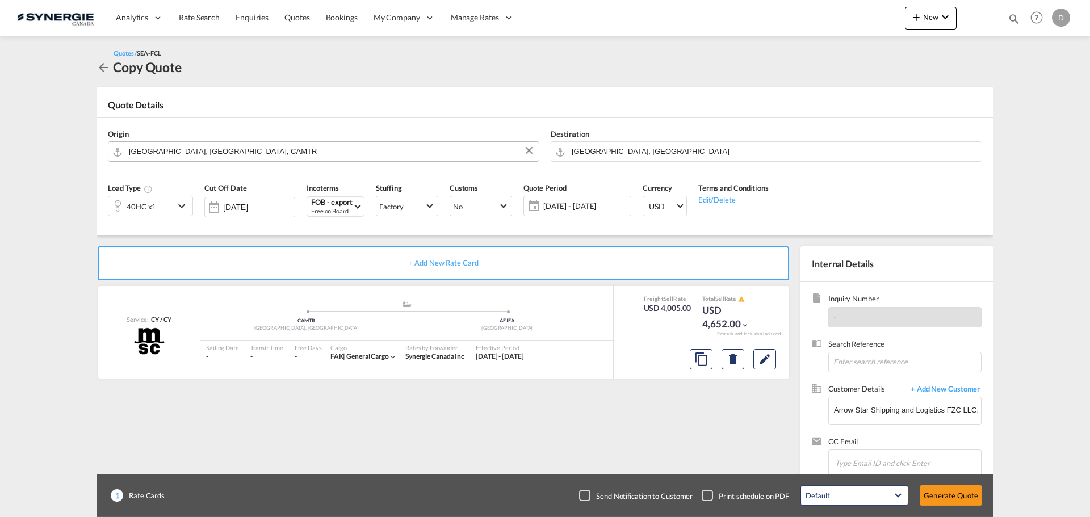
scroll to position [128, 0]
click at [943, 491] on button "Generate Quote" at bounding box center [951, 496] width 62 height 20
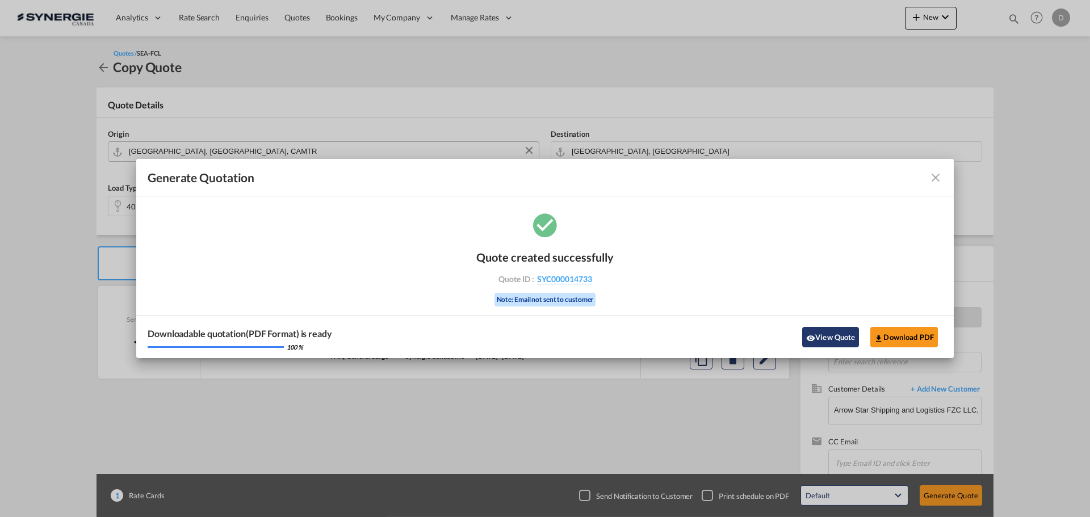
click at [830, 334] on button "View Quote" at bounding box center [830, 337] width 57 height 20
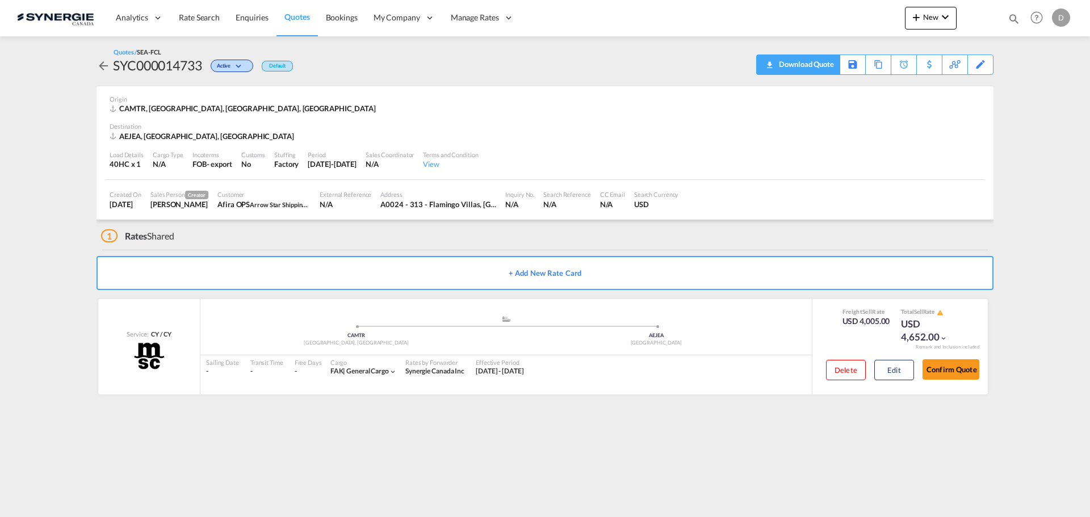
click at [820, 68] on div "Download Quote" at bounding box center [805, 64] width 58 height 18
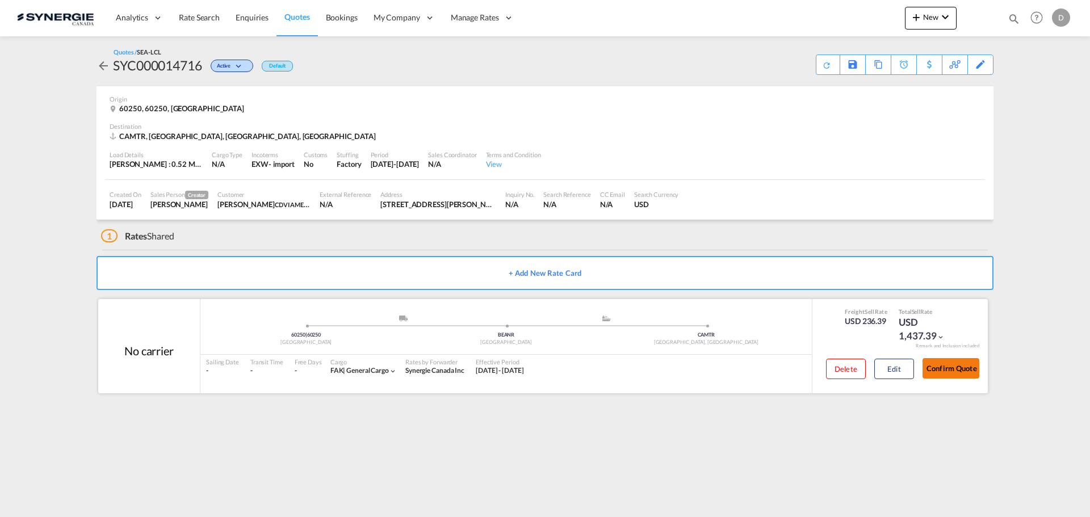
click at [952, 365] on button "Confirm Quote" at bounding box center [951, 368] width 57 height 20
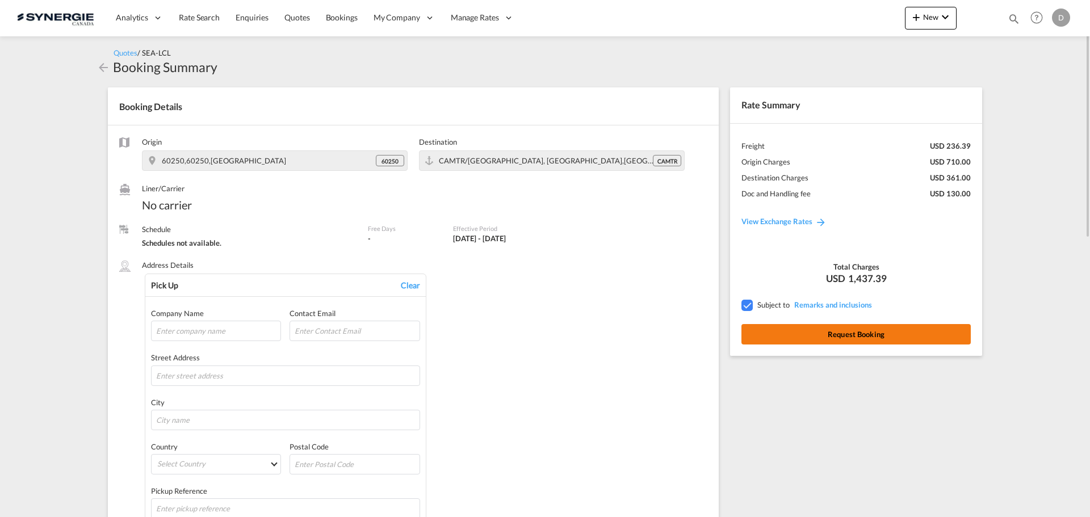
click at [855, 337] on button "Request Booking" at bounding box center [856, 334] width 229 height 20
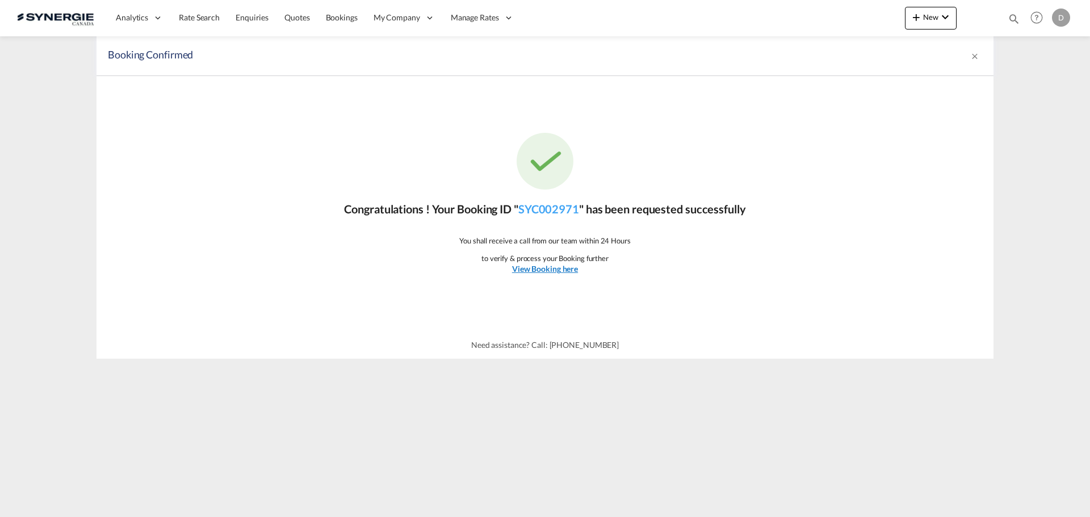
click at [557, 273] on u "View Booking here" at bounding box center [545, 269] width 66 height 10
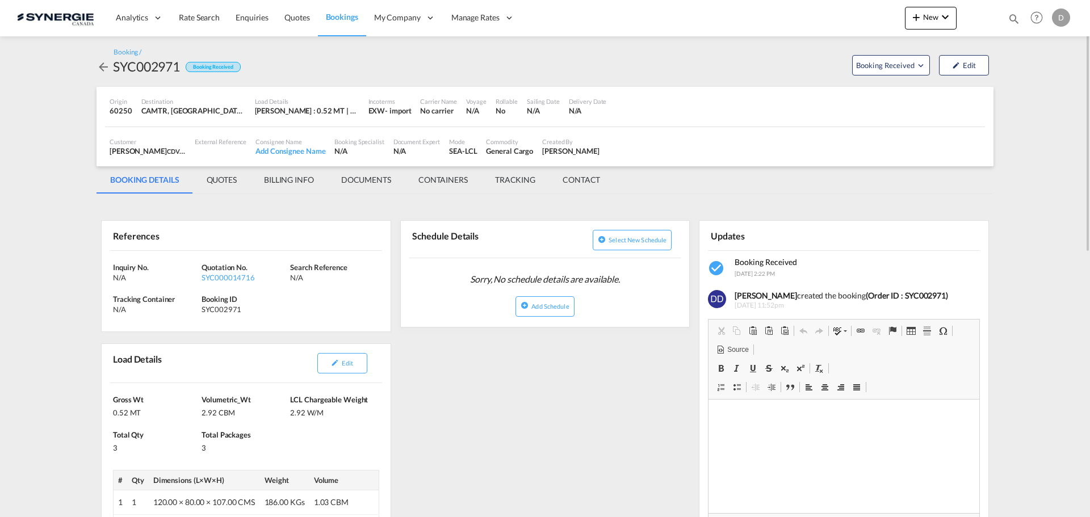
click at [148, 66] on div "SYC002971" at bounding box center [146, 66] width 67 height 18
copy div "SYC002971"
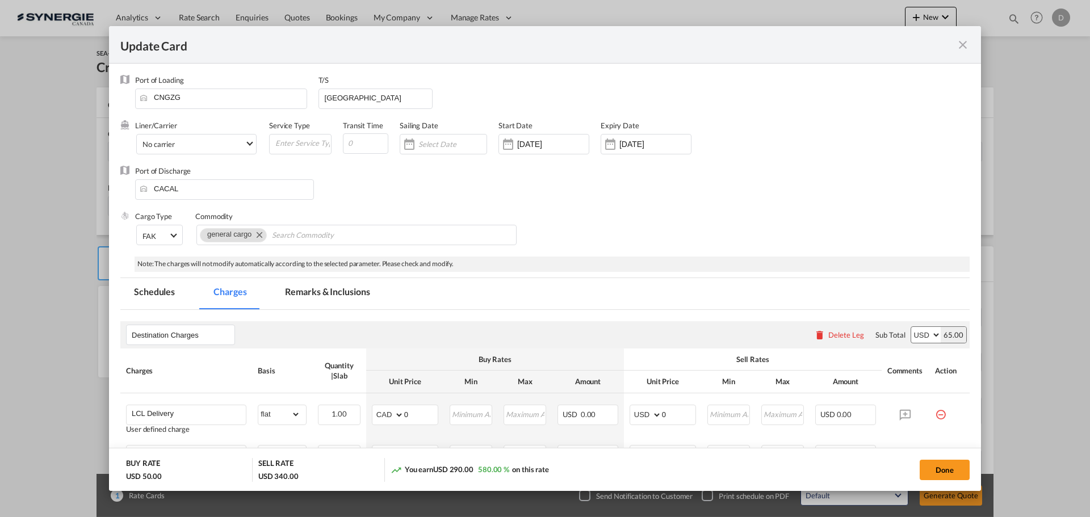
scroll to position [170, 0]
